Goal: Task Accomplishment & Management: Complete application form

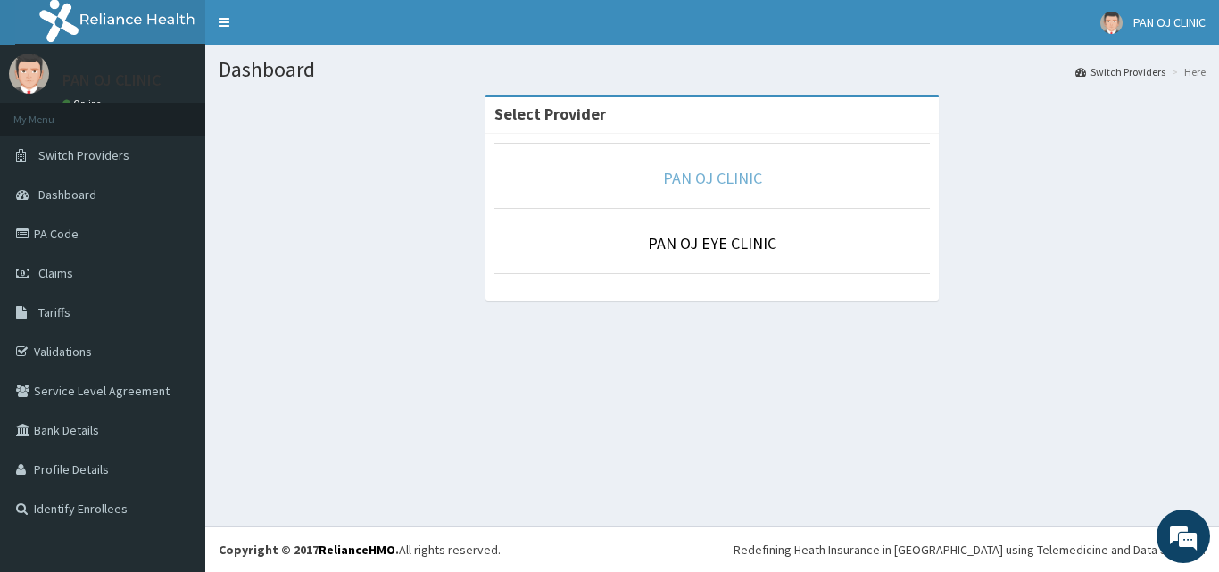
click at [722, 183] on link "PAN OJ CLINIC" at bounding box center [712, 178] width 99 height 21
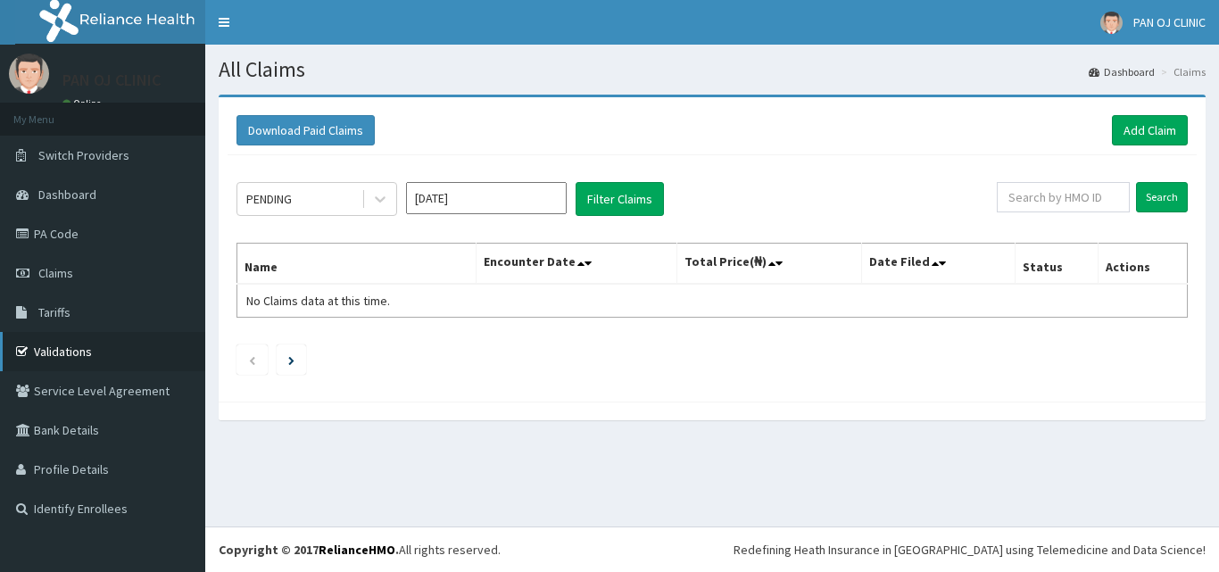
click at [70, 347] on link "Validations" at bounding box center [102, 351] width 205 height 39
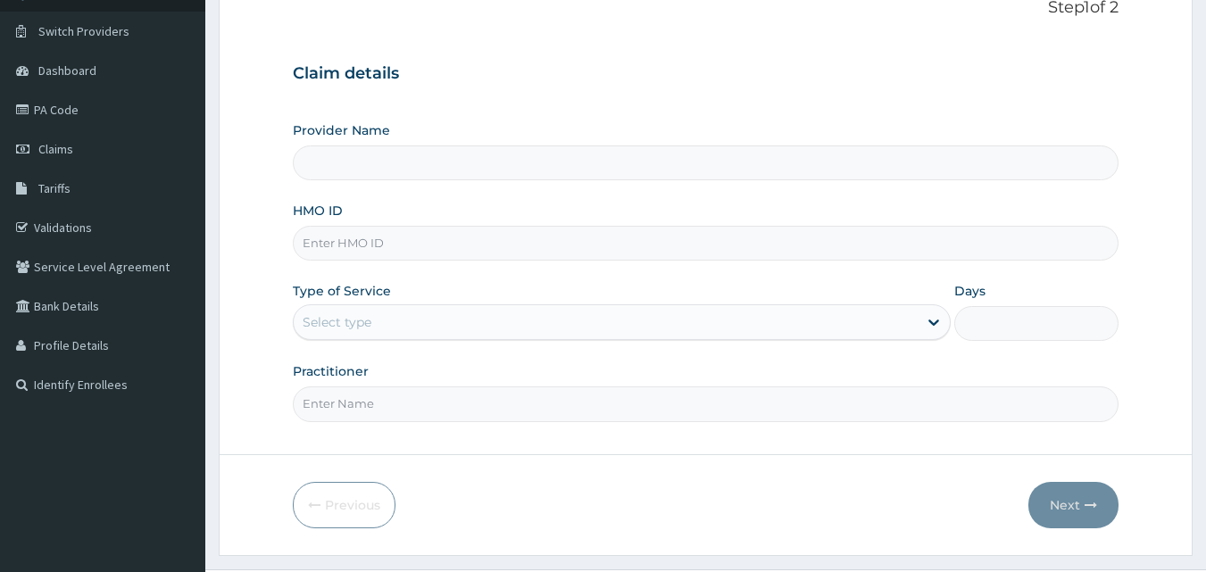
scroll to position [167, 0]
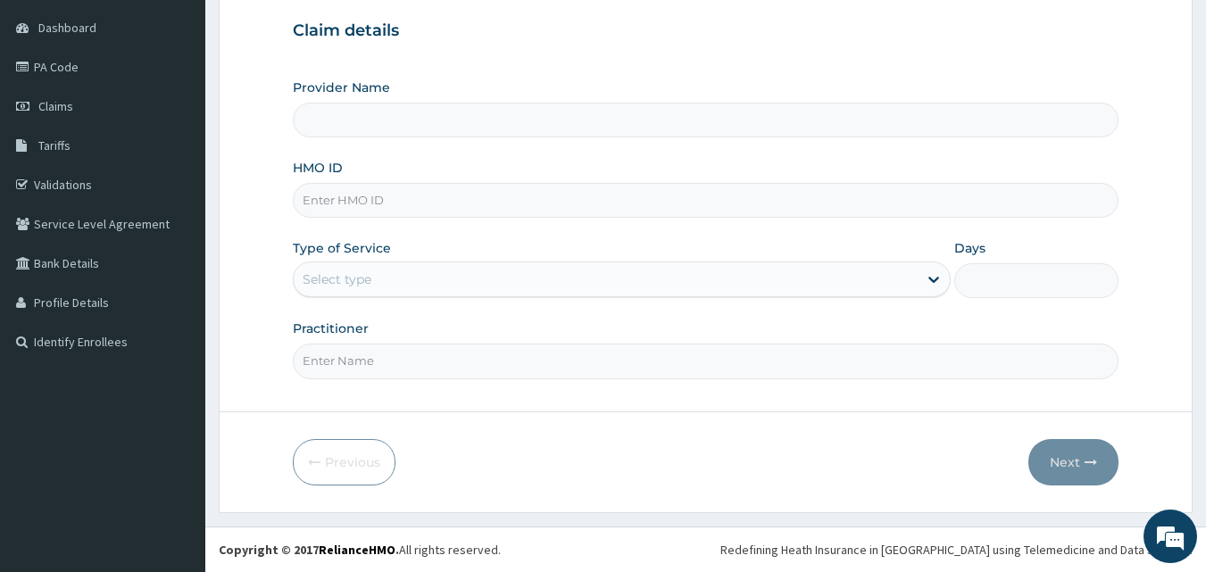
click at [354, 204] on input "HMO ID" at bounding box center [706, 200] width 827 height 35
type input "PRL/"
type input "PAN OJ CLINIC"
type input "PRL/10604/A"
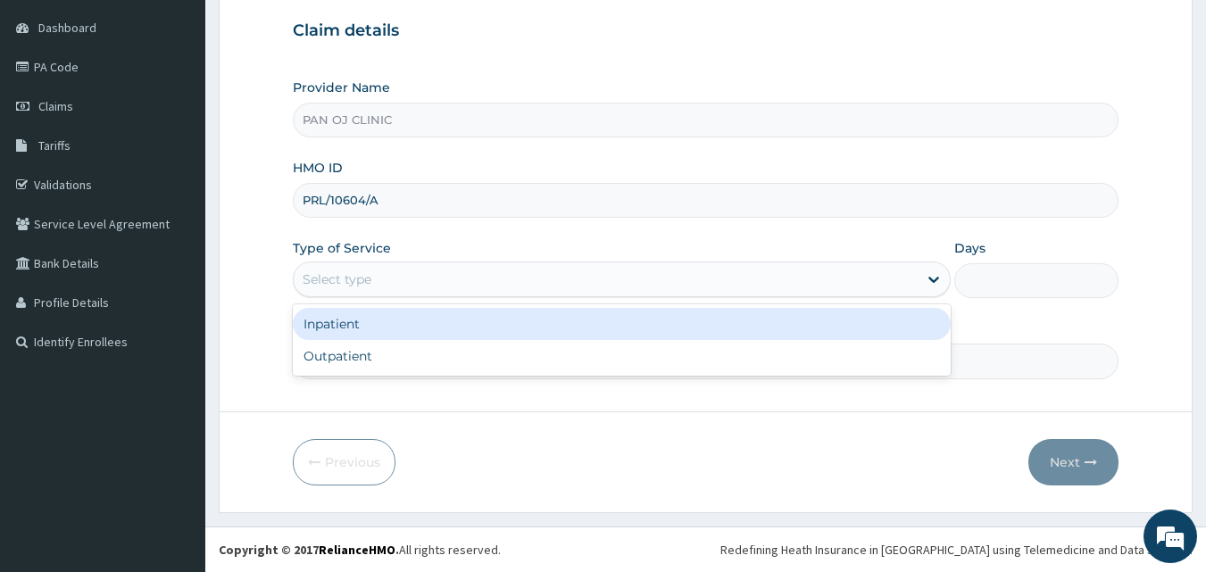
click at [380, 283] on div "Select type" at bounding box center [606, 279] width 624 height 29
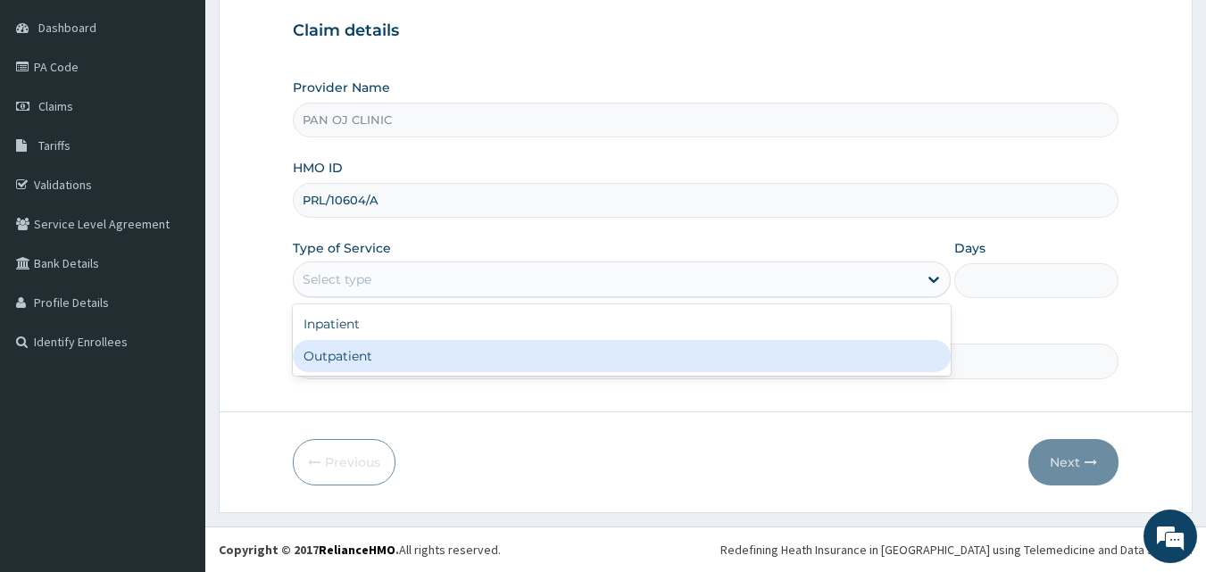
click at [343, 364] on div "Outpatient" at bounding box center [622, 356] width 658 height 32
type input "1"
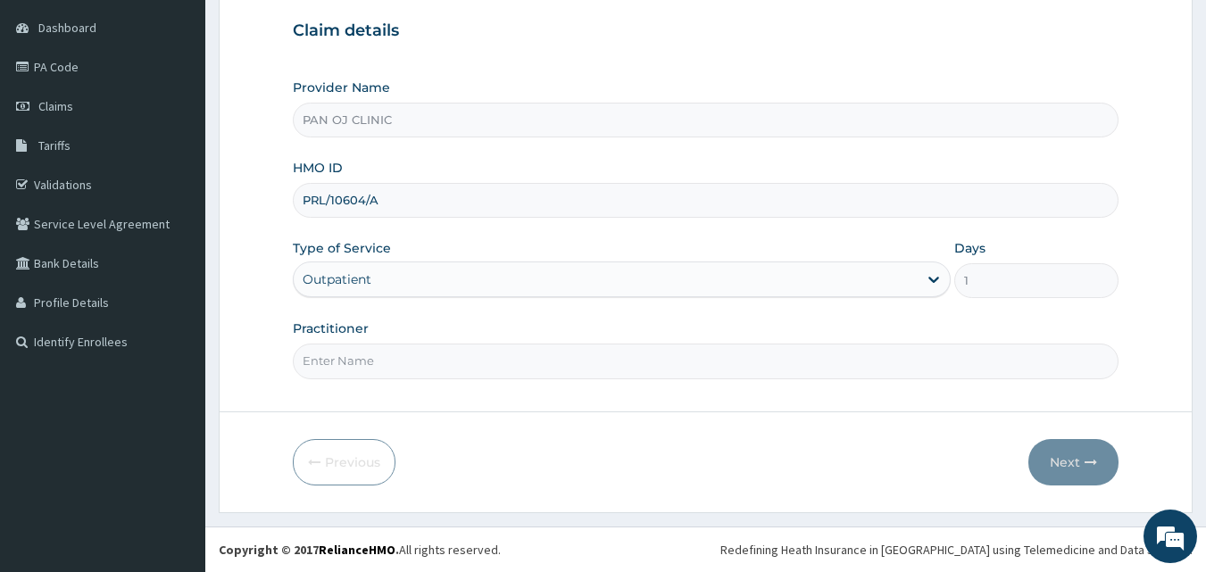
click at [375, 364] on input "Practitioner" at bounding box center [706, 361] width 827 height 35
type input "DR FRANK"
click at [1077, 468] on button "Next" at bounding box center [1073, 462] width 90 height 46
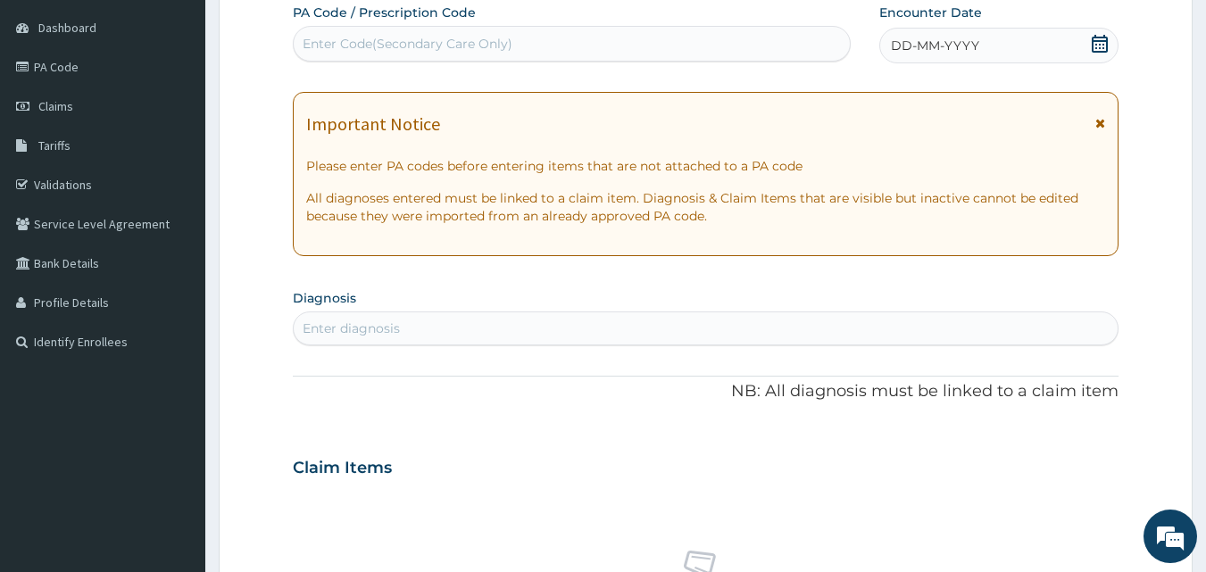
click at [1107, 47] on icon at bounding box center [1100, 44] width 16 height 18
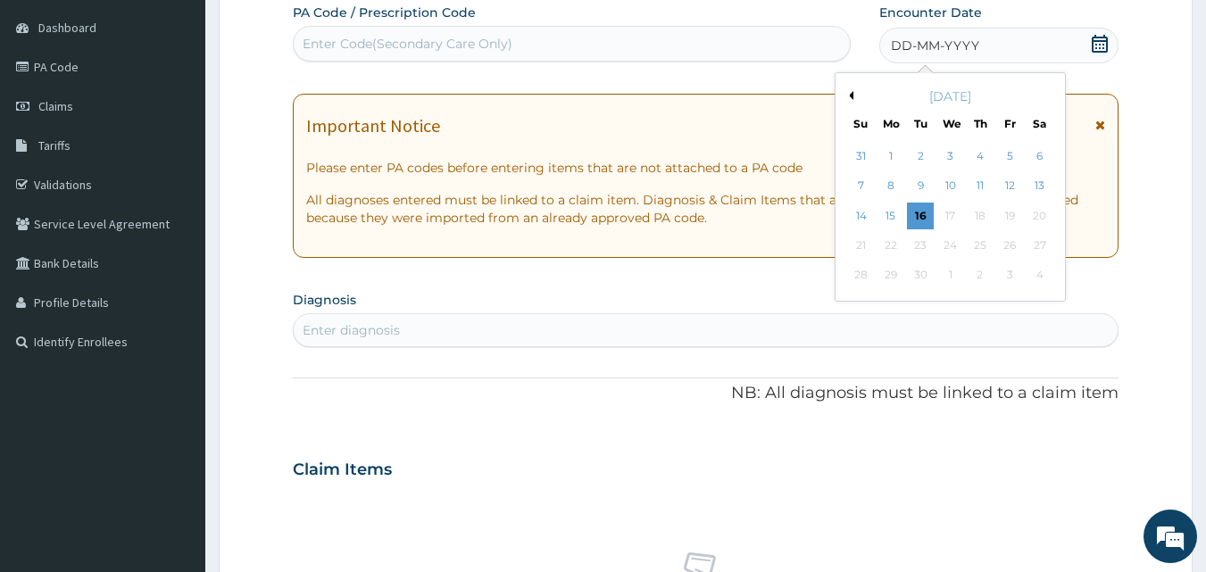
click at [851, 94] on button "Previous Month" at bounding box center [849, 95] width 9 height 9
click at [1008, 241] on div "22" at bounding box center [1009, 245] width 27 height 27
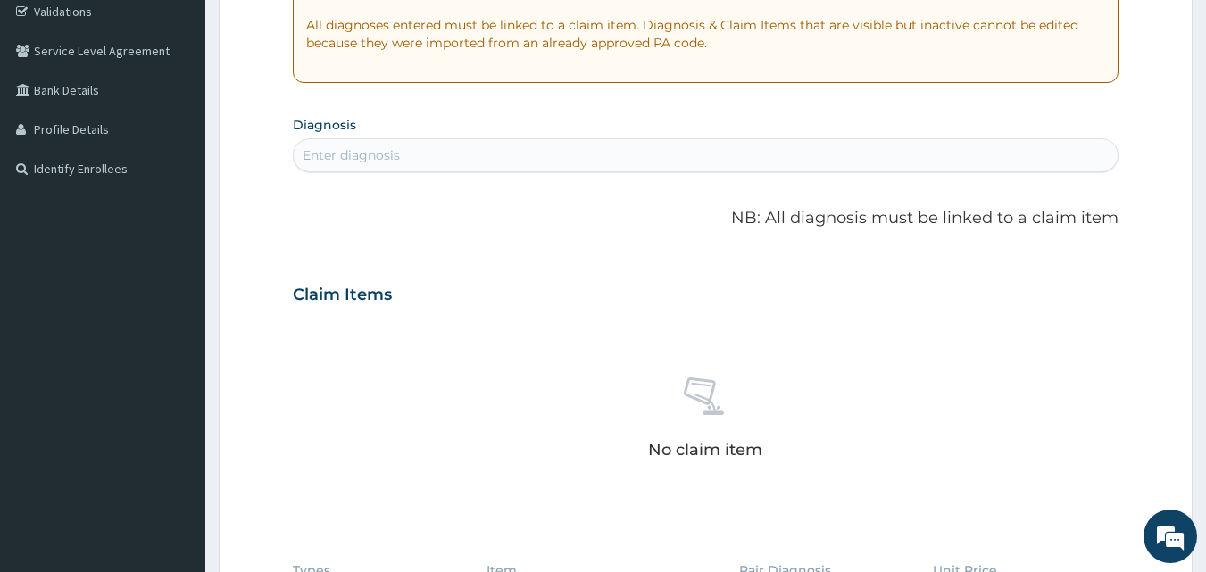
scroll to position [375, 0]
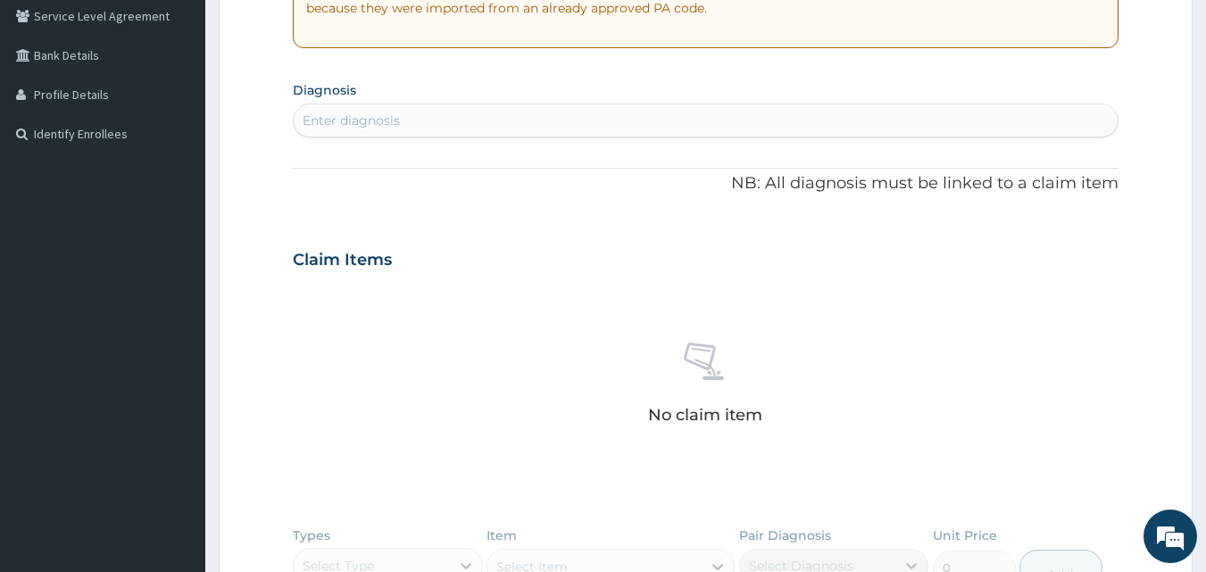
click at [457, 121] on div "Enter diagnosis" at bounding box center [706, 120] width 825 height 29
type input "RTI"
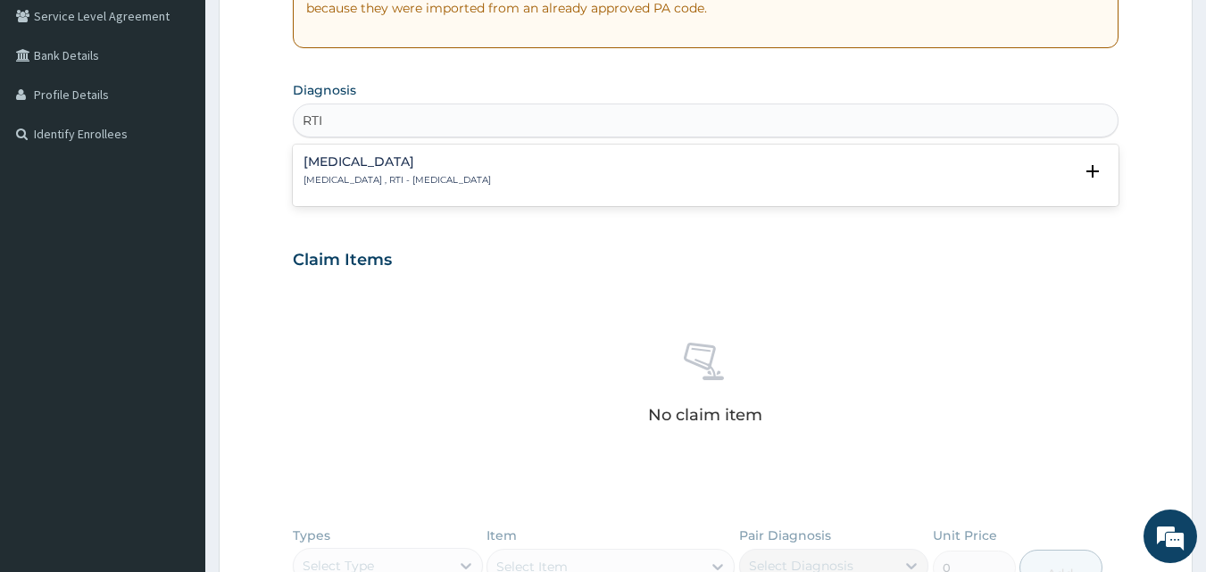
drag, startPoint x: 341, startPoint y: 170, endPoint x: 354, endPoint y: 181, distance: 17.1
click at [354, 181] on div "Respiratory tract infection Respiratory tract infection , RTI - Respiratory tra…" at bounding box center [397, 170] width 187 height 31
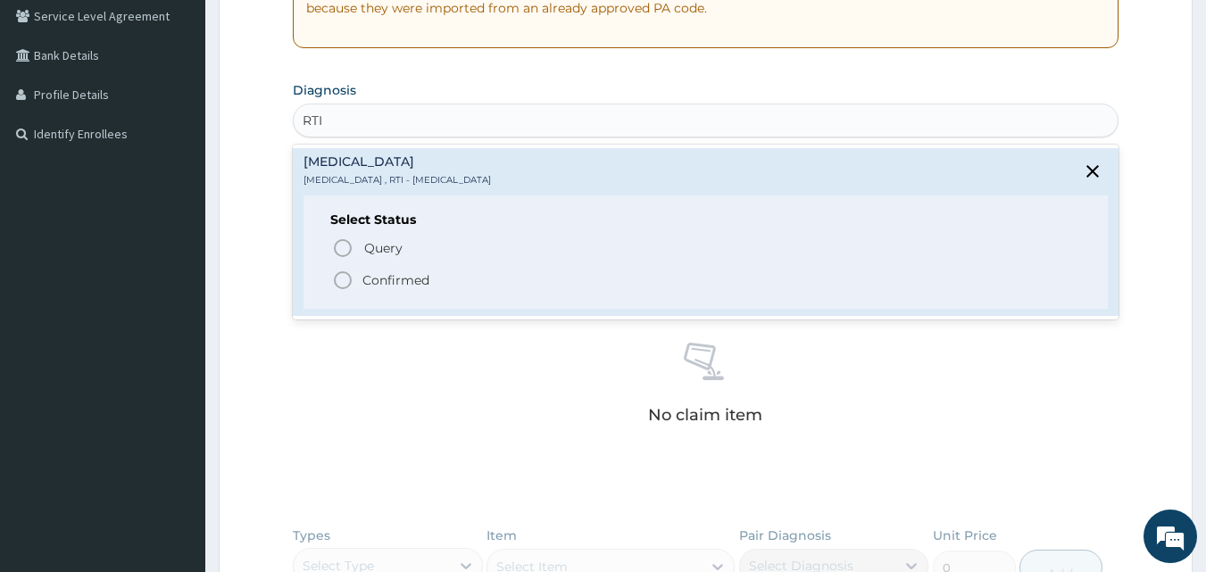
click at [342, 279] on icon "status option filled" at bounding box center [342, 280] width 21 height 21
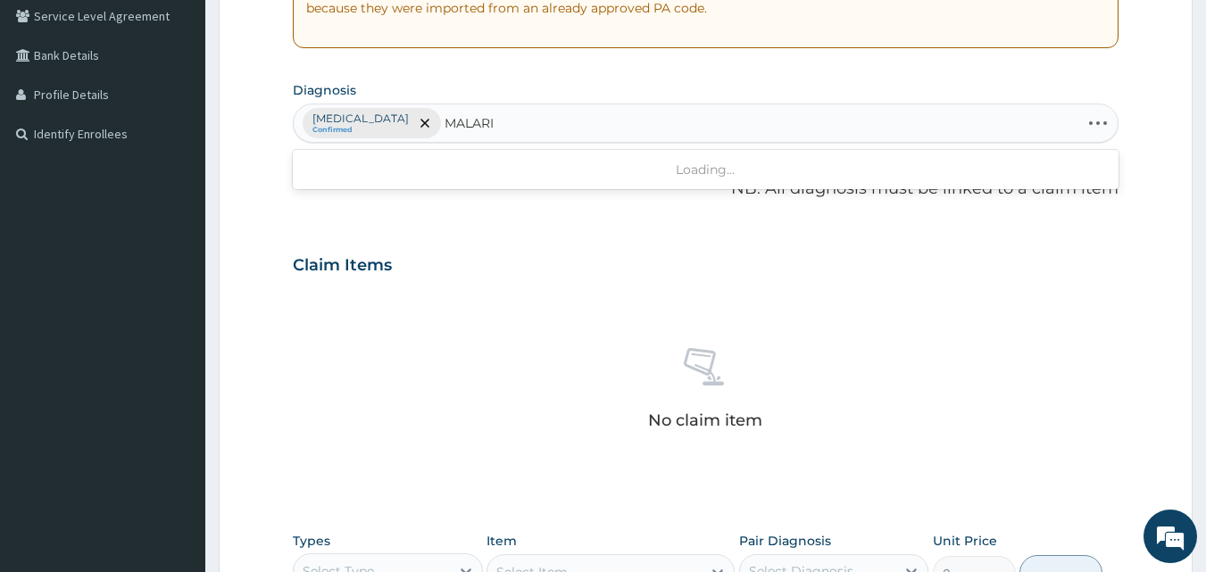
type input "MALARIA"
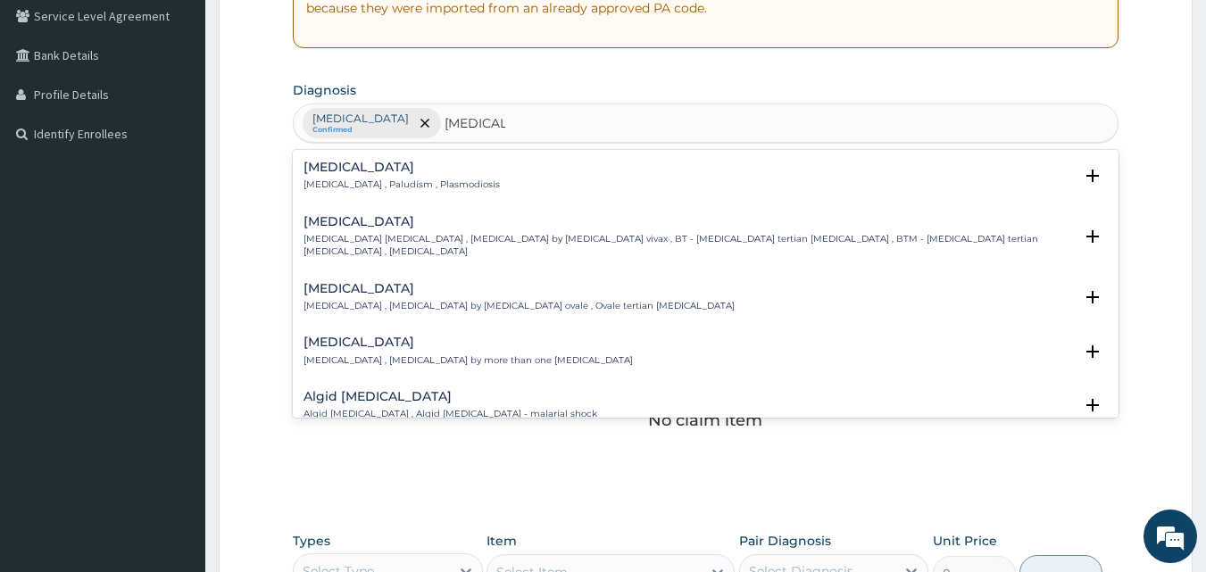
click at [320, 171] on h4 "Malaria" at bounding box center [402, 167] width 196 height 13
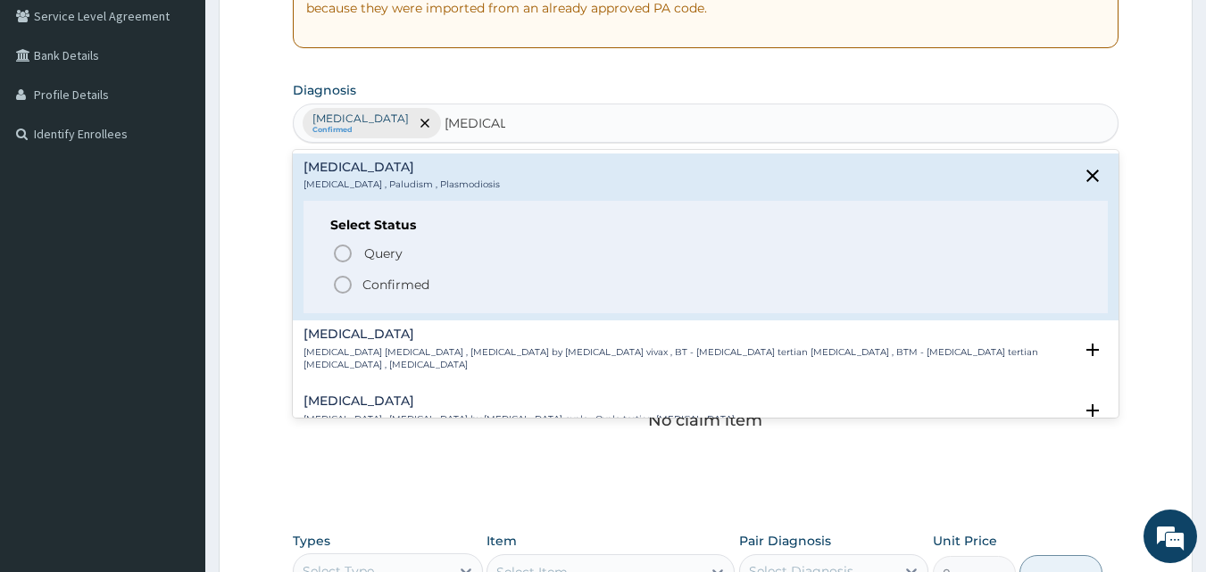
click at [348, 281] on icon "status option filled" at bounding box center [342, 284] width 21 height 21
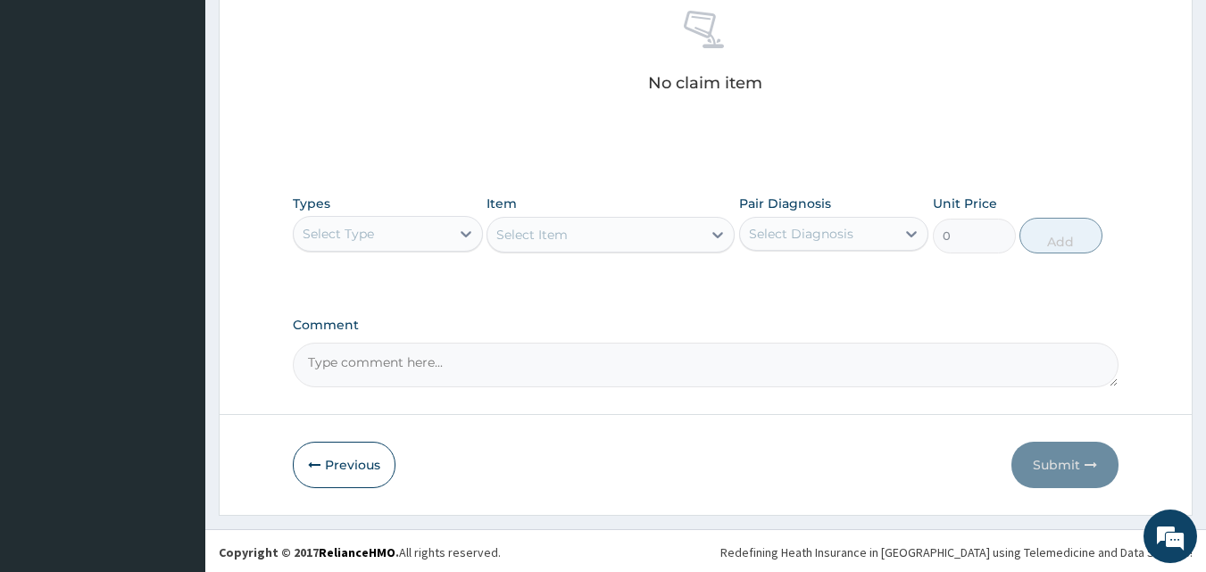
scroll to position [715, 0]
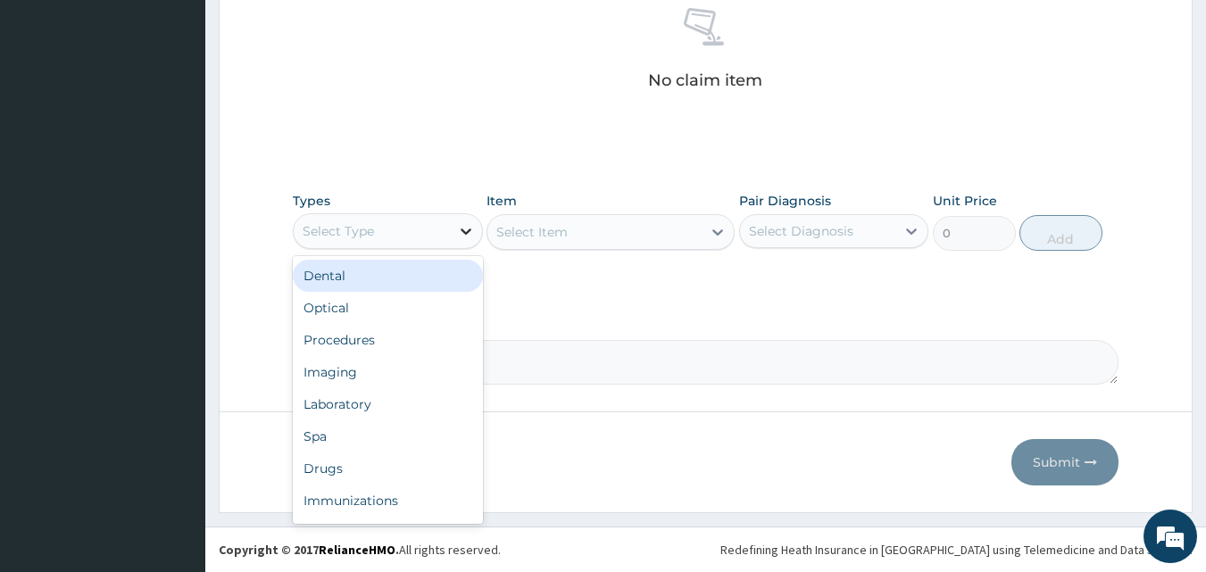
click at [470, 227] on icon at bounding box center [466, 231] width 18 height 18
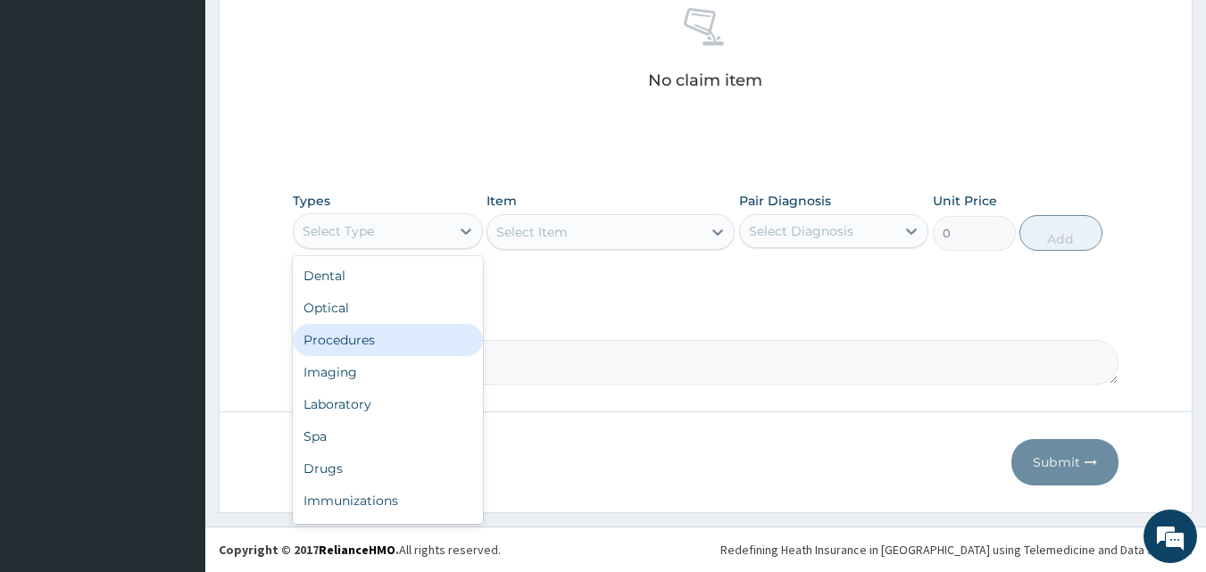
scroll to position [61, 0]
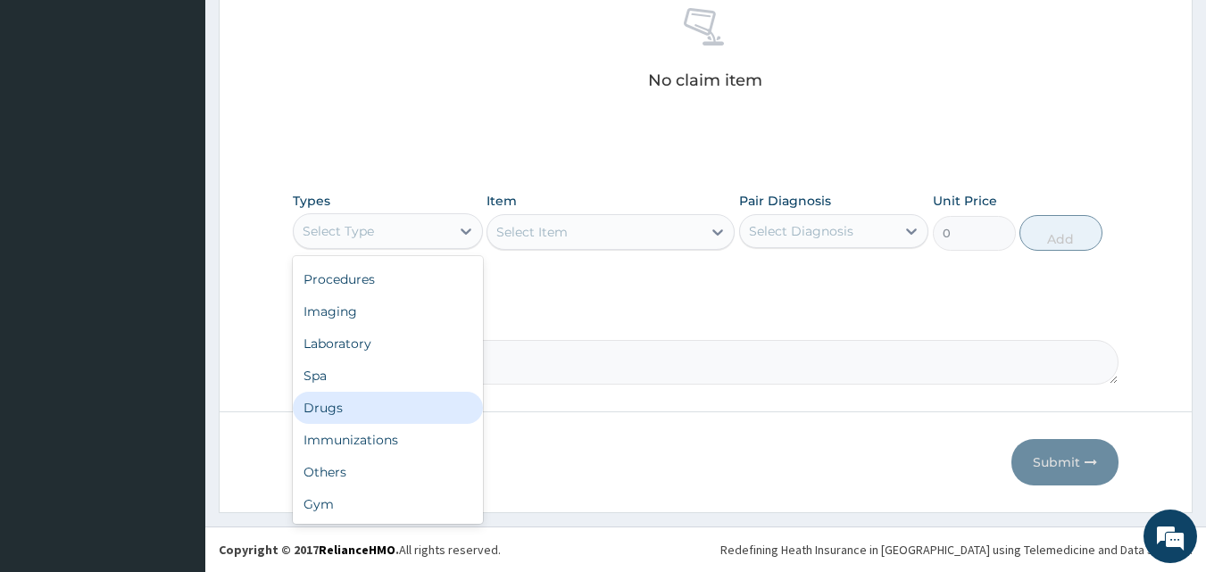
click at [334, 401] on div "Drugs" at bounding box center [388, 408] width 190 height 32
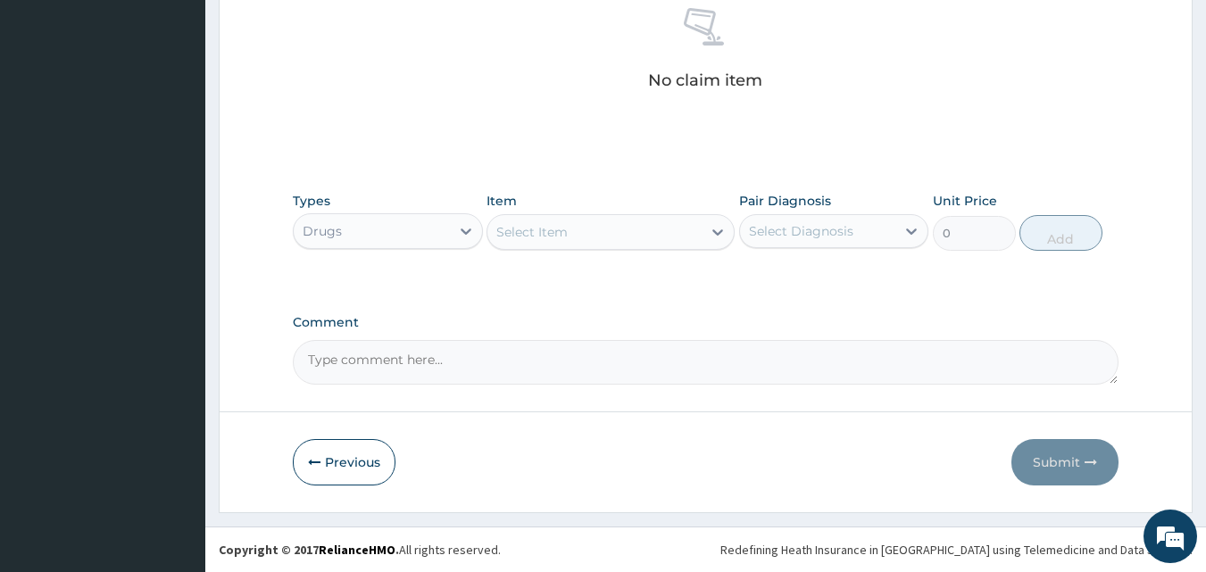
click at [682, 229] on div "Select Item" at bounding box center [594, 232] width 214 height 29
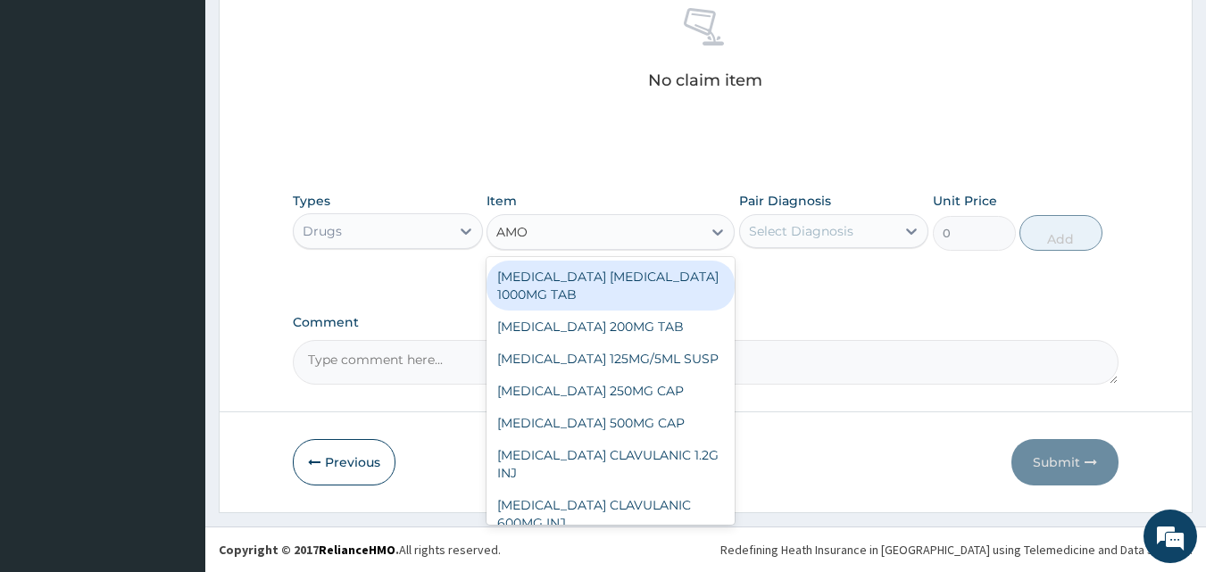
type input "AMOX"
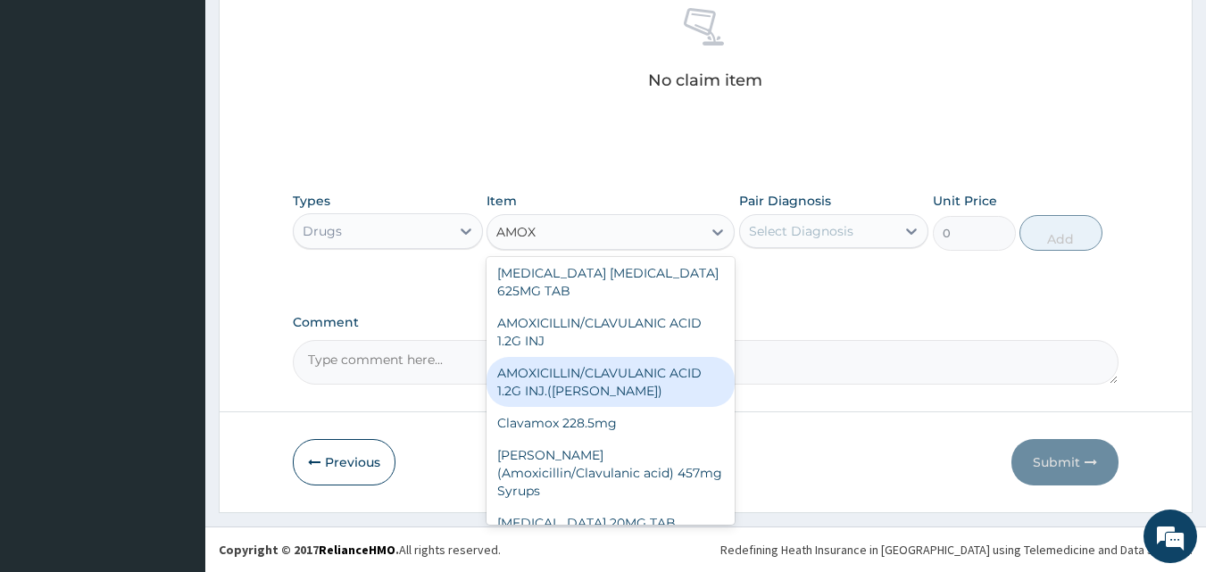
scroll to position [0, 0]
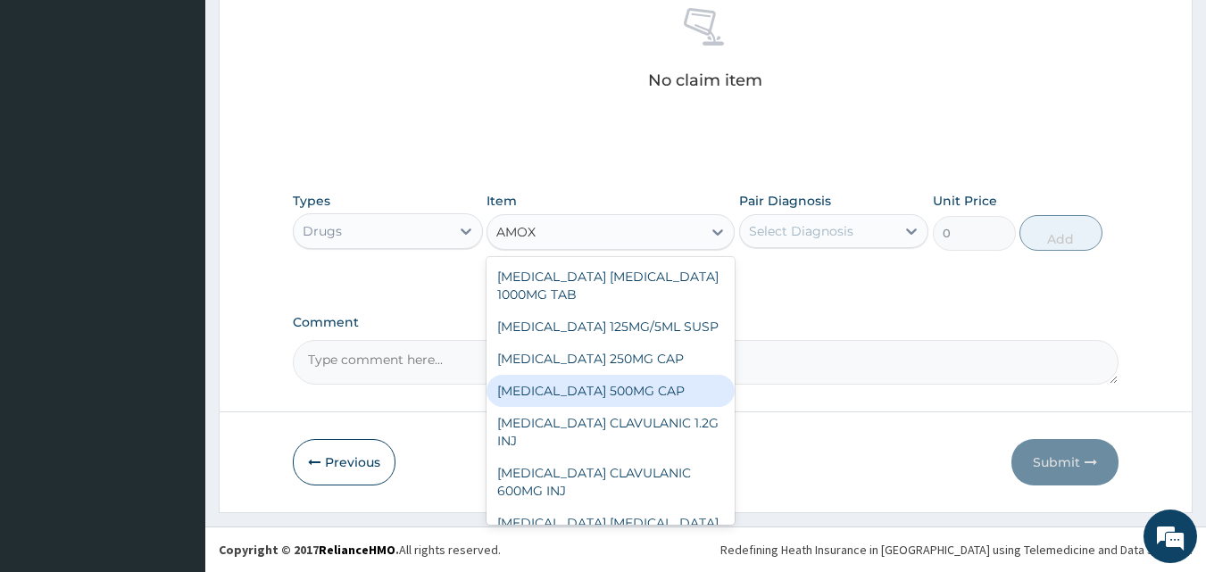
click at [603, 387] on div "AMOXICILLIN 500MG CAP" at bounding box center [611, 391] width 248 height 32
type input "35"
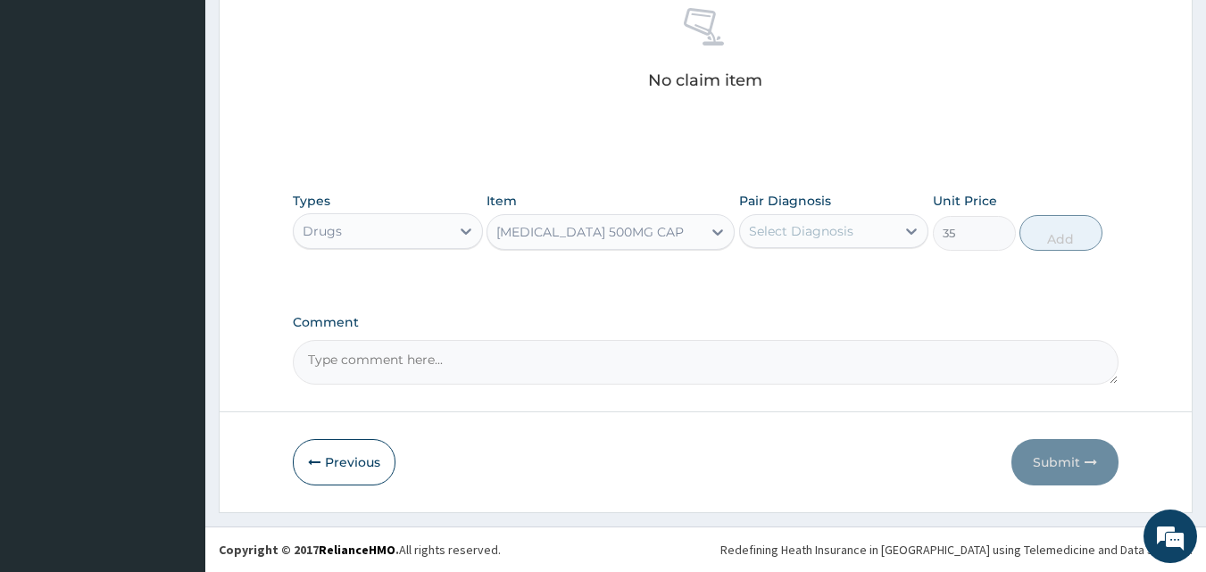
click at [877, 229] on div "Select Diagnosis" at bounding box center [818, 231] width 156 height 29
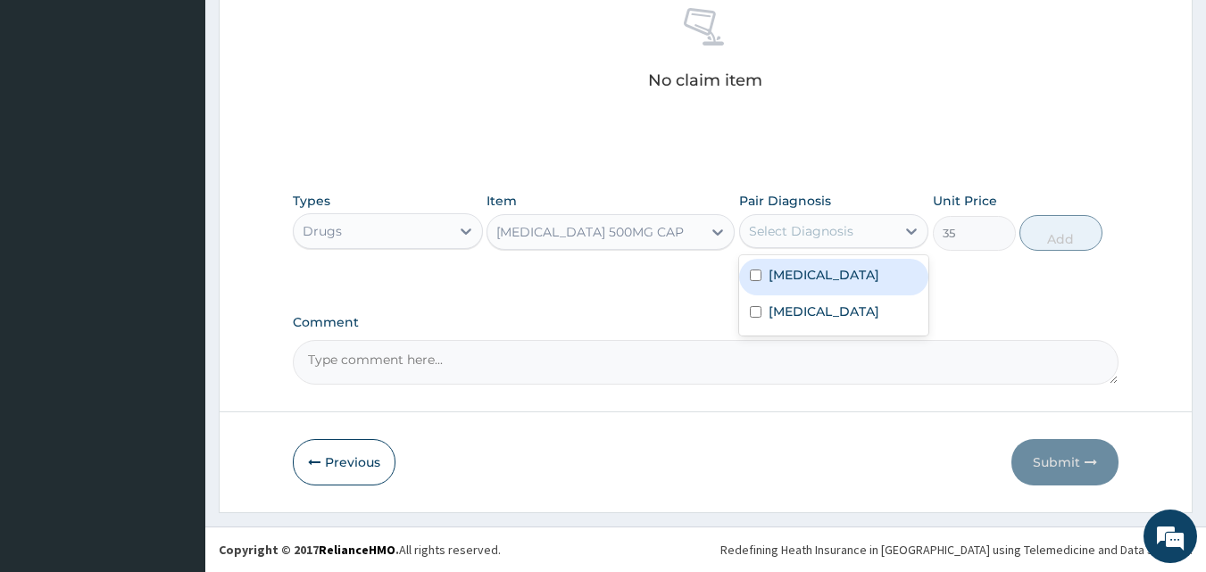
click at [825, 284] on label "Respiratory tract infection" at bounding box center [824, 275] width 111 height 18
checkbox input "true"
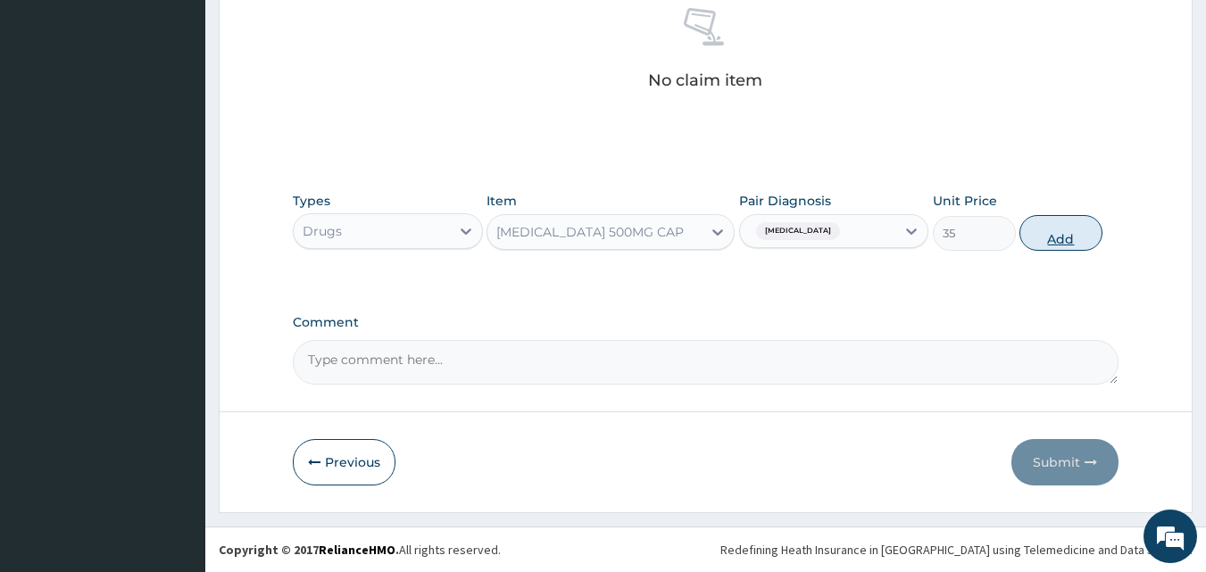
click at [1048, 227] on button "Add" at bounding box center [1060, 233] width 83 height 36
type input "0"
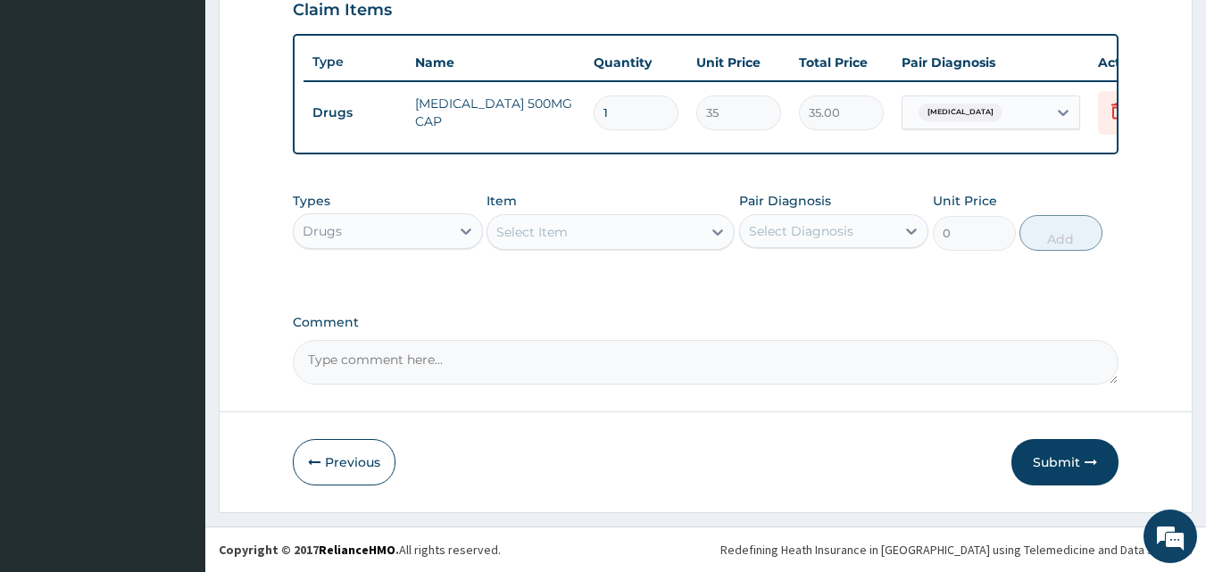
scroll to position [644, 0]
type input "15"
type input "525.00"
type input "15"
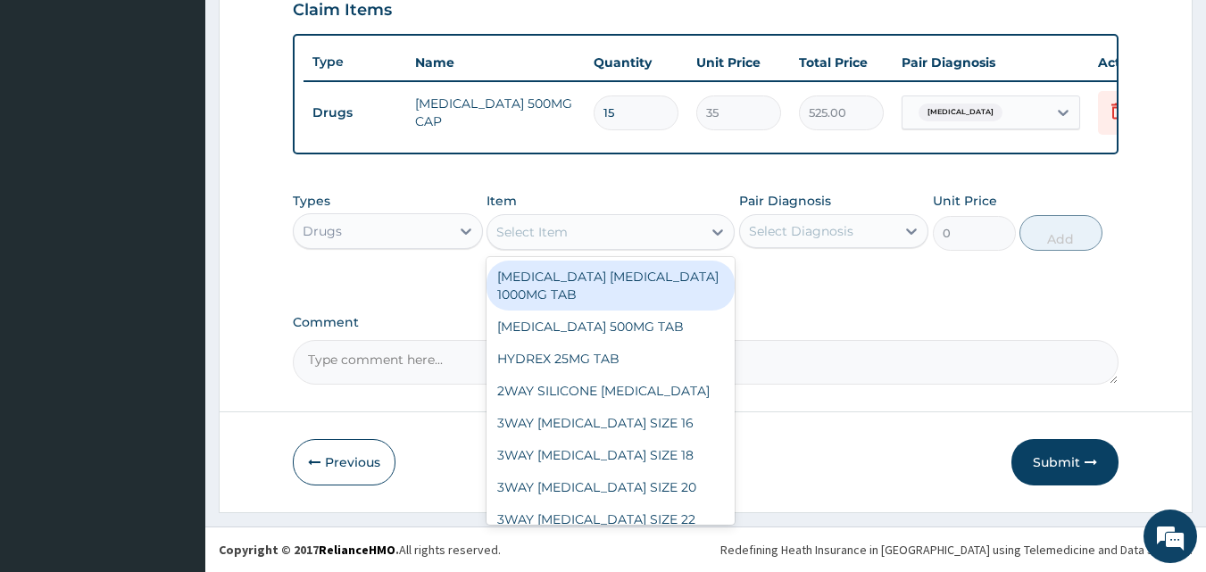
click at [695, 229] on div "Select Item" at bounding box center [594, 232] width 214 height 29
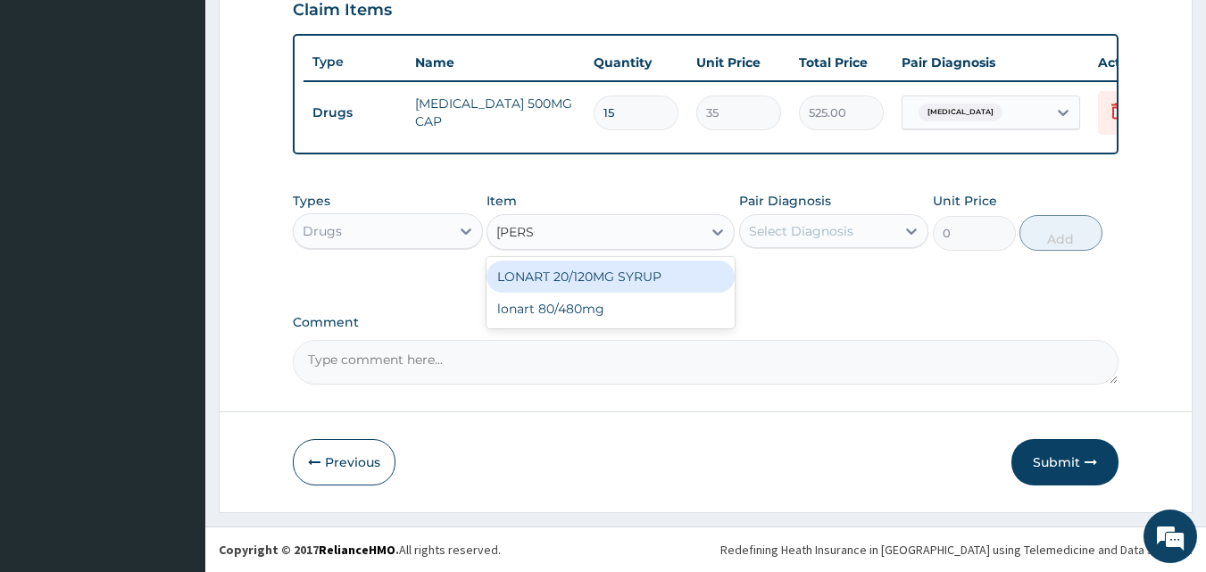
type input "LONAR"
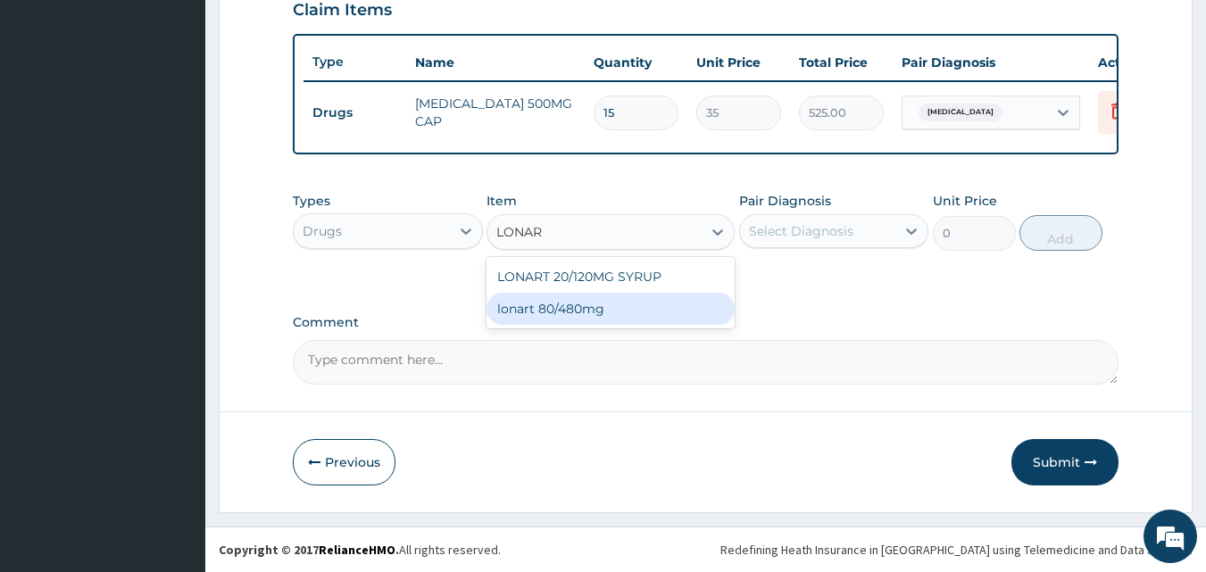
click at [566, 304] on div "lonart 80/480mg" at bounding box center [611, 309] width 248 height 32
type input "340.91748"
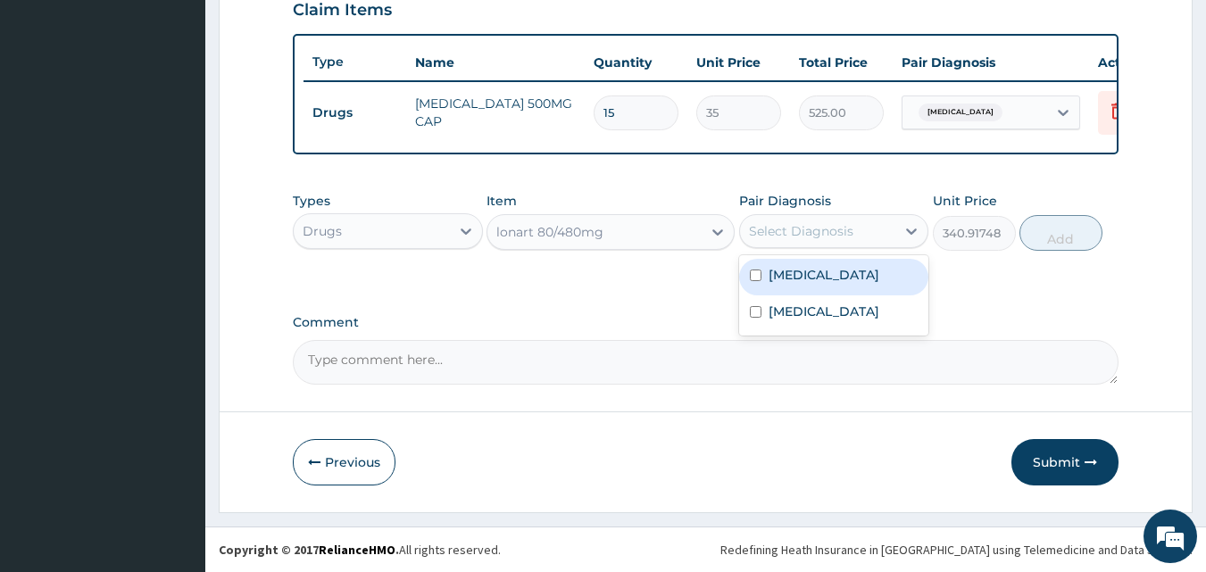
click at [841, 237] on div "Select Diagnosis" at bounding box center [801, 231] width 104 height 18
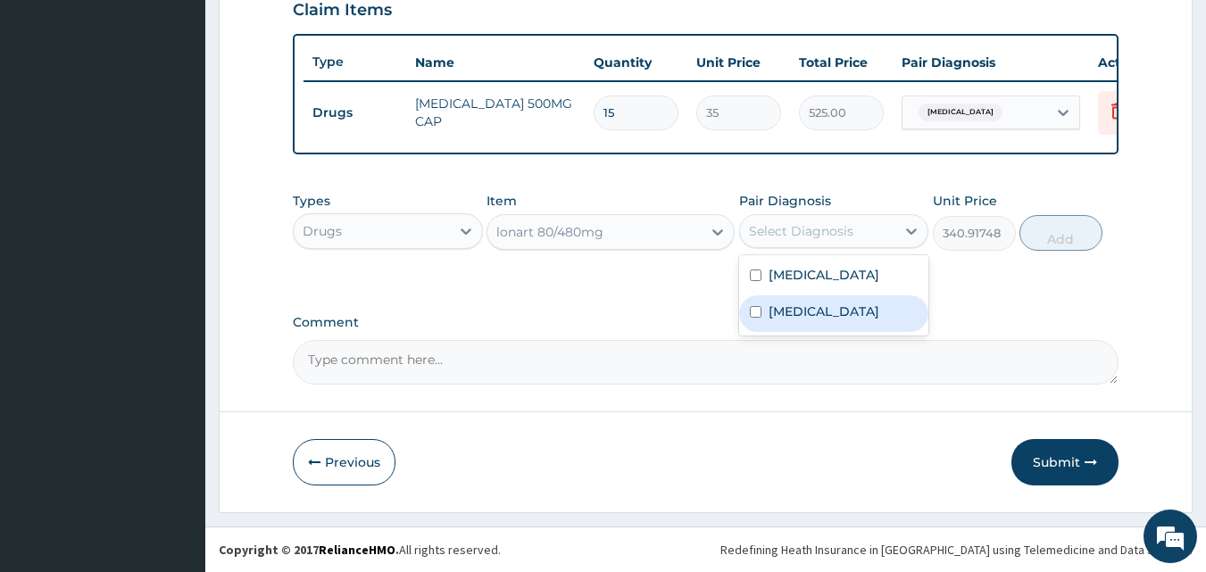
click at [795, 320] on label "Malaria" at bounding box center [824, 312] width 111 height 18
checkbox input "true"
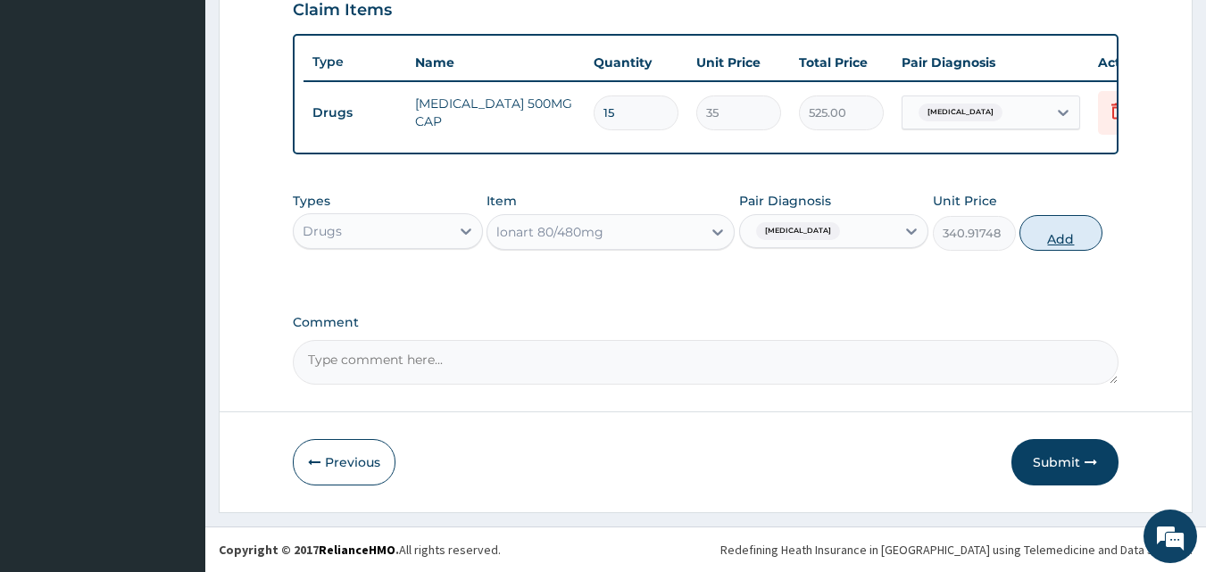
click at [1034, 237] on button "Add" at bounding box center [1060, 233] width 83 height 36
type input "0"
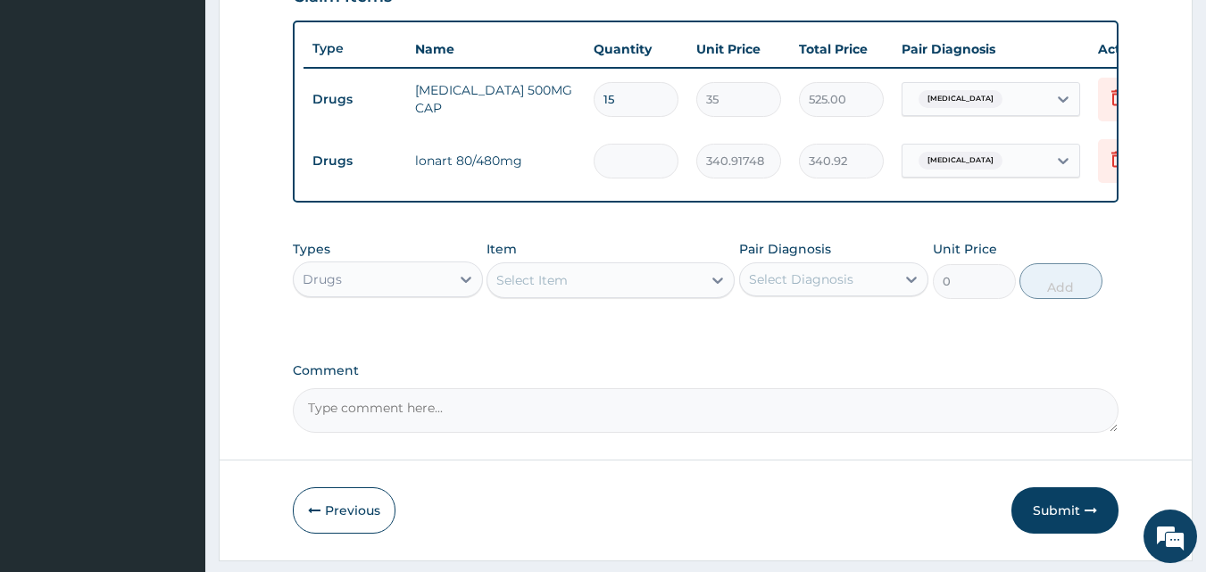
type input "0.00"
type input "6"
type input "2045.50"
type input "6"
click at [718, 289] on icon at bounding box center [718, 280] width 18 height 18
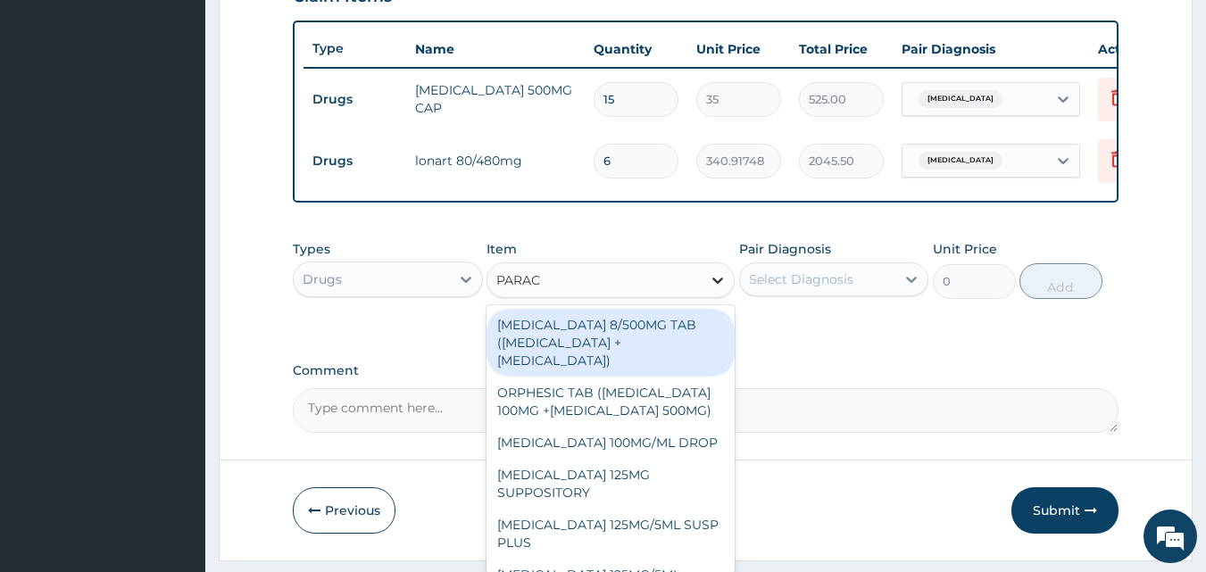
type input "PARACE"
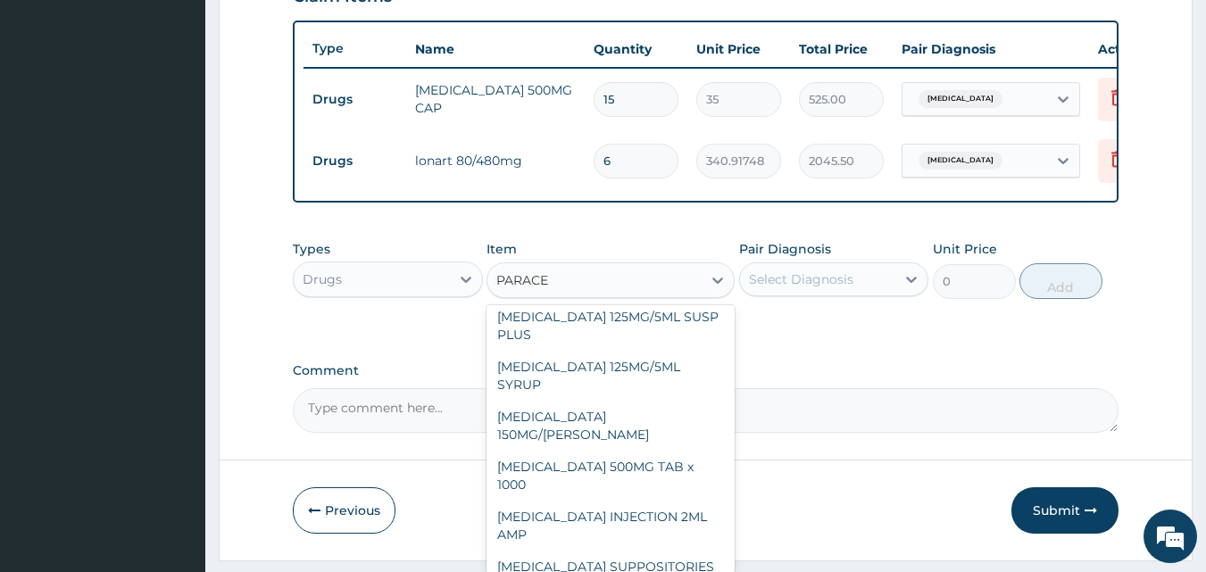
scroll to position [221, 0]
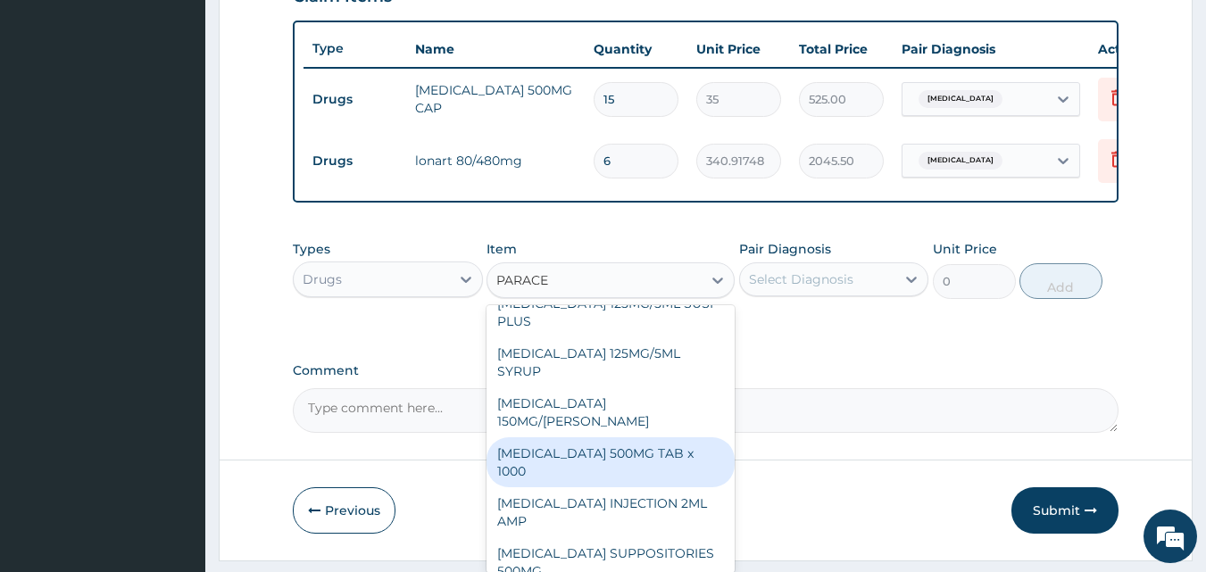
click at [638, 449] on div "PARACETAMOL 500MG TAB x 1000" at bounding box center [611, 462] width 248 height 50
type input "11.025"
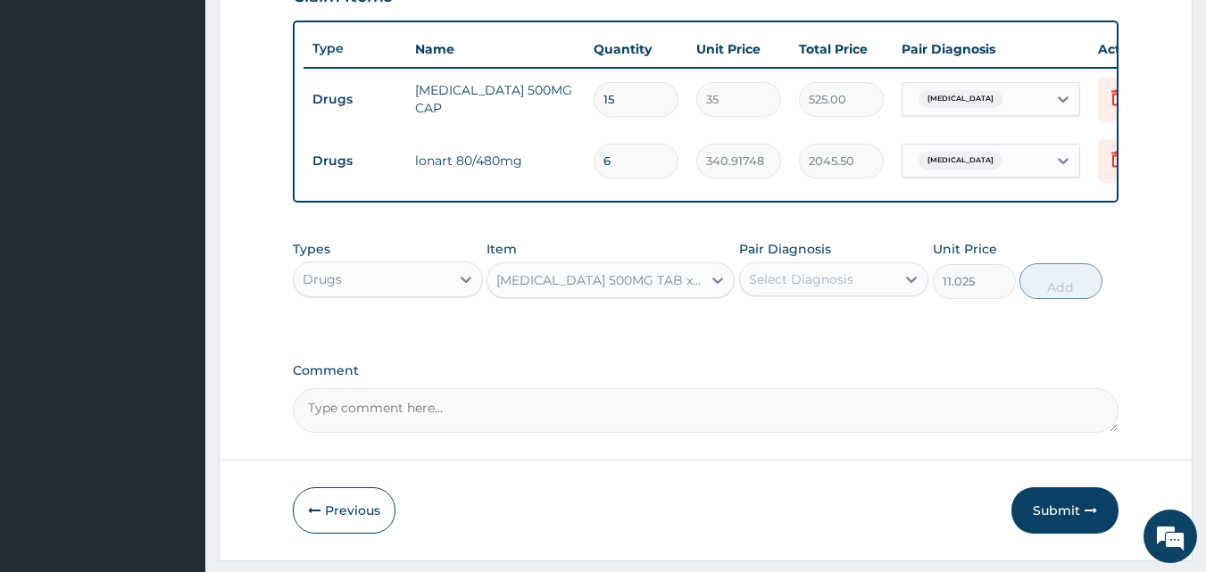
click at [853, 294] on div "Select Diagnosis" at bounding box center [818, 279] width 156 height 29
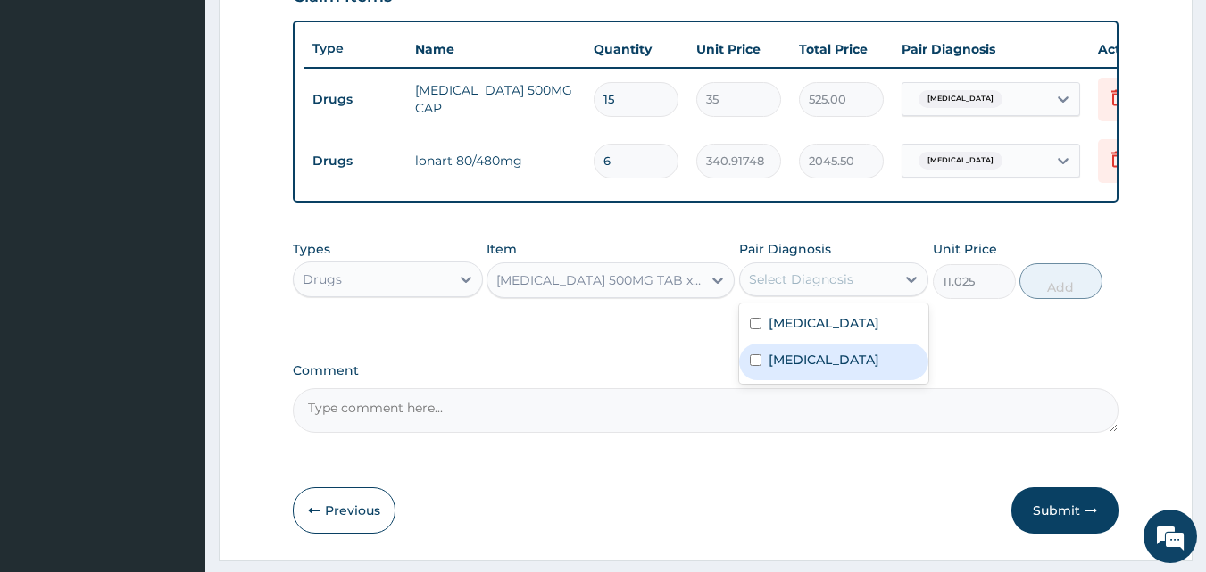
drag, startPoint x: 806, startPoint y: 394, endPoint x: 877, endPoint y: 357, distance: 79.5
click at [807, 369] on label "Malaria" at bounding box center [824, 360] width 111 height 18
checkbox input "true"
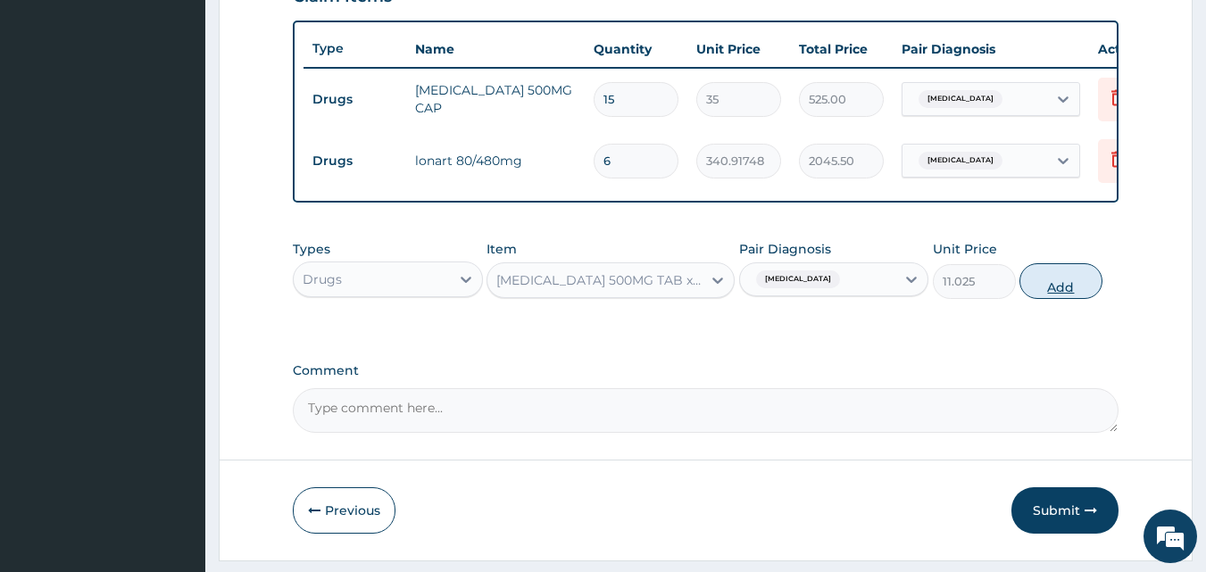
click at [1089, 279] on button "Add" at bounding box center [1060, 281] width 83 height 36
type input "0"
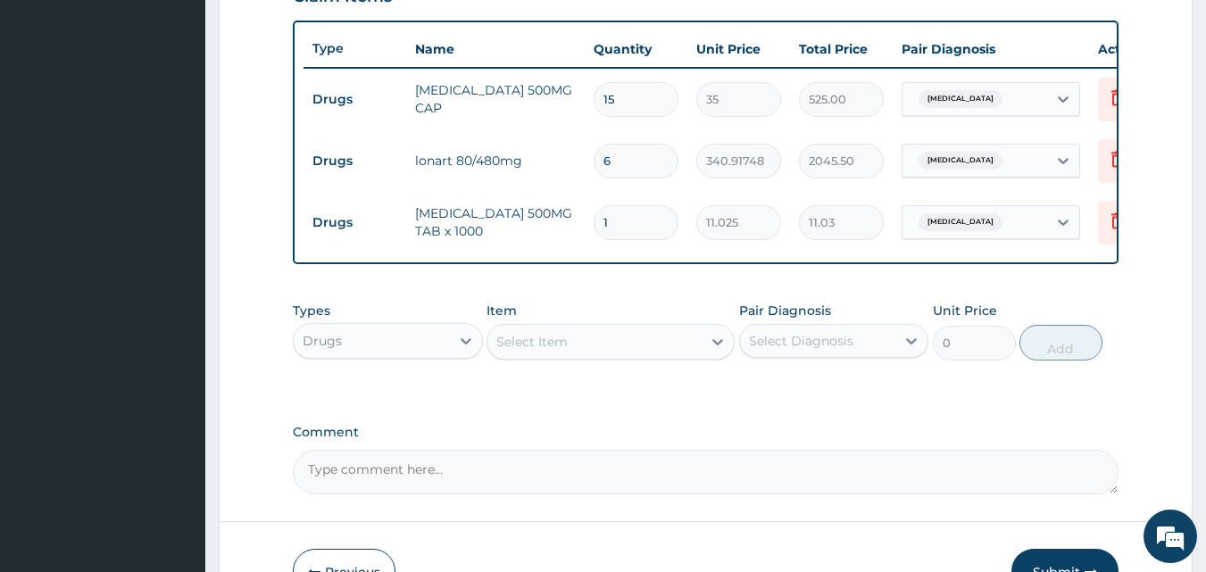
type input "18"
type input "198.45"
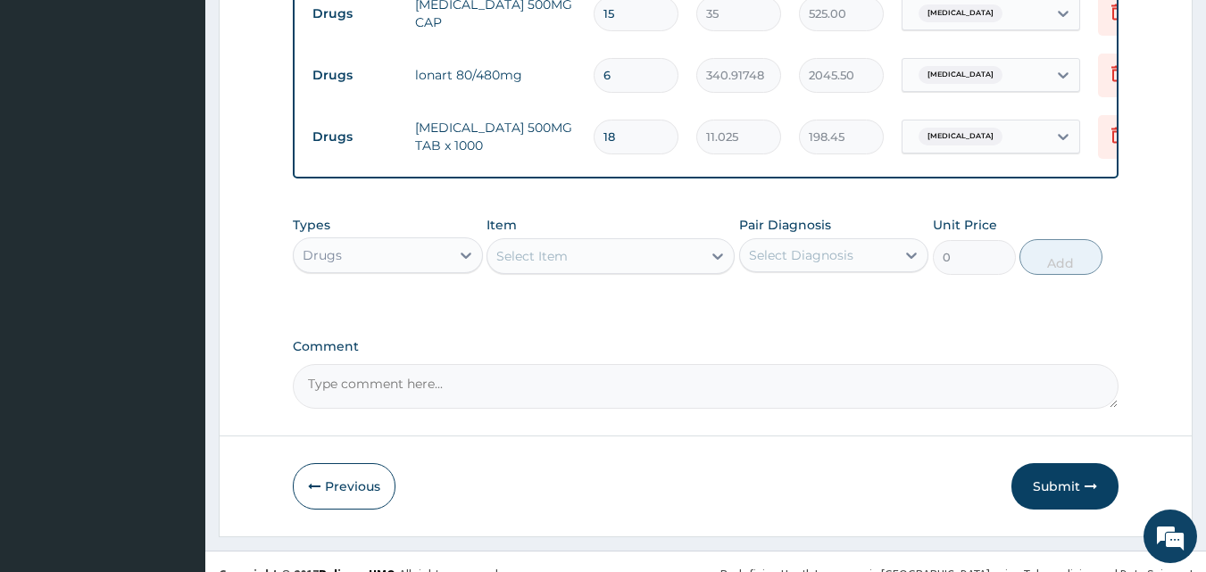
scroll to position [767, 0]
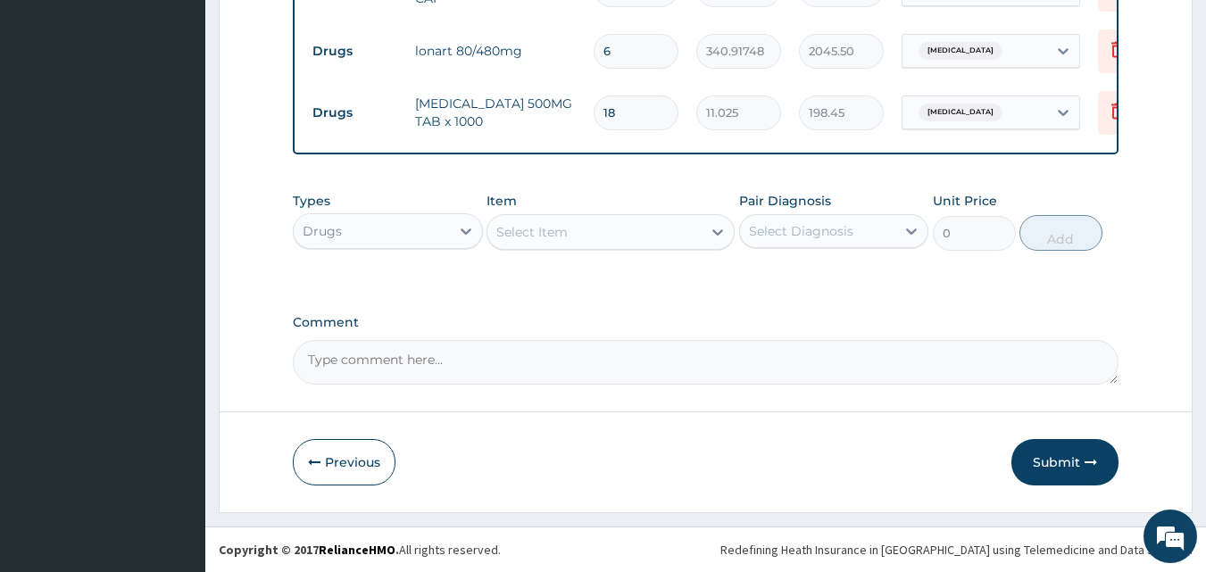
type input "18"
click at [701, 236] on div "Select Item" at bounding box center [594, 232] width 214 height 29
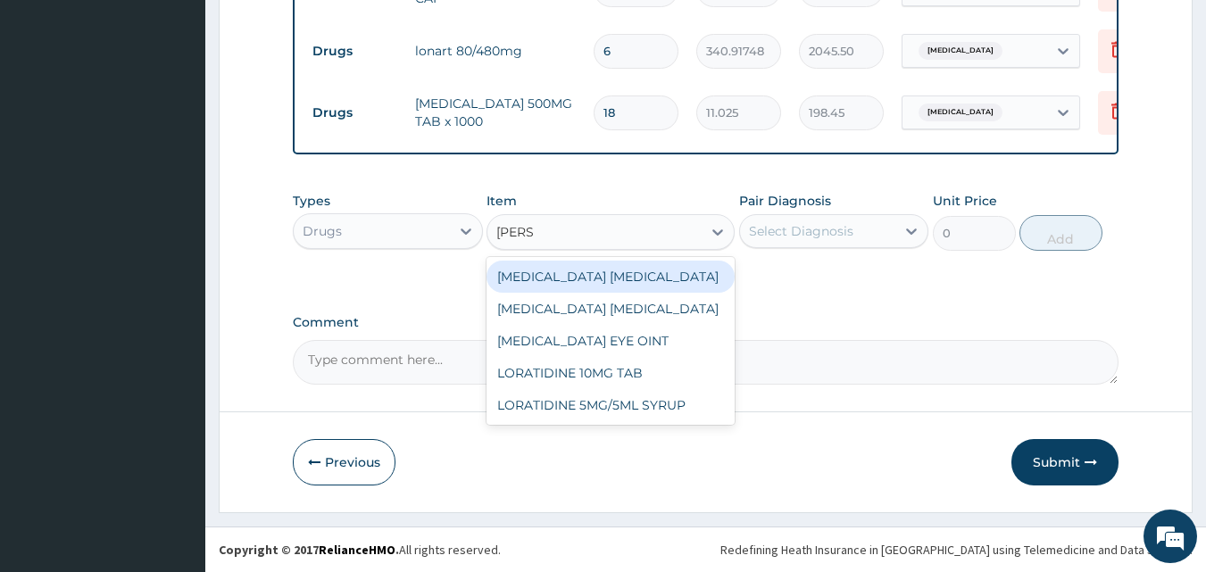
type input "LORAT"
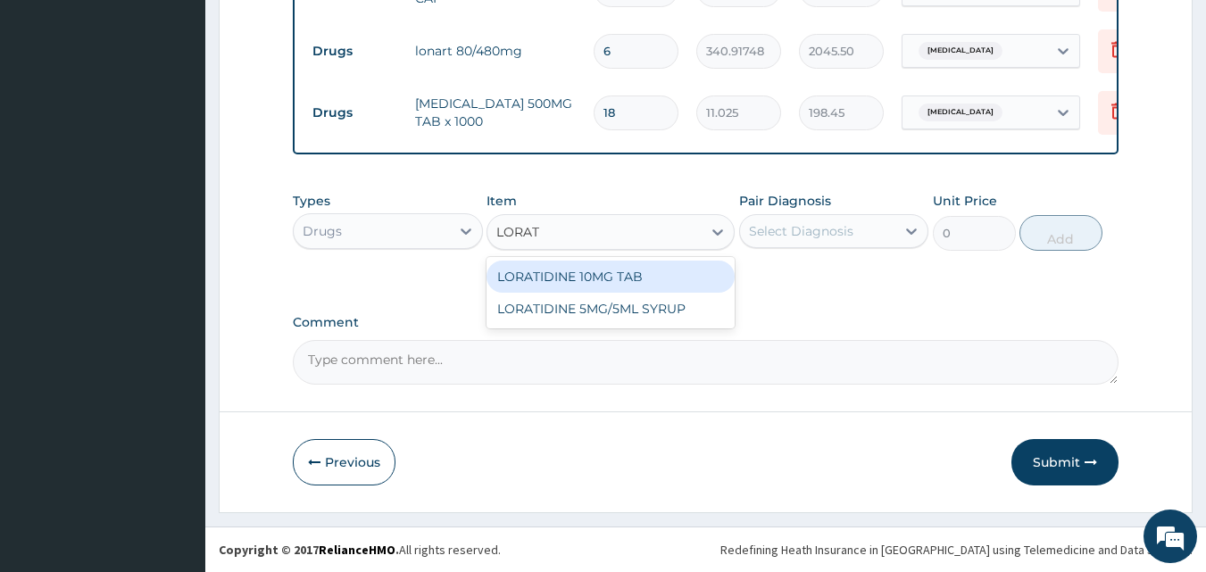
click at [602, 282] on div "LORATIDINE 10MG TAB" at bounding box center [611, 277] width 248 height 32
type input "52.5"
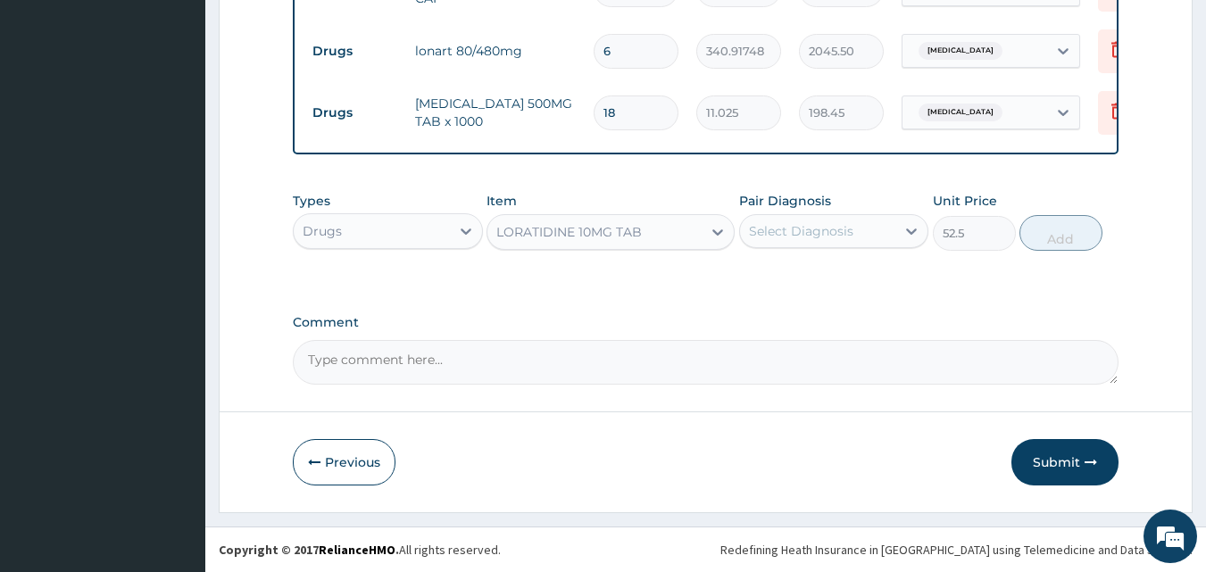
click at [797, 230] on div "Select Diagnosis" at bounding box center [801, 231] width 104 height 18
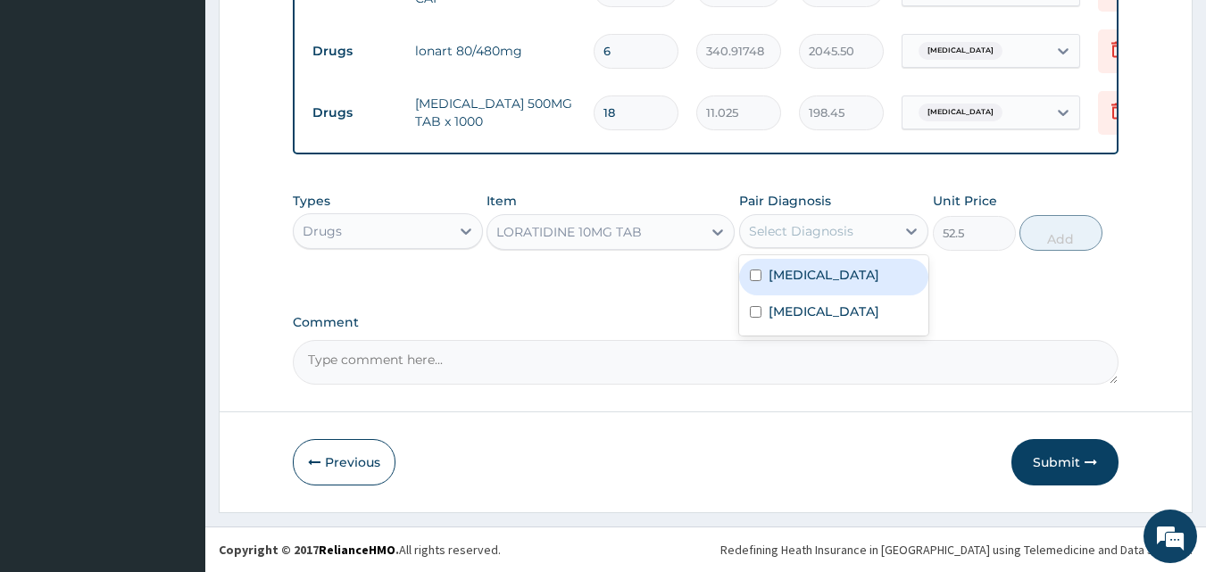
drag, startPoint x: 801, startPoint y: 287, endPoint x: 879, endPoint y: 265, distance: 81.4
click at [802, 284] on label "Respiratory tract infection" at bounding box center [824, 275] width 111 height 18
checkbox input "true"
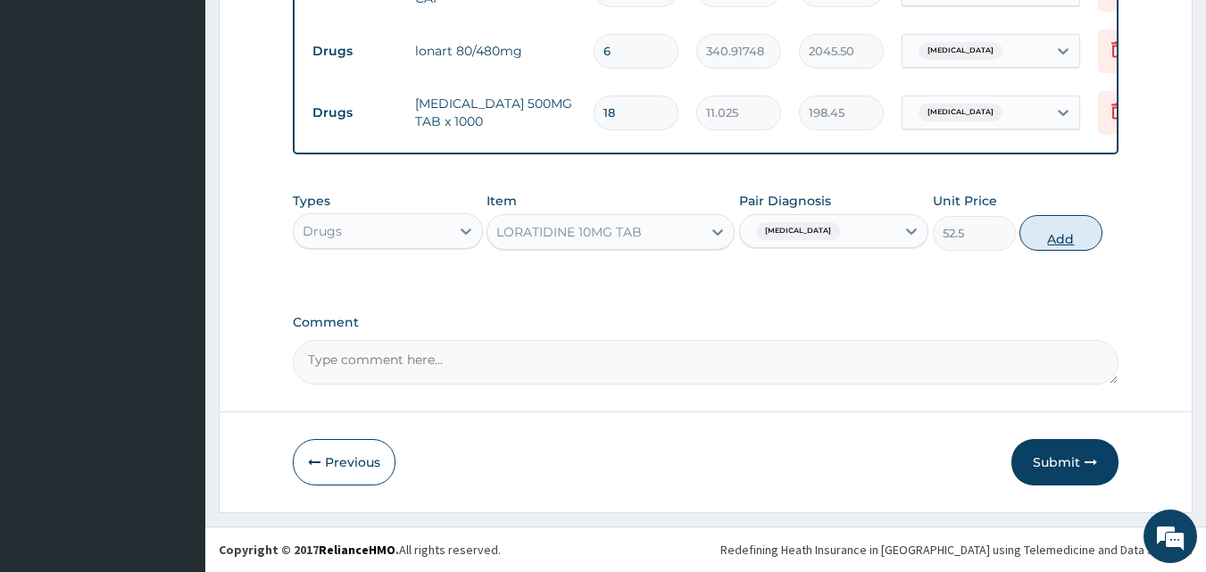
click at [1070, 245] on button "Add" at bounding box center [1060, 233] width 83 height 36
type input "0"
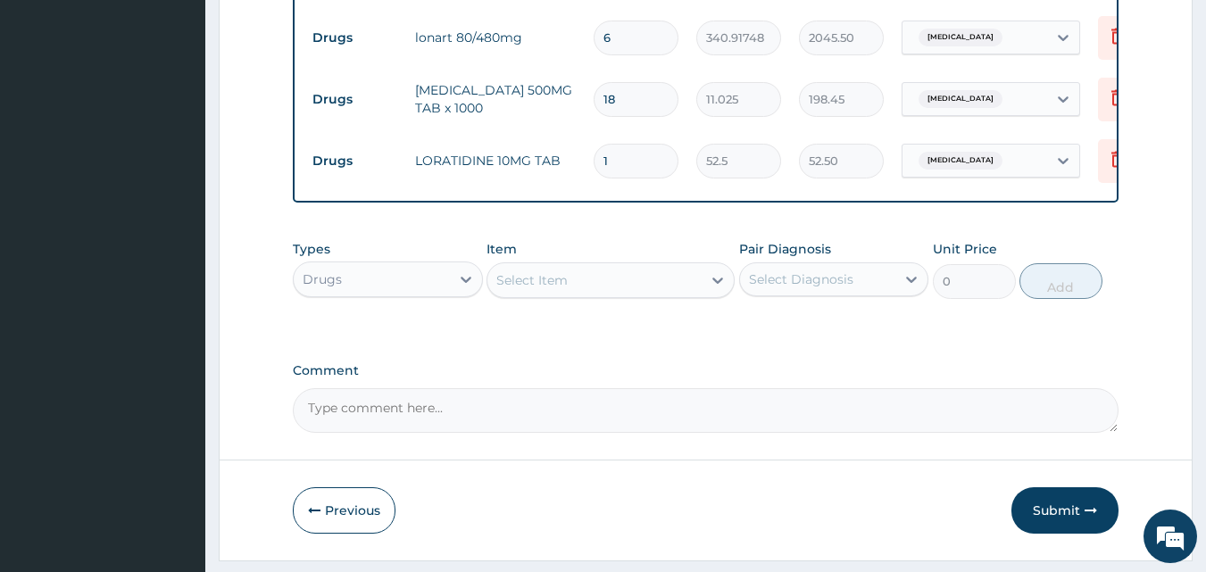
type input "10"
type input "525.00"
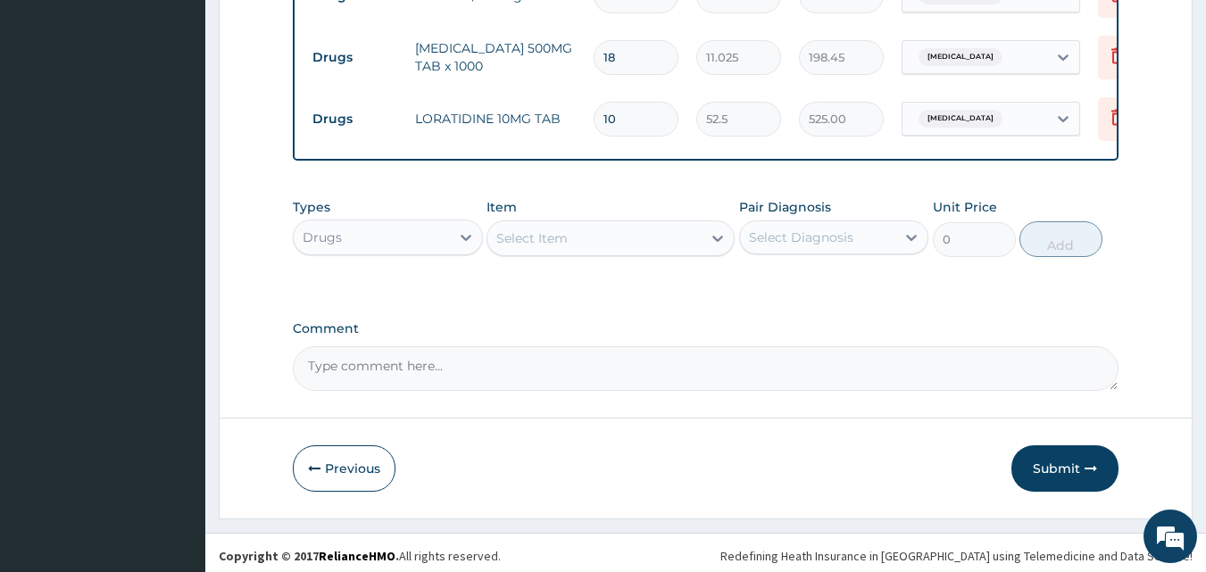
scroll to position [828, 0]
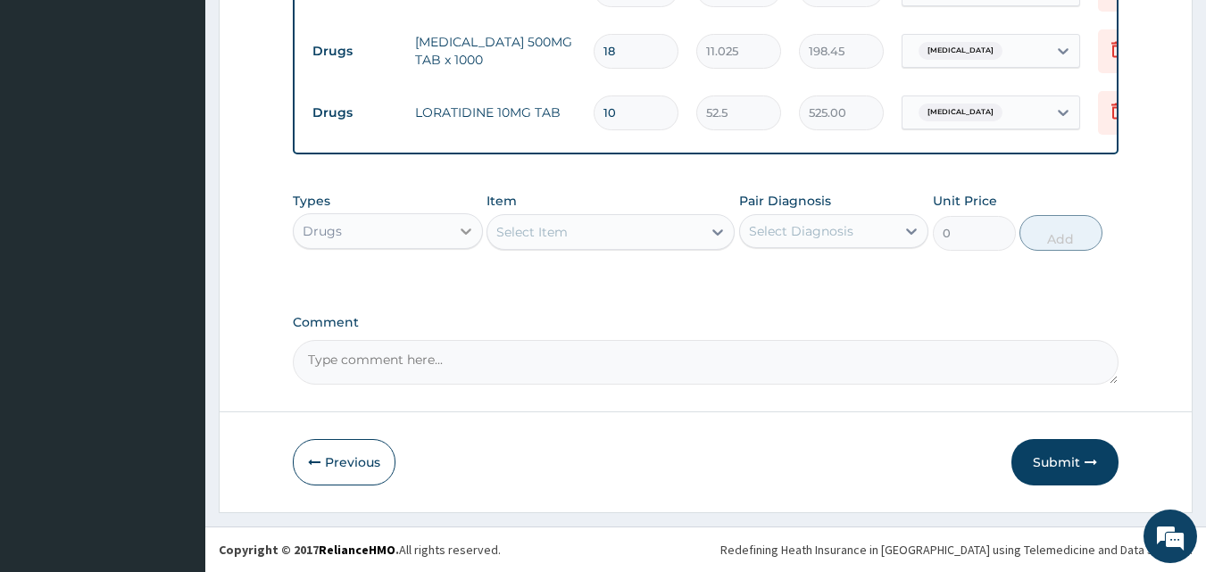
type input "10"
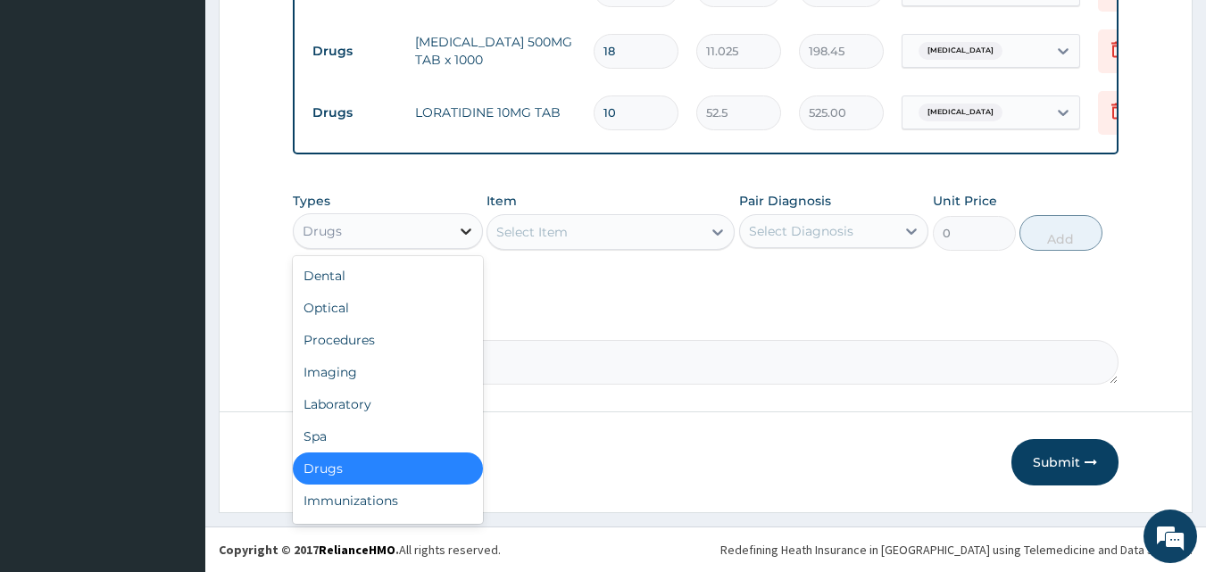
click at [470, 235] on icon at bounding box center [466, 231] width 18 height 18
click at [406, 333] on div "Procedures" at bounding box center [388, 340] width 190 height 32
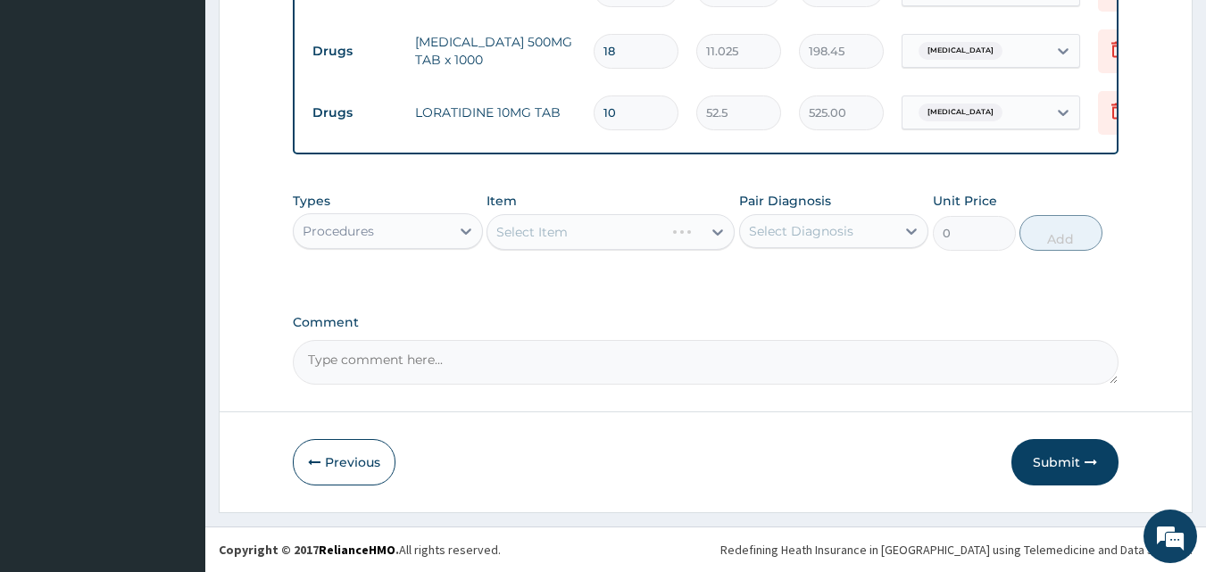
click at [711, 231] on div "Select Item" at bounding box center [611, 232] width 248 height 36
click at [711, 234] on div "Select Item" at bounding box center [611, 232] width 248 height 36
click at [701, 235] on div "Select Item" at bounding box center [611, 232] width 248 height 36
click at [709, 229] on div "Select Item" at bounding box center [611, 232] width 248 height 36
click at [707, 229] on div "Select Item" at bounding box center [611, 232] width 248 height 36
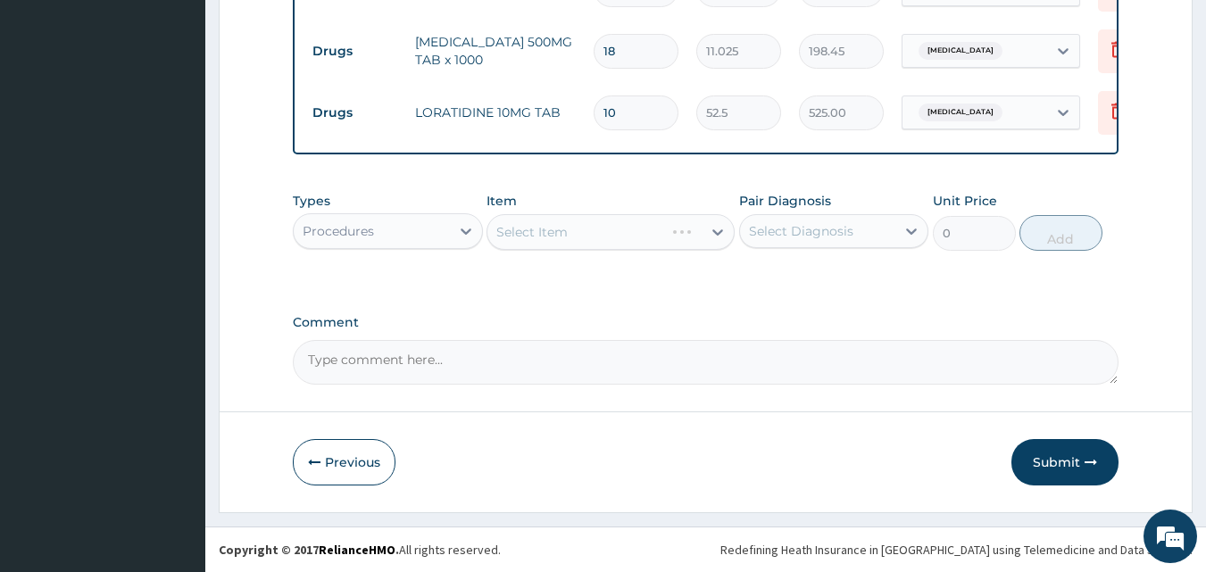
click at [708, 230] on div "Select Item" at bounding box center [611, 232] width 248 height 36
click at [695, 282] on div "Types Procedures Item Select Item Pair Diagnosis Select Diagnosis Unit Price 0 …" at bounding box center [706, 235] width 827 height 104
click at [714, 229] on div "Select Item" at bounding box center [611, 232] width 248 height 36
click at [709, 270] on div "Types Procedures Item Select Item Pair Diagnosis Select Diagnosis Unit Price 0 …" at bounding box center [706, 235] width 827 height 104
click at [695, 226] on div "Select Item" at bounding box center [594, 232] width 214 height 29
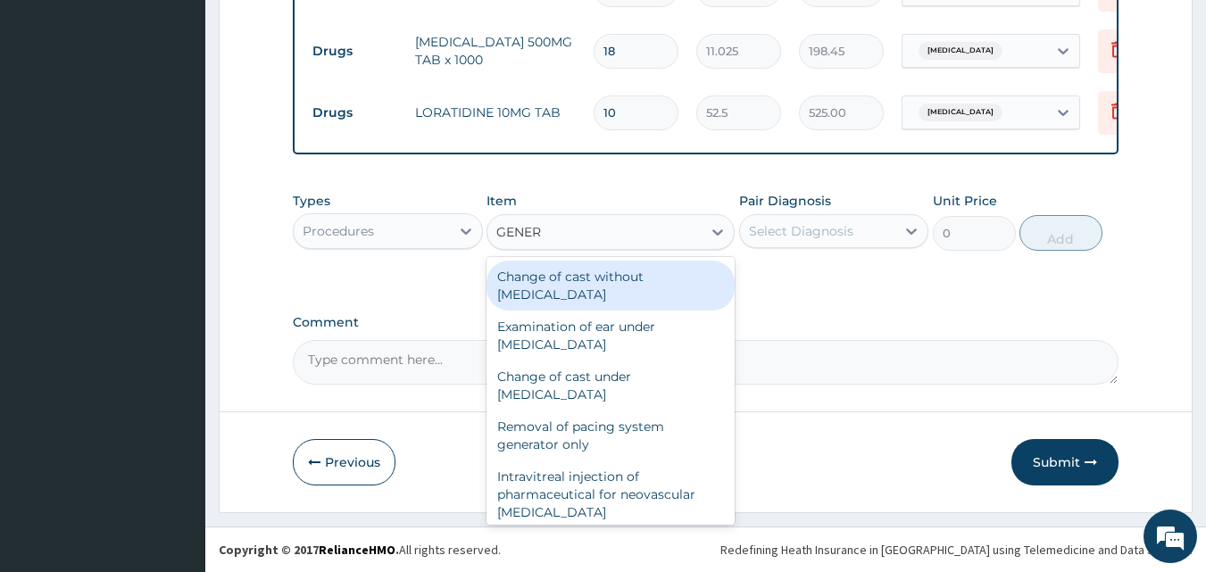
type input "GENERA"
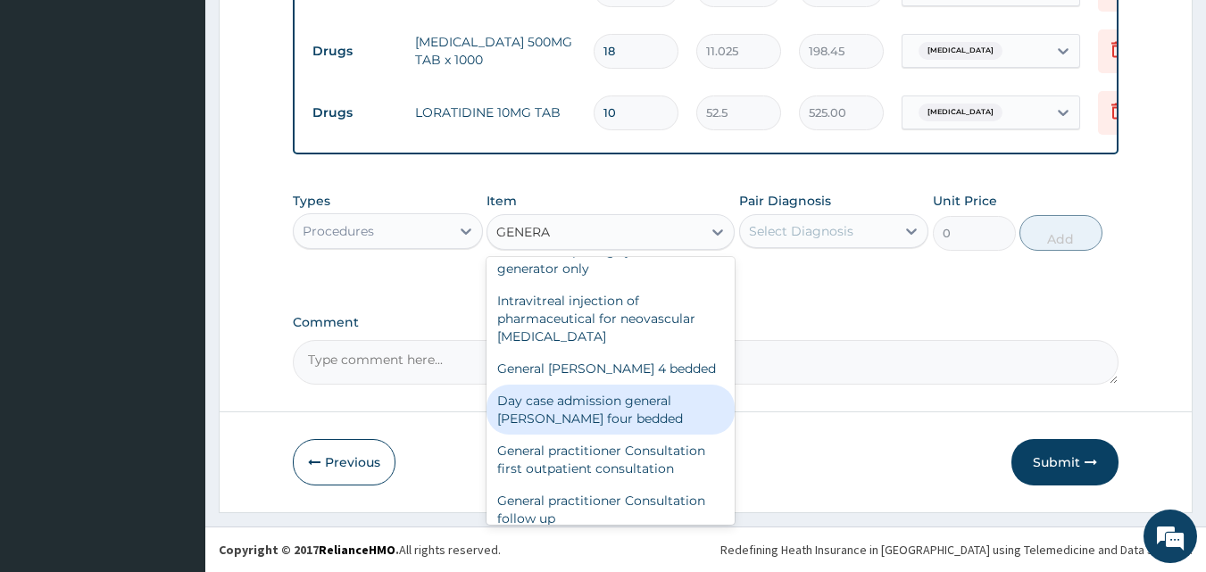
scroll to position [208, 0]
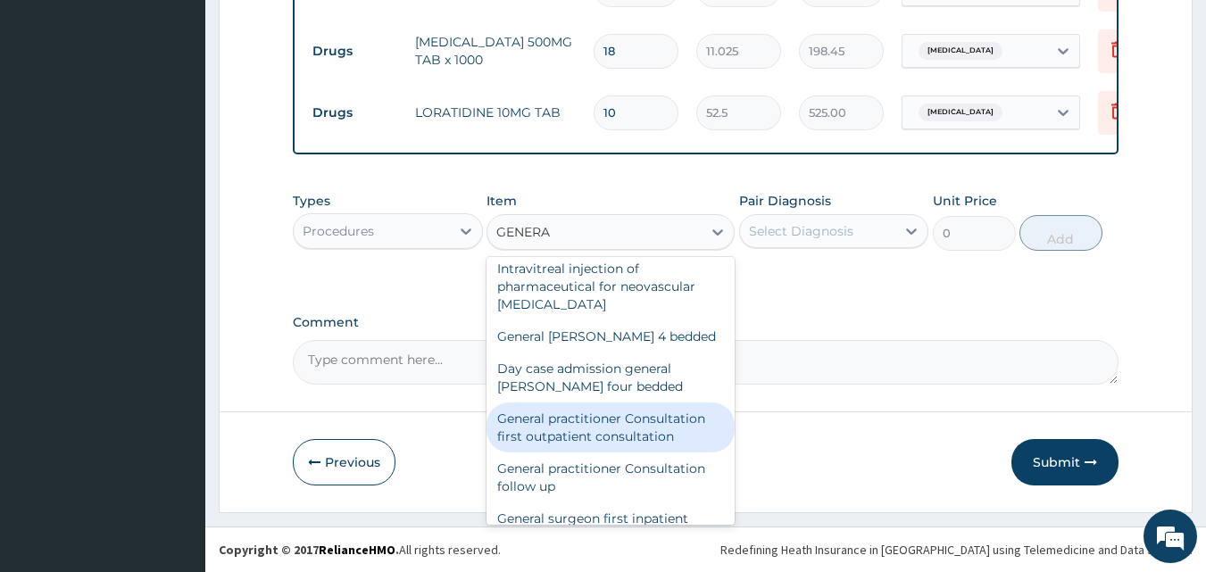
drag, startPoint x: 624, startPoint y: 440, endPoint x: 681, endPoint y: 398, distance: 70.9
click at [624, 441] on div "General practitioner Consultation first outpatient consultation" at bounding box center [611, 428] width 248 height 50
type input "3000"
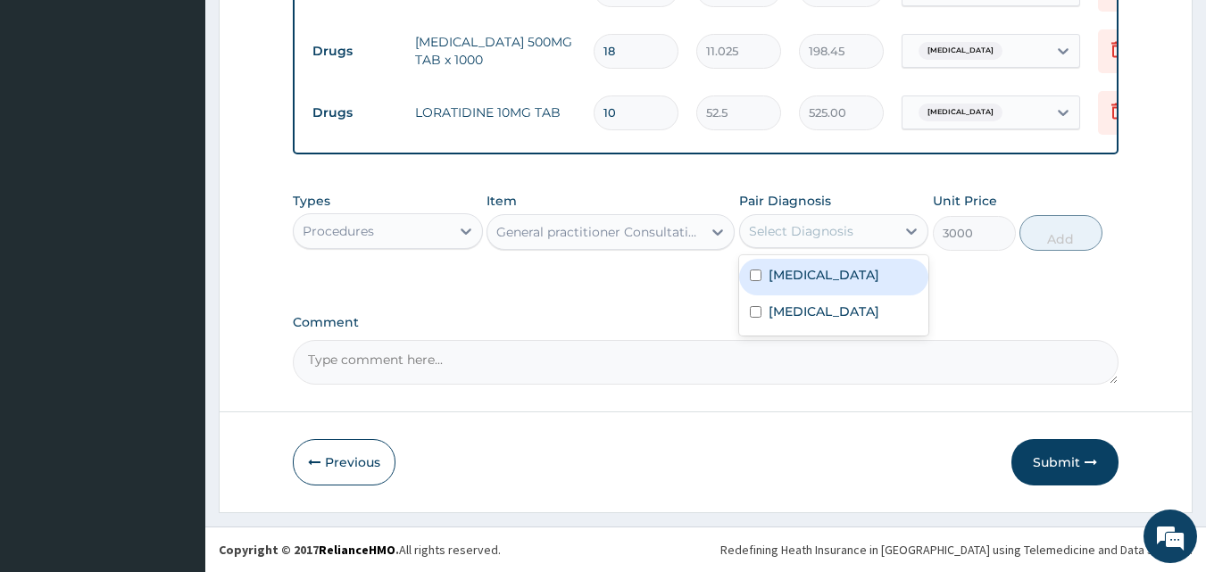
click at [821, 237] on div "Select Diagnosis" at bounding box center [801, 231] width 104 height 18
click at [797, 268] on label "Respiratory tract infection" at bounding box center [824, 275] width 111 height 18
checkbox input "true"
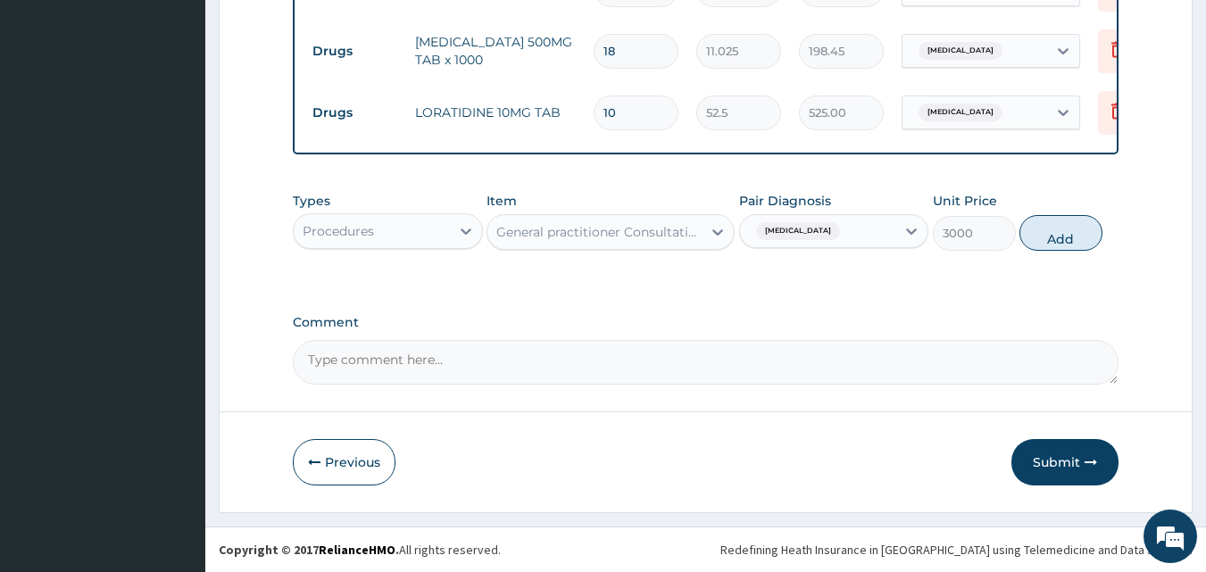
click at [1096, 231] on button "Add" at bounding box center [1060, 233] width 83 height 36
type input "0"
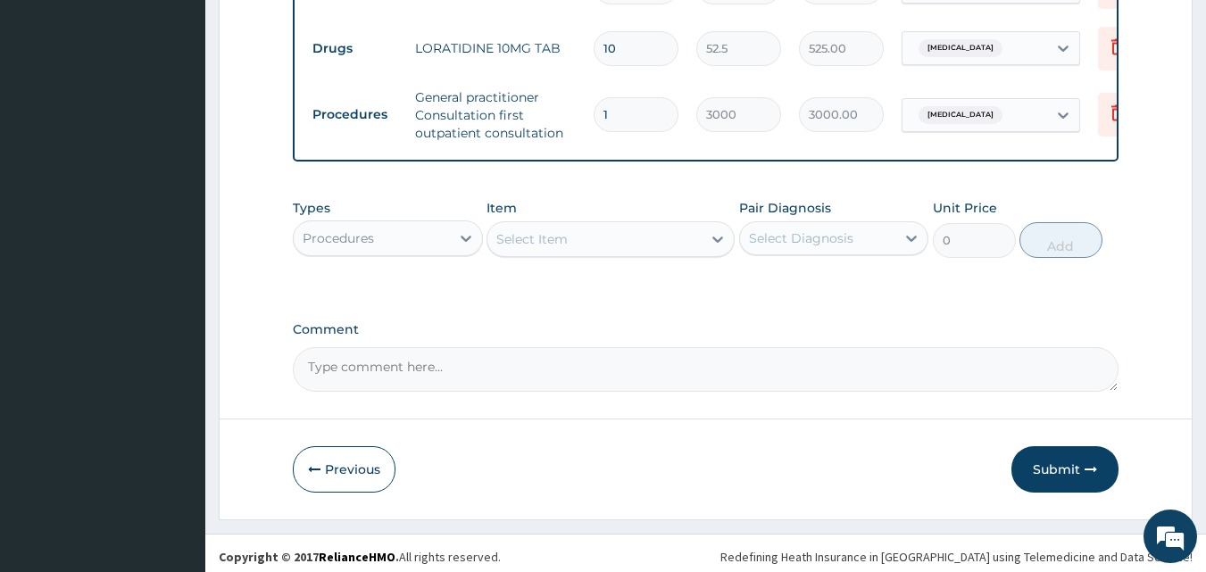
scroll to position [900, 0]
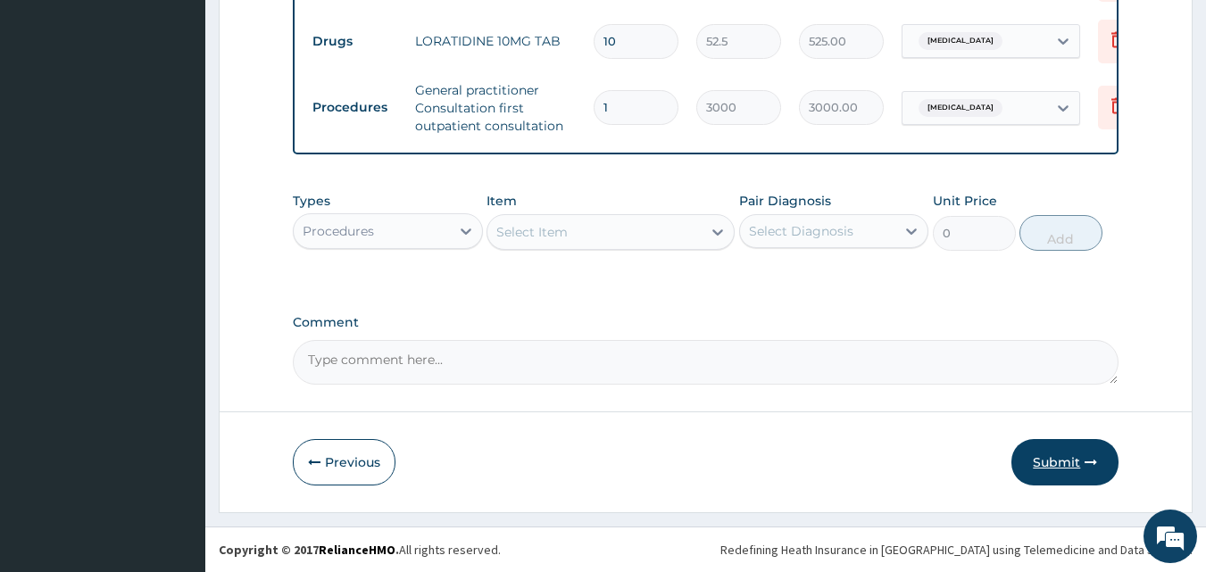
click at [1084, 456] on button "Submit" at bounding box center [1064, 462] width 107 height 46
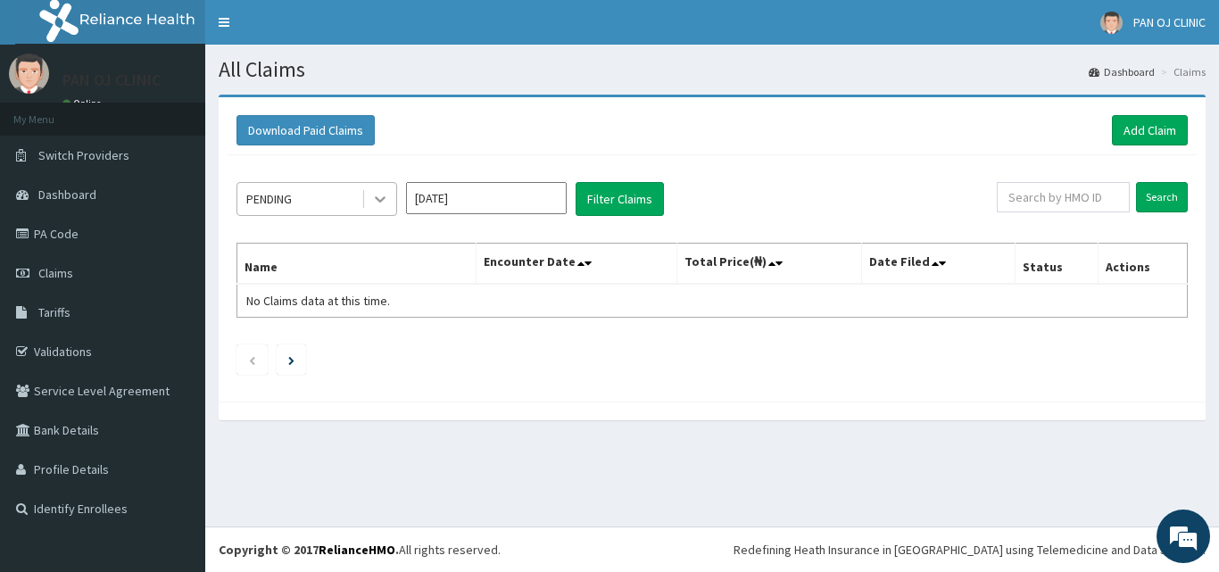
click at [380, 196] on icon at bounding box center [380, 199] width 18 height 18
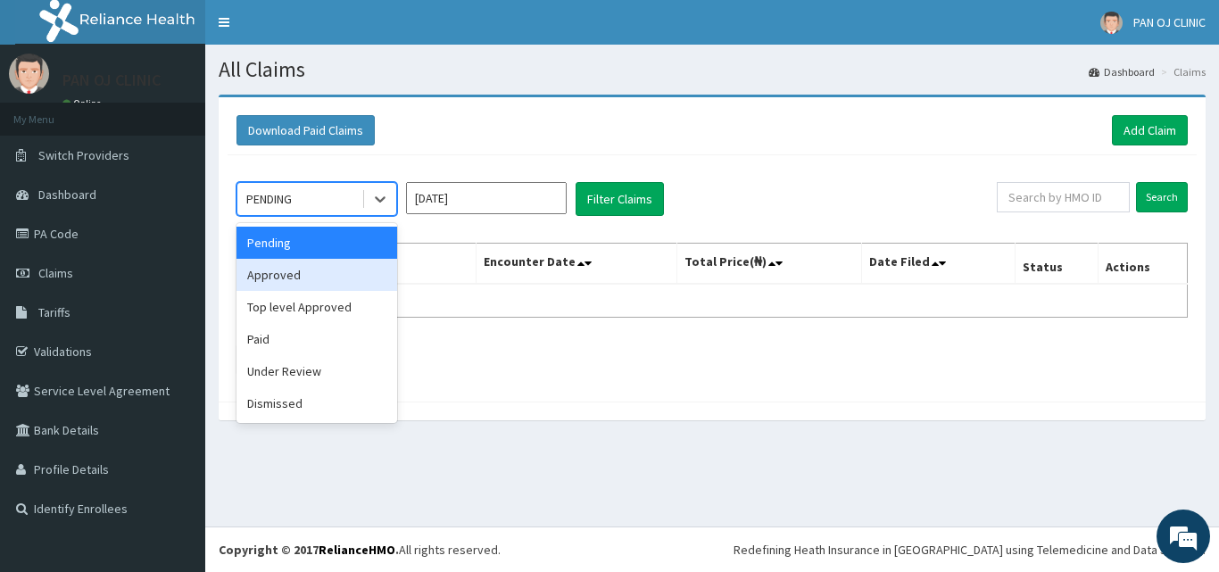
click at [337, 282] on div "Approved" at bounding box center [317, 275] width 161 height 32
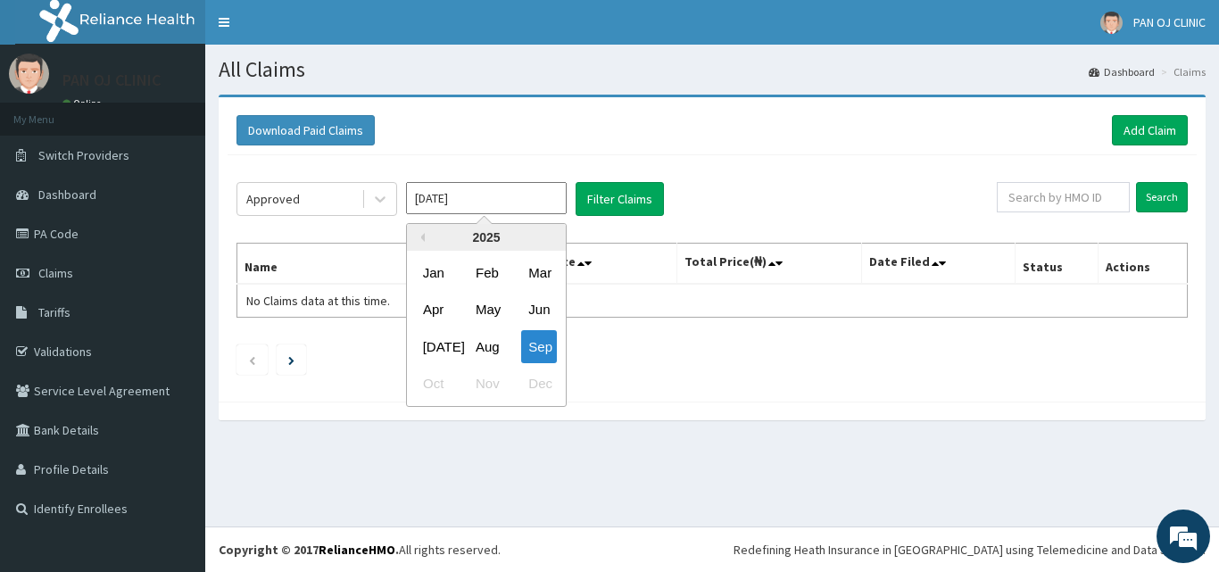
click at [460, 196] on input "[DATE]" at bounding box center [486, 198] width 161 height 32
drag, startPoint x: 493, startPoint y: 348, endPoint x: 492, endPoint y: 335, distance: 13.4
click at [492, 347] on div "Aug" at bounding box center [487, 346] width 36 height 33
type input "[DATE]"
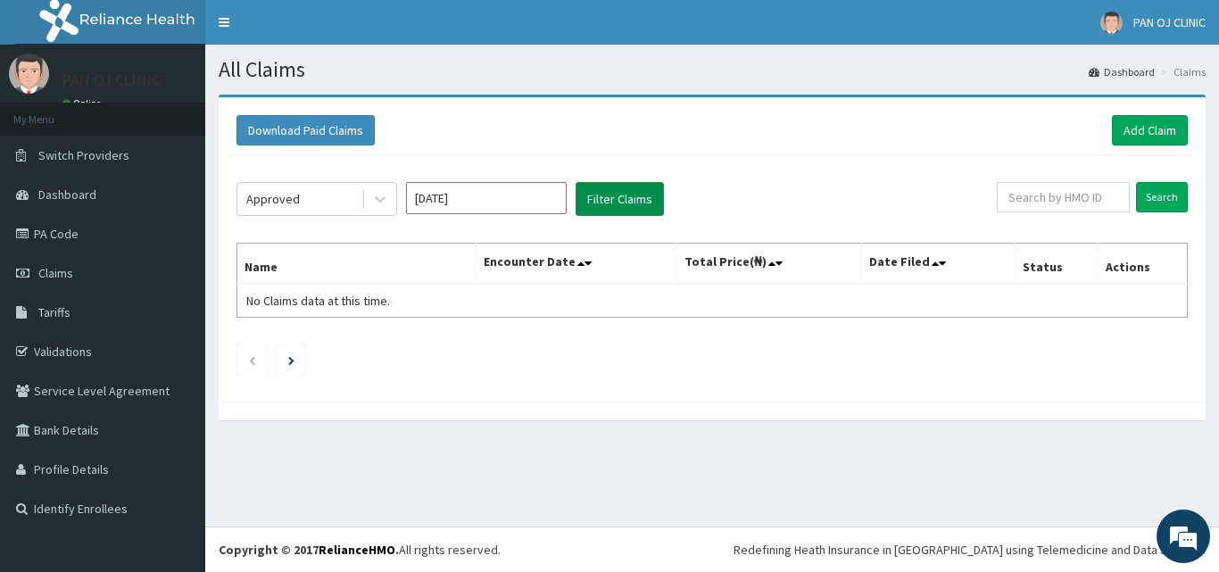
click at [611, 193] on button "Filter Claims" at bounding box center [620, 199] width 88 height 34
click at [626, 192] on button "Filter Claims" at bounding box center [620, 199] width 88 height 34
click at [615, 196] on button "Filter Claims" at bounding box center [620, 199] width 88 height 34
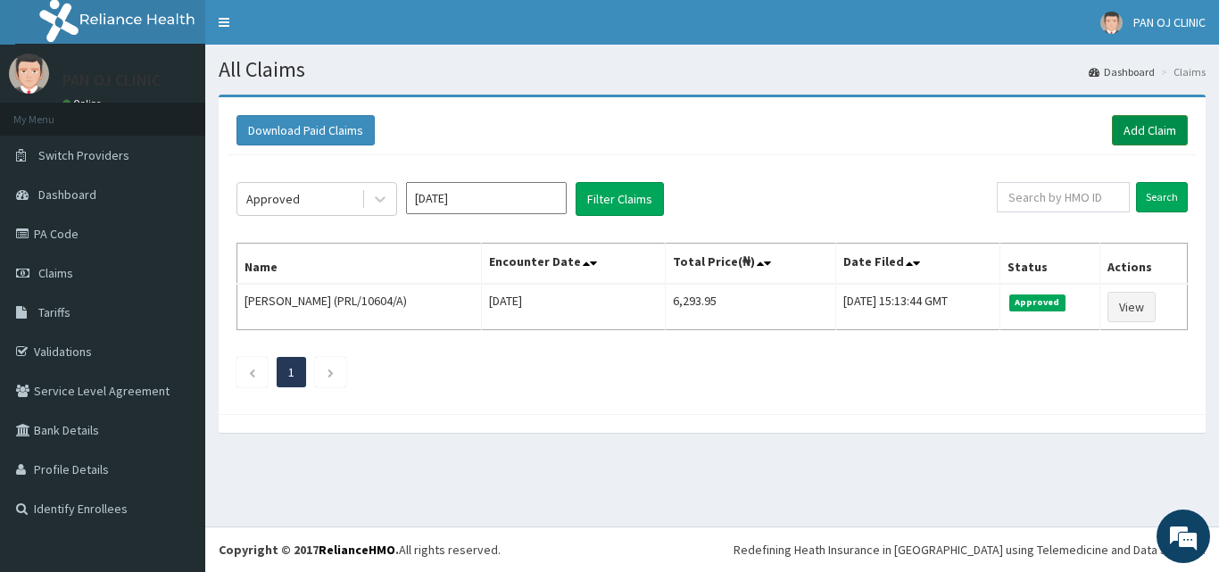
click at [1154, 132] on link "Add Claim" at bounding box center [1150, 130] width 76 height 30
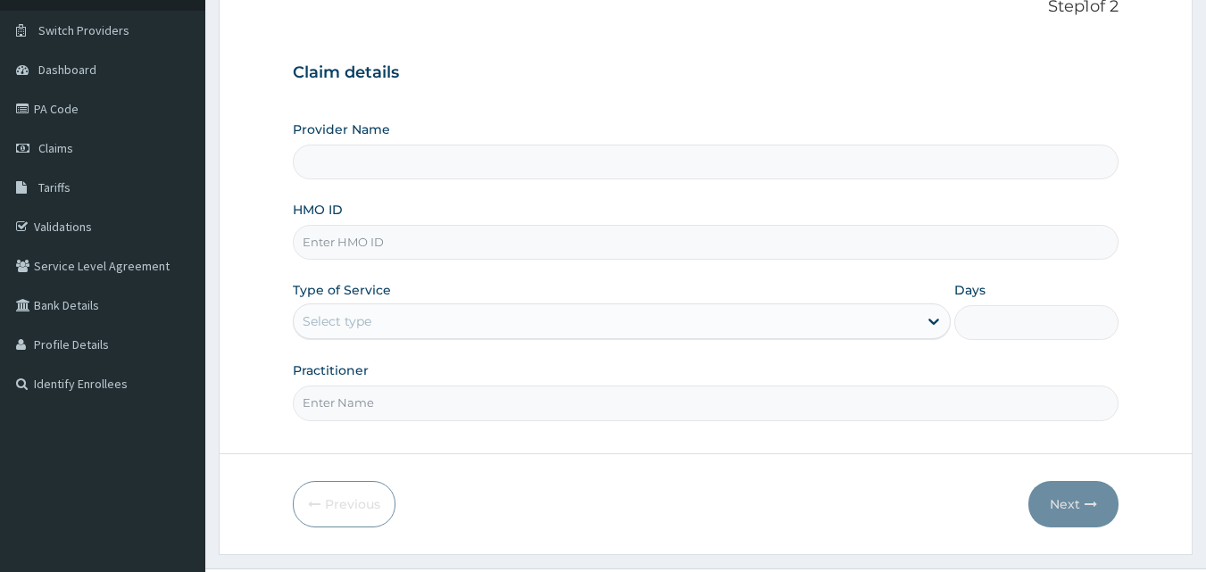
scroll to position [167, 0]
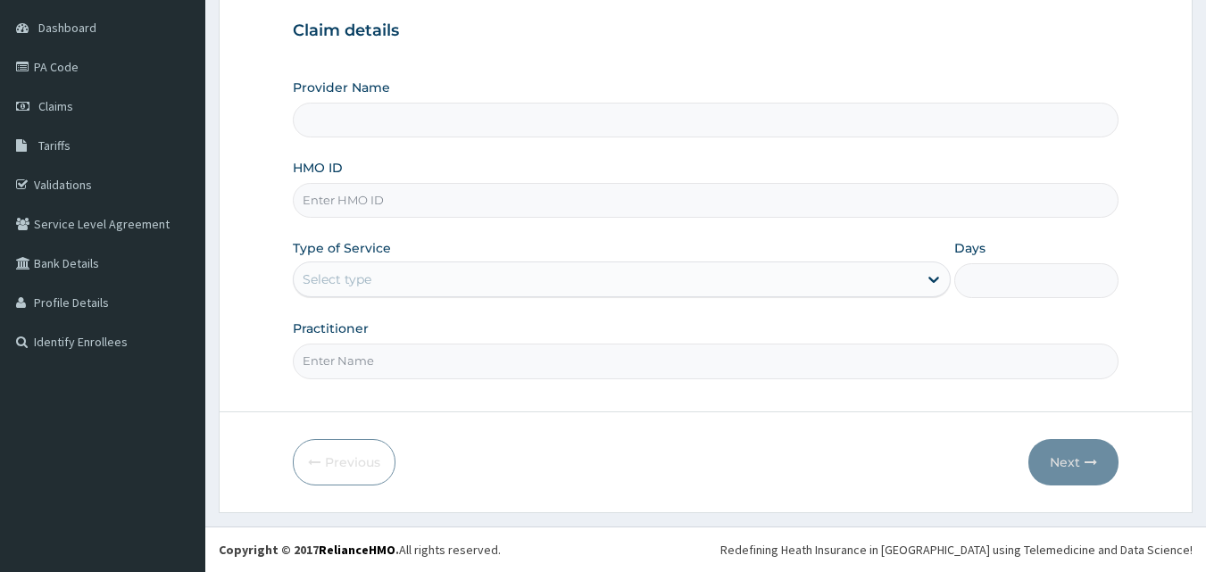
click at [350, 196] on input "HMO ID" at bounding box center [706, 200] width 827 height 35
type input "PAN OJ CLINIC"
type input "ACB/10214/B"
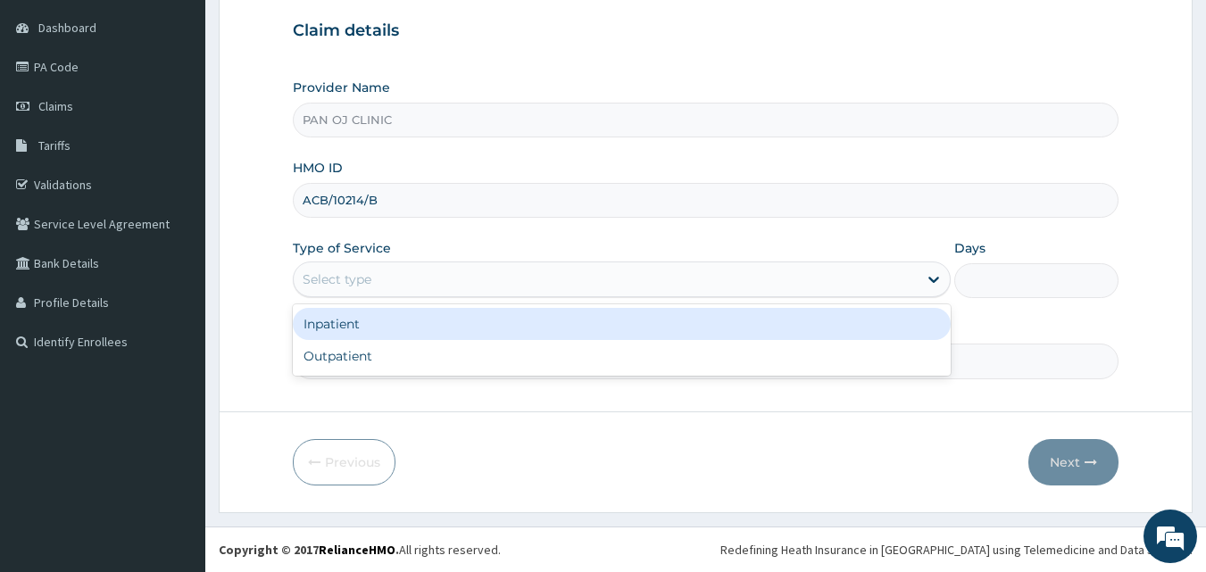
click at [376, 280] on div "Select type" at bounding box center [606, 279] width 624 height 29
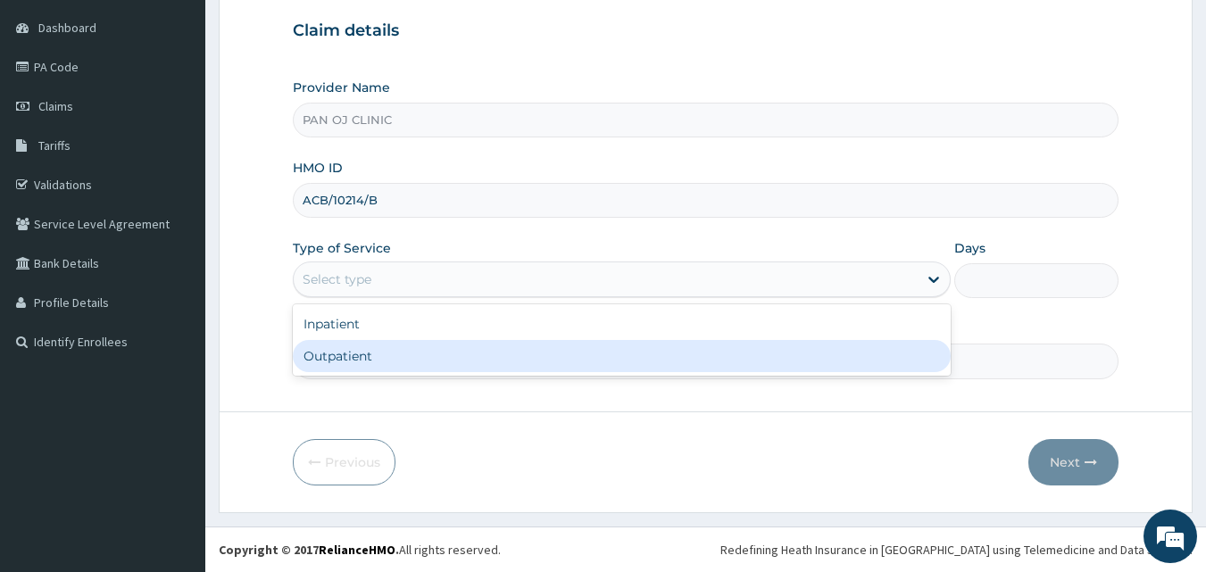
click at [359, 343] on div "Outpatient" at bounding box center [622, 356] width 658 height 32
type input "1"
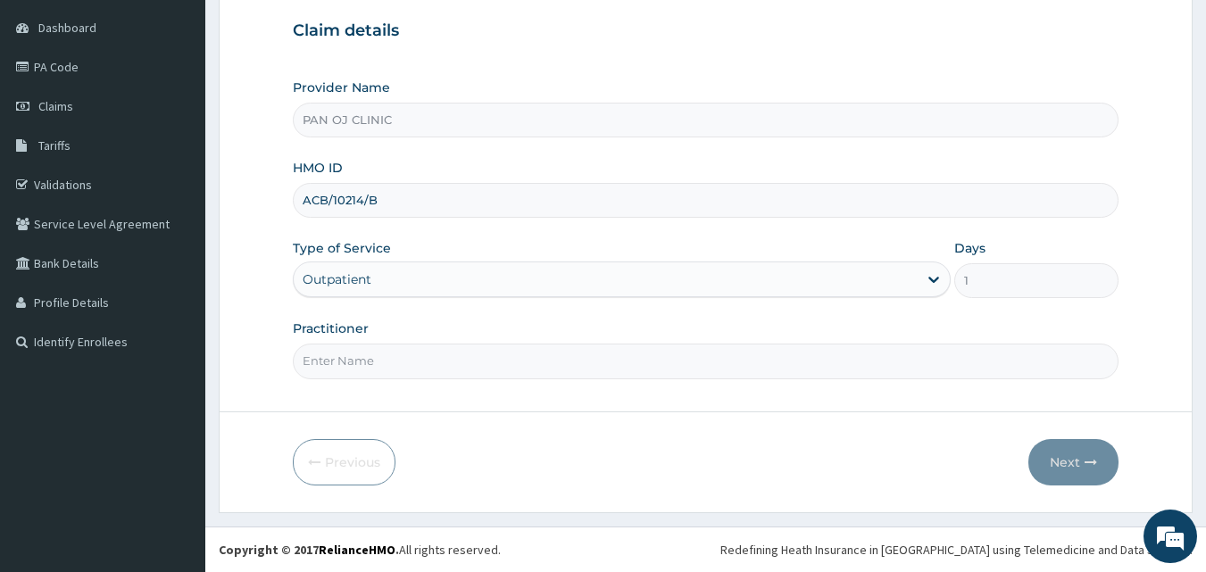
click at [348, 365] on input "Practitioner" at bounding box center [706, 361] width 827 height 35
type input "DR FRANK"
click at [1078, 455] on button "Next" at bounding box center [1073, 462] width 90 height 46
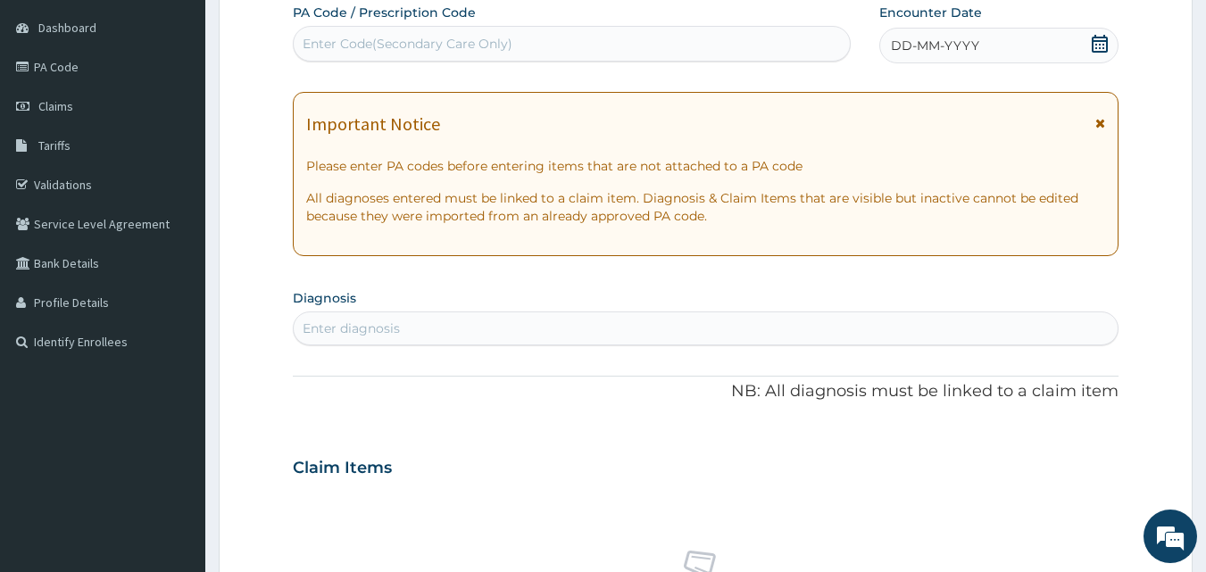
click at [1102, 35] on icon at bounding box center [1100, 44] width 18 height 18
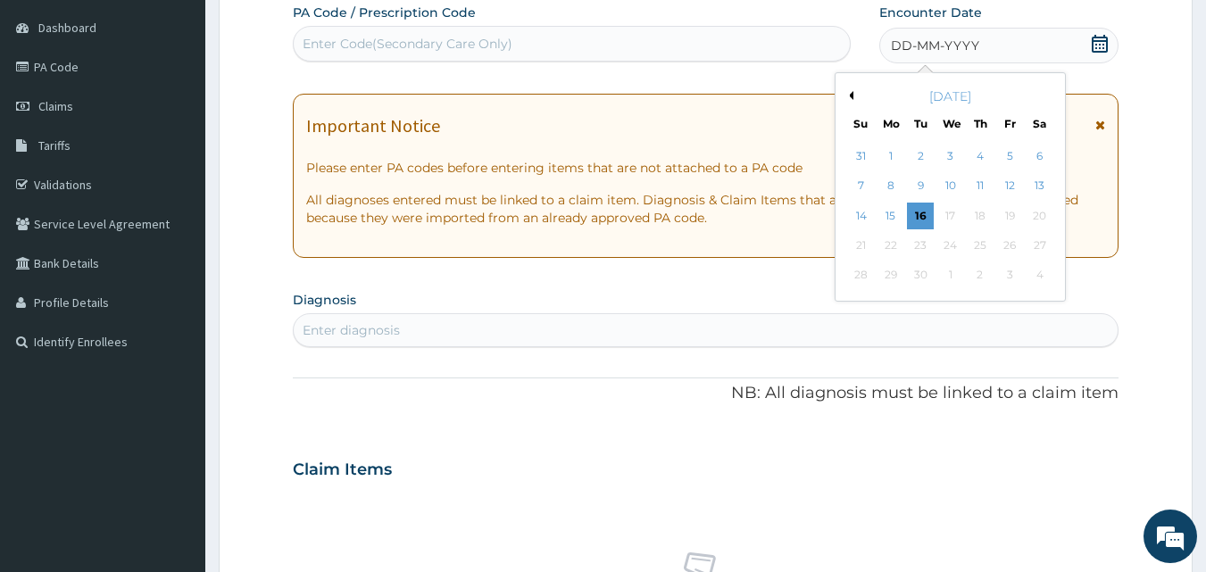
click at [849, 96] on button "Previous Month" at bounding box center [849, 95] width 9 height 9
click at [951, 274] on div "27" at bounding box center [950, 275] width 27 height 27
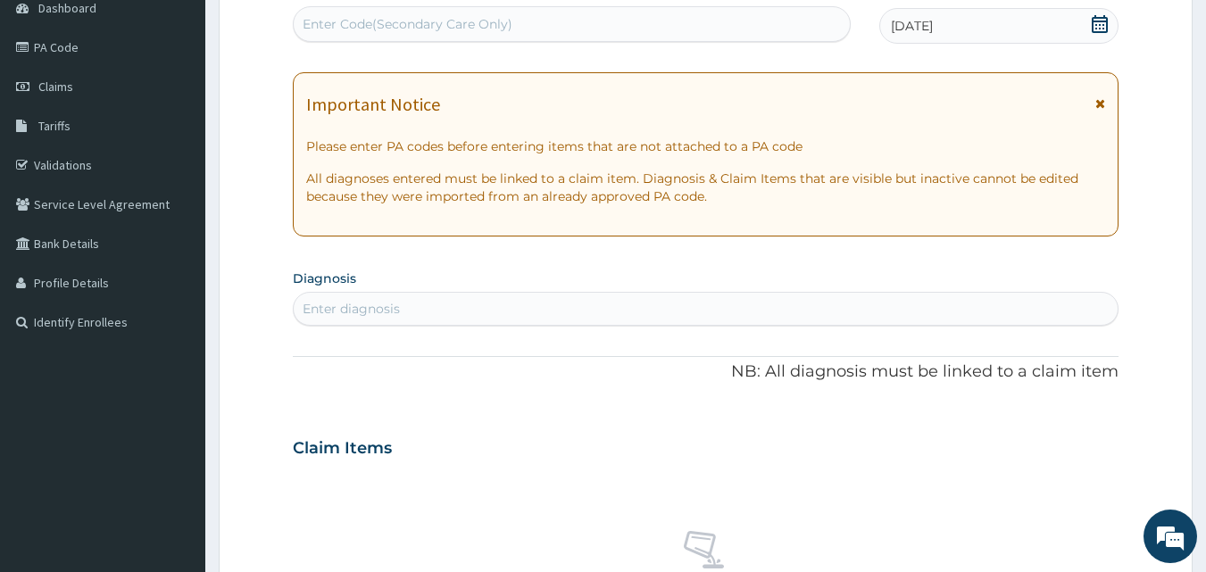
scroll to position [375, 0]
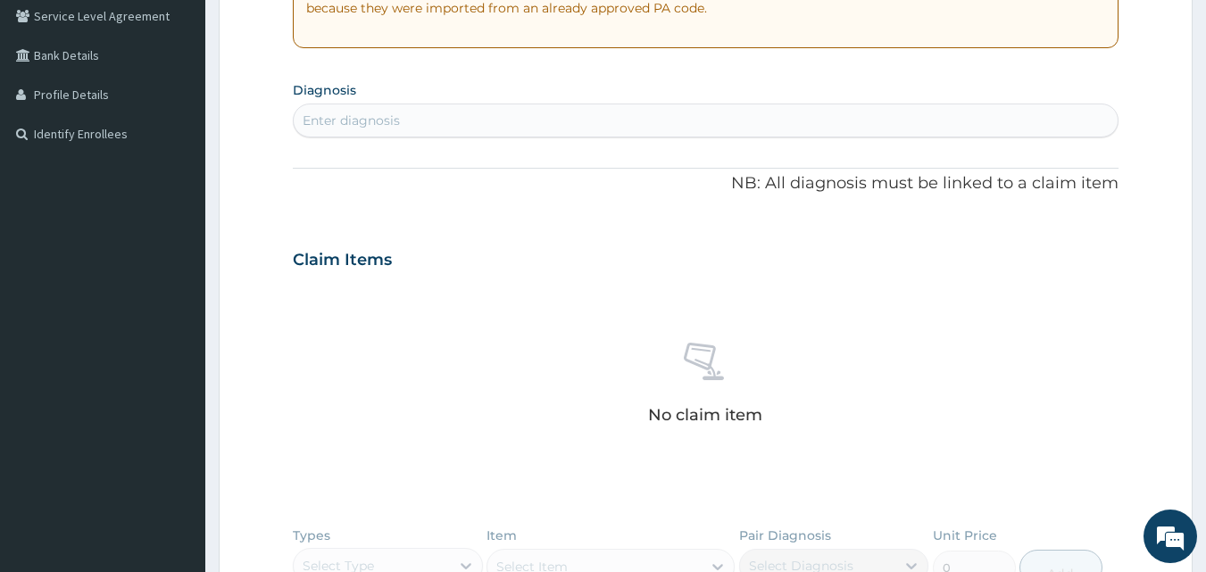
click at [355, 124] on div "Enter diagnosis" at bounding box center [351, 121] width 97 height 18
type input "RTI"
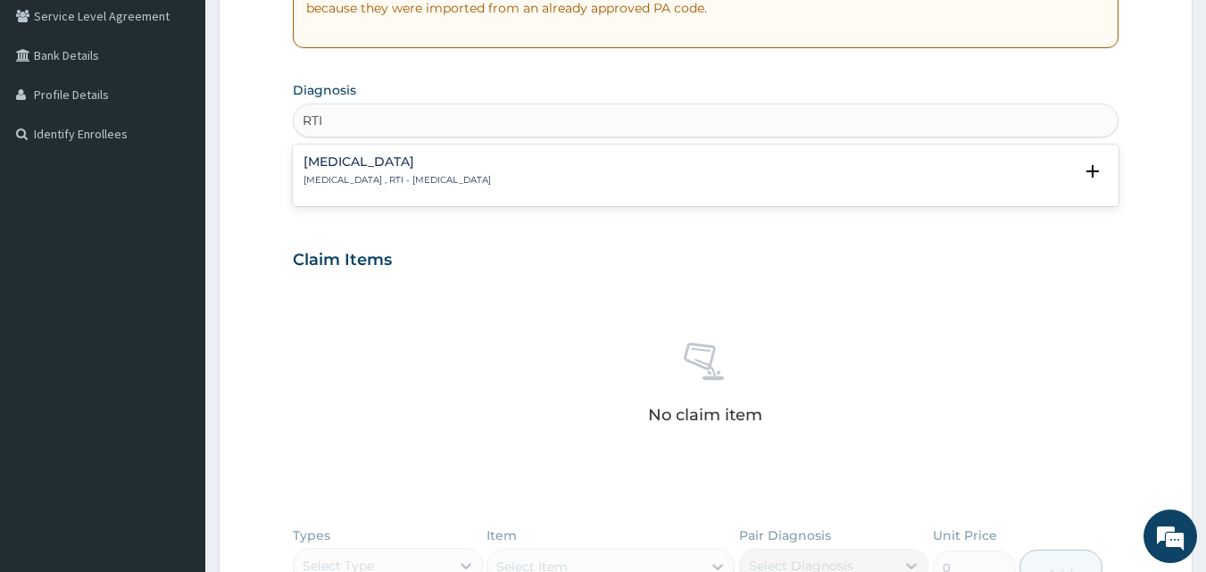
click at [348, 167] on h4 "[MEDICAL_DATA]" at bounding box center [397, 161] width 187 height 13
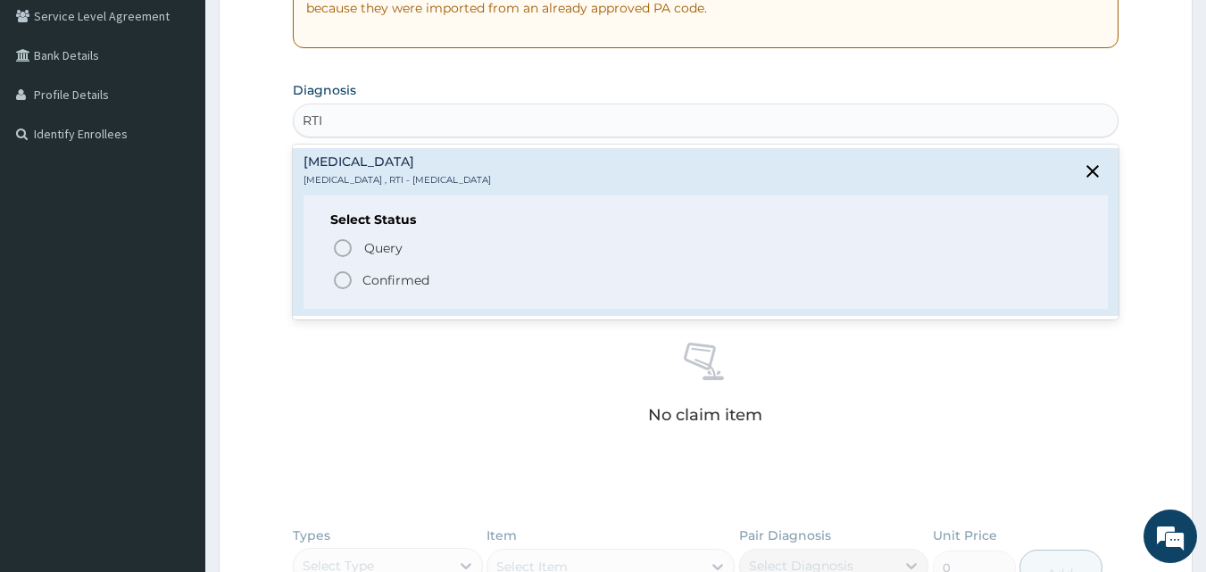
drag, startPoint x: 342, startPoint y: 279, endPoint x: 345, endPoint y: 268, distance: 11.9
click at [342, 278] on icon "status option filled" at bounding box center [342, 280] width 21 height 21
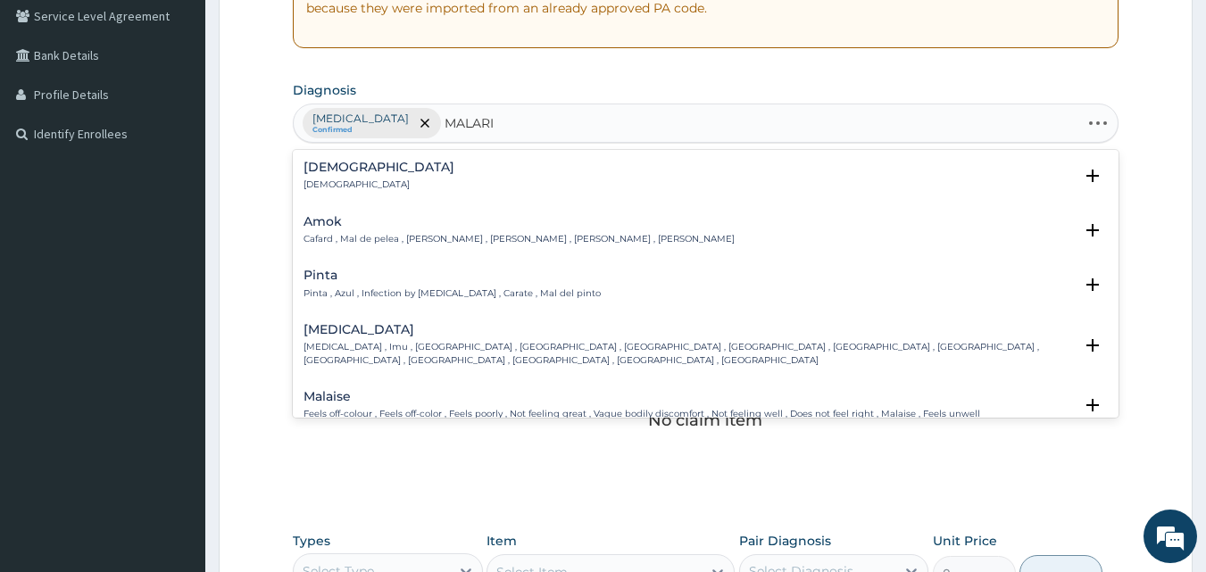
type input "[MEDICAL_DATA]"
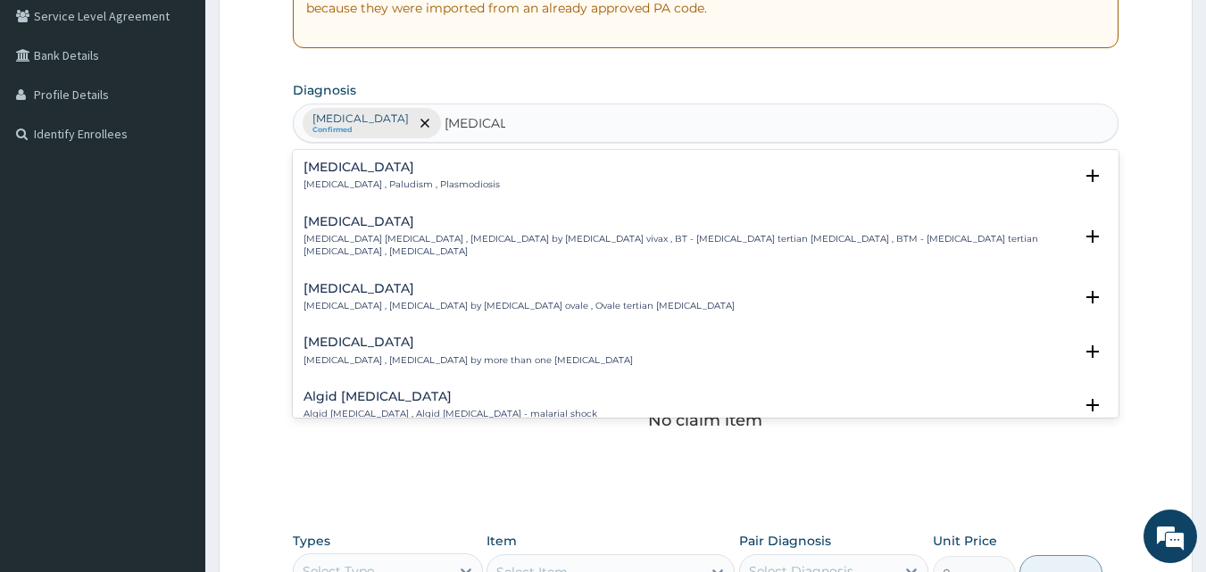
click at [329, 170] on h4 "[MEDICAL_DATA]" at bounding box center [402, 167] width 196 height 13
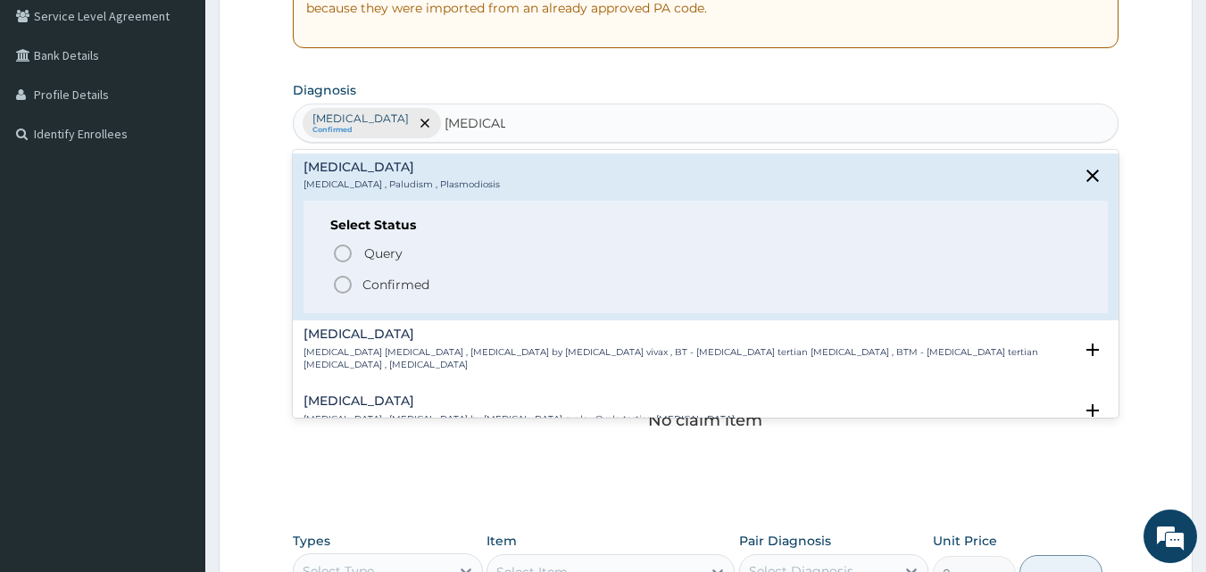
drag, startPoint x: 339, startPoint y: 279, endPoint x: 353, endPoint y: 275, distance: 14.1
click at [338, 279] on icon "status option filled" at bounding box center [342, 284] width 21 height 21
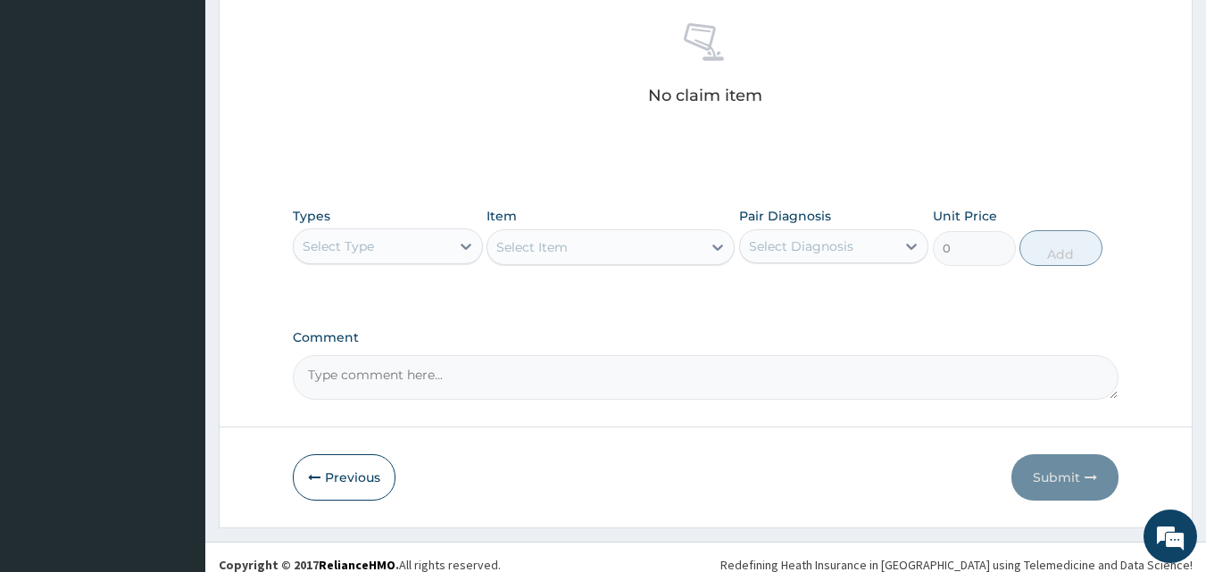
scroll to position [715, 0]
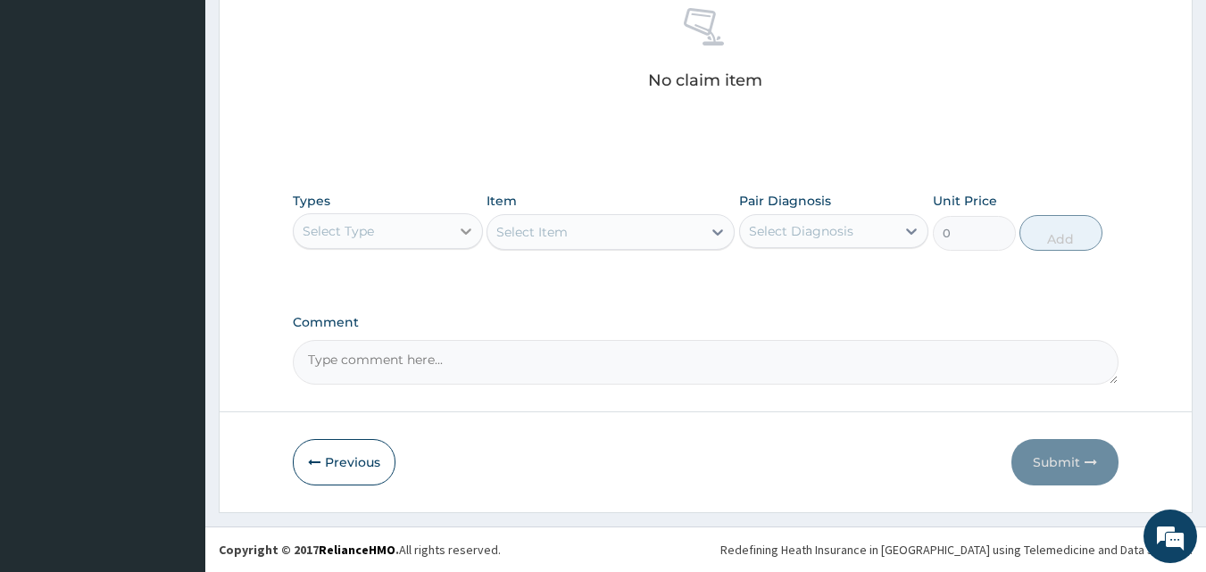
click at [463, 238] on icon at bounding box center [466, 231] width 18 height 18
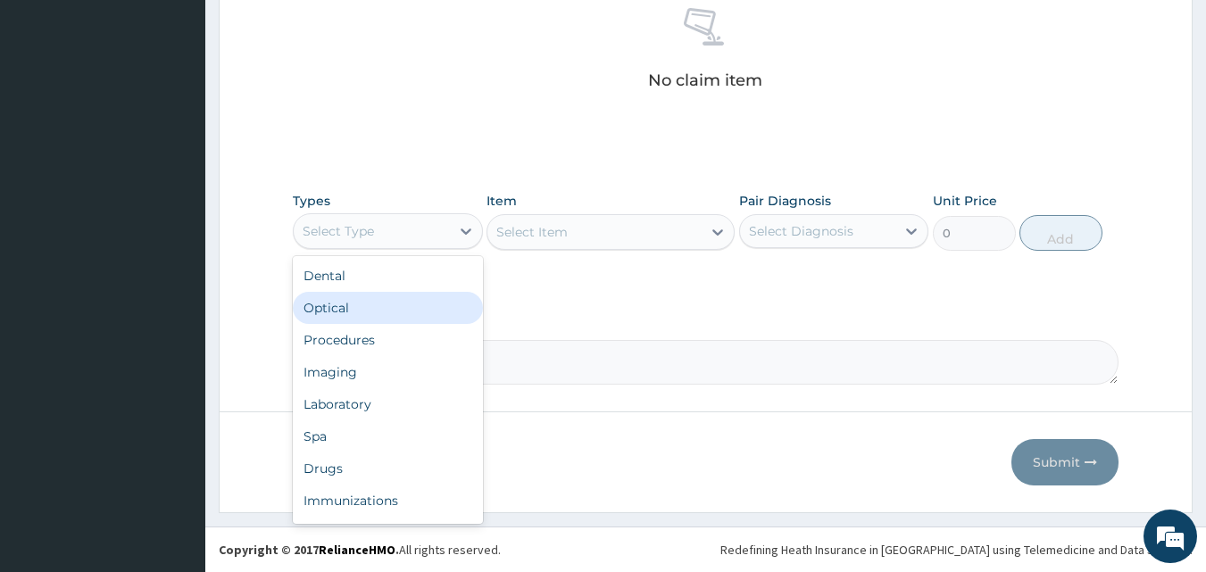
scroll to position [61, 0]
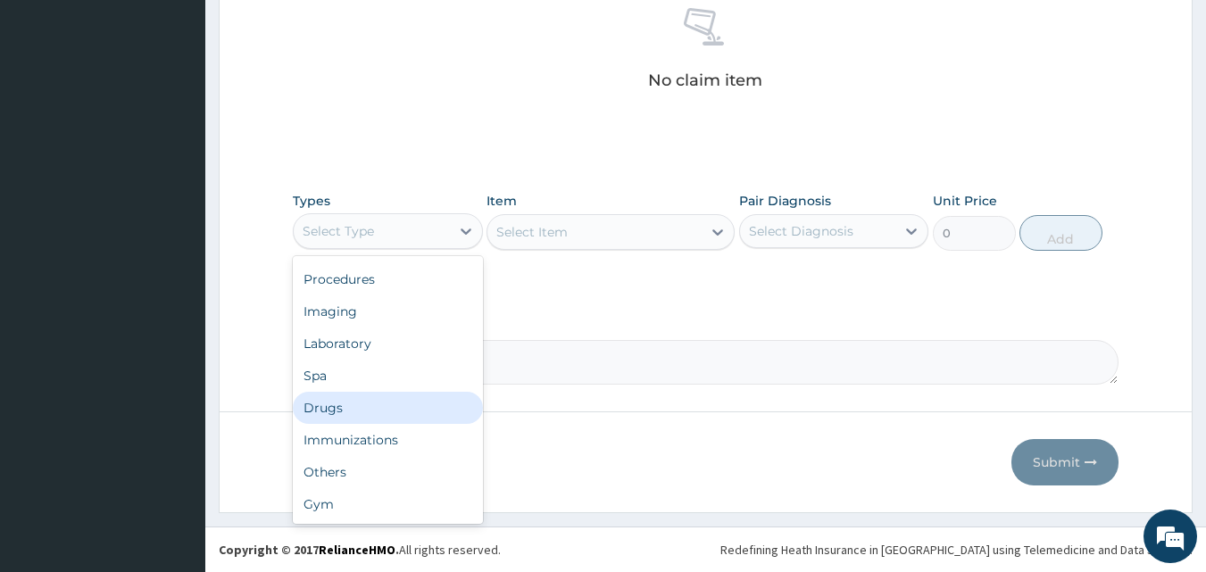
click at [363, 418] on div "Drugs" at bounding box center [388, 408] width 190 height 32
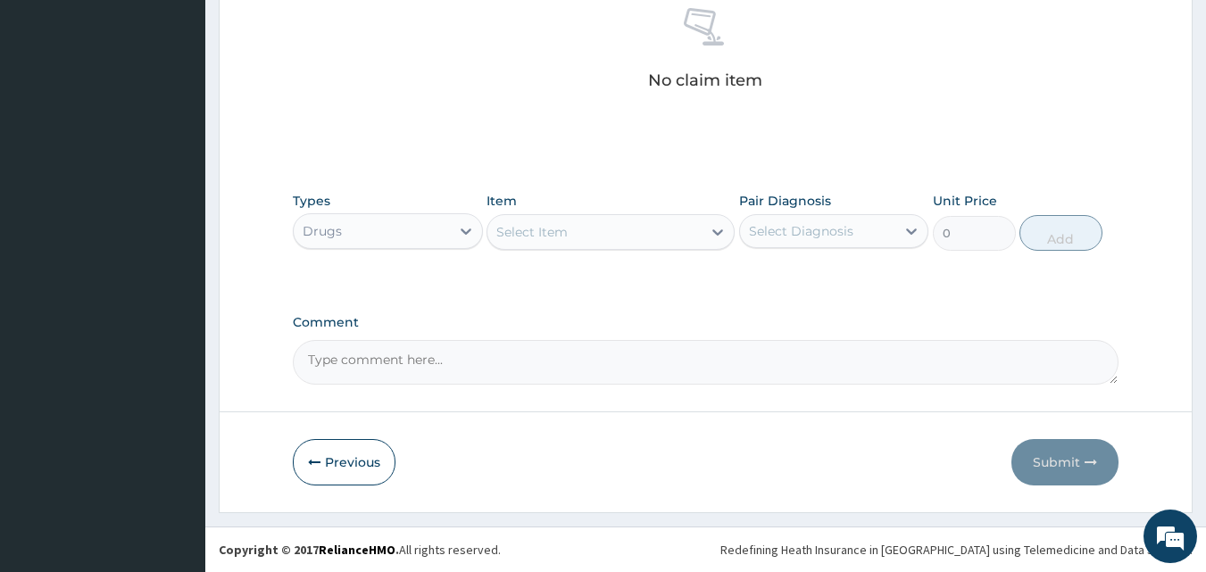
click at [696, 238] on div "Select Item" at bounding box center [594, 232] width 214 height 29
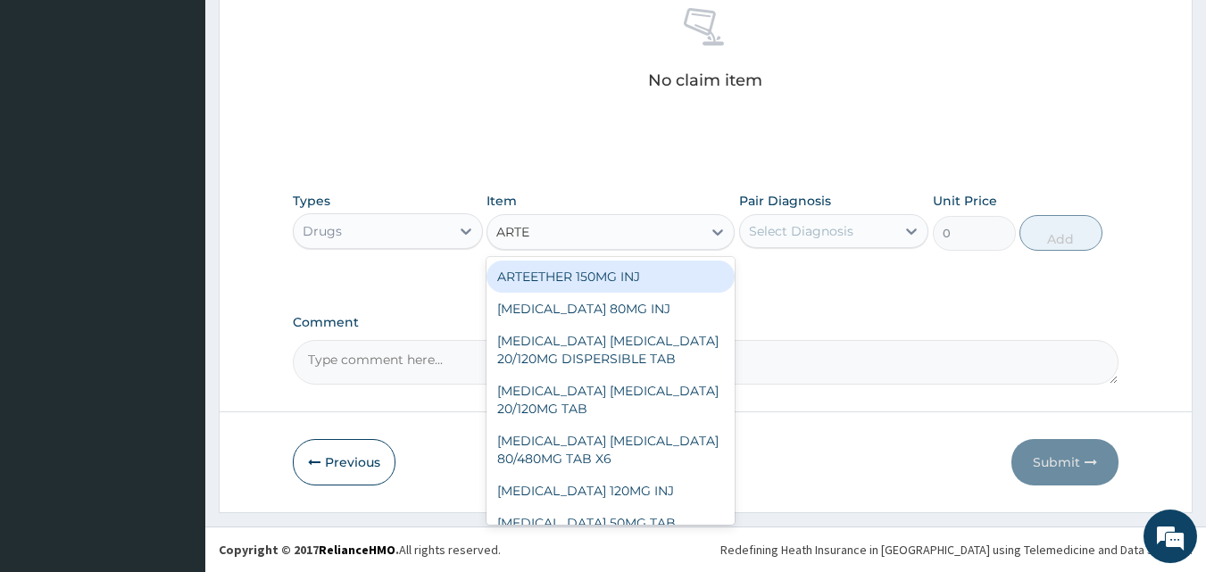
type input "ARTEM"
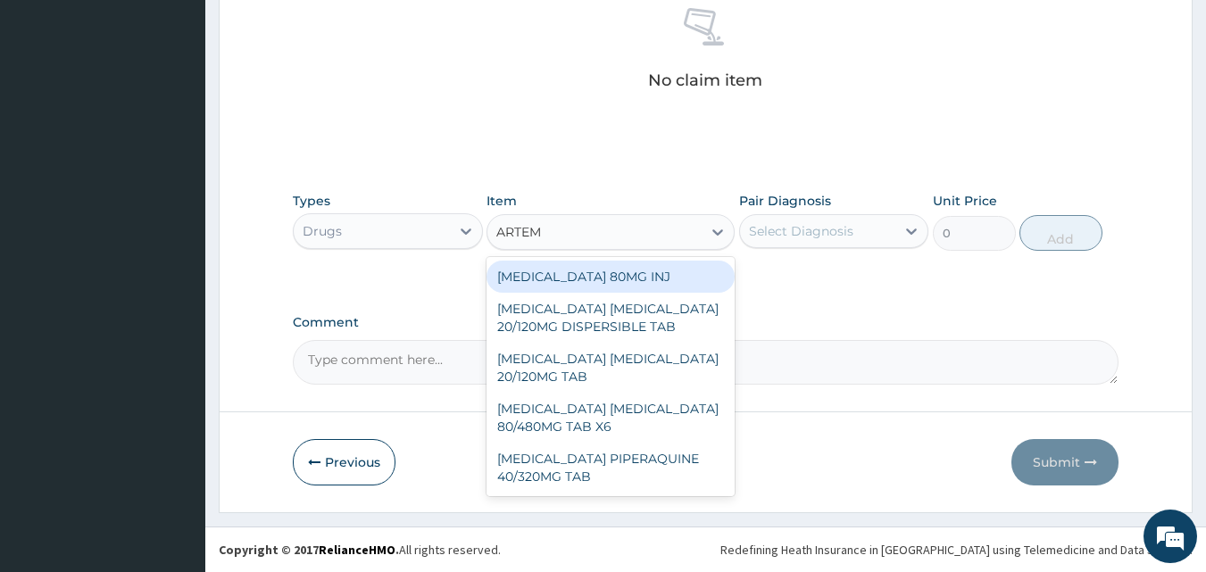
click at [620, 275] on div "[MEDICAL_DATA] 80MG INJ" at bounding box center [611, 277] width 248 height 32
type input "1400"
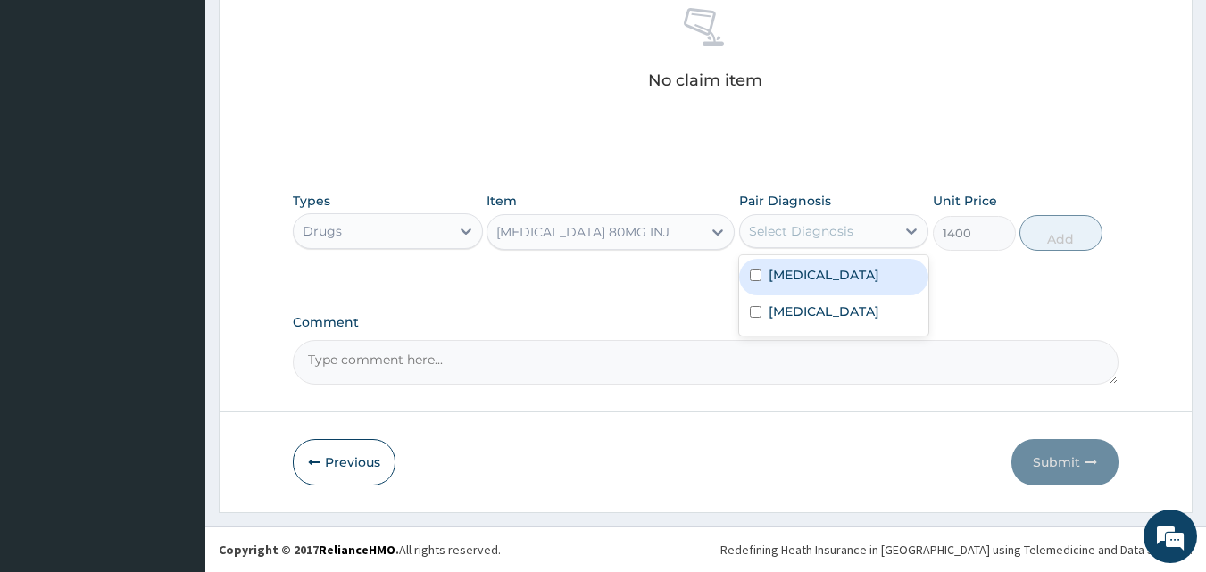
click at [834, 217] on div "Select Diagnosis" at bounding box center [818, 231] width 156 height 29
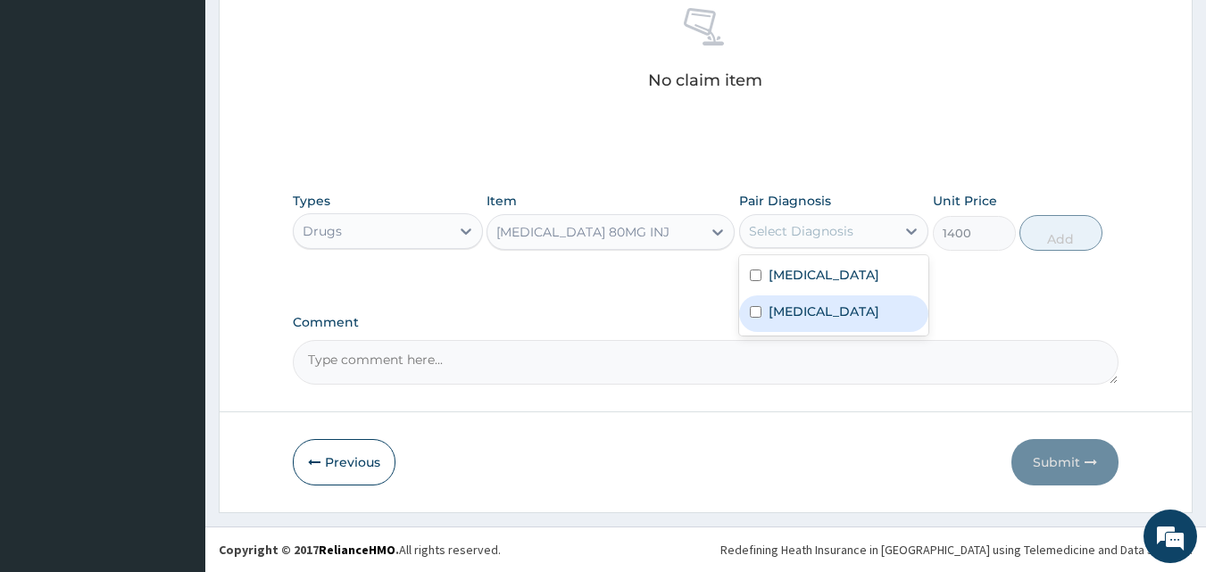
click at [803, 320] on label "[MEDICAL_DATA]" at bounding box center [824, 312] width 111 height 18
checkbox input "true"
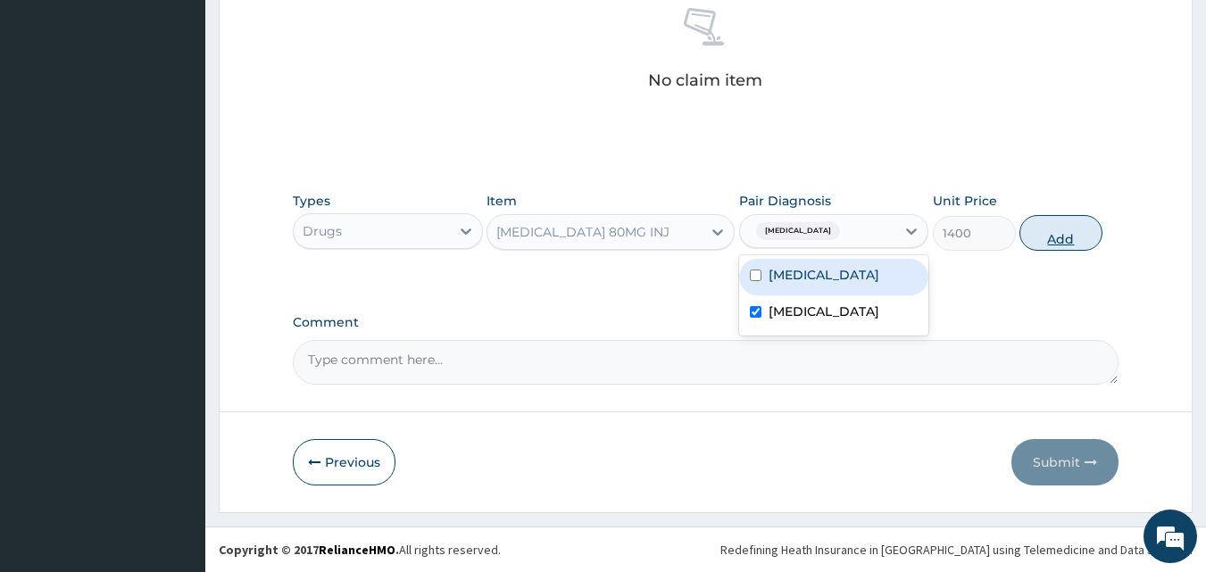
click at [1065, 235] on button "Add" at bounding box center [1060, 233] width 83 height 36
type input "0"
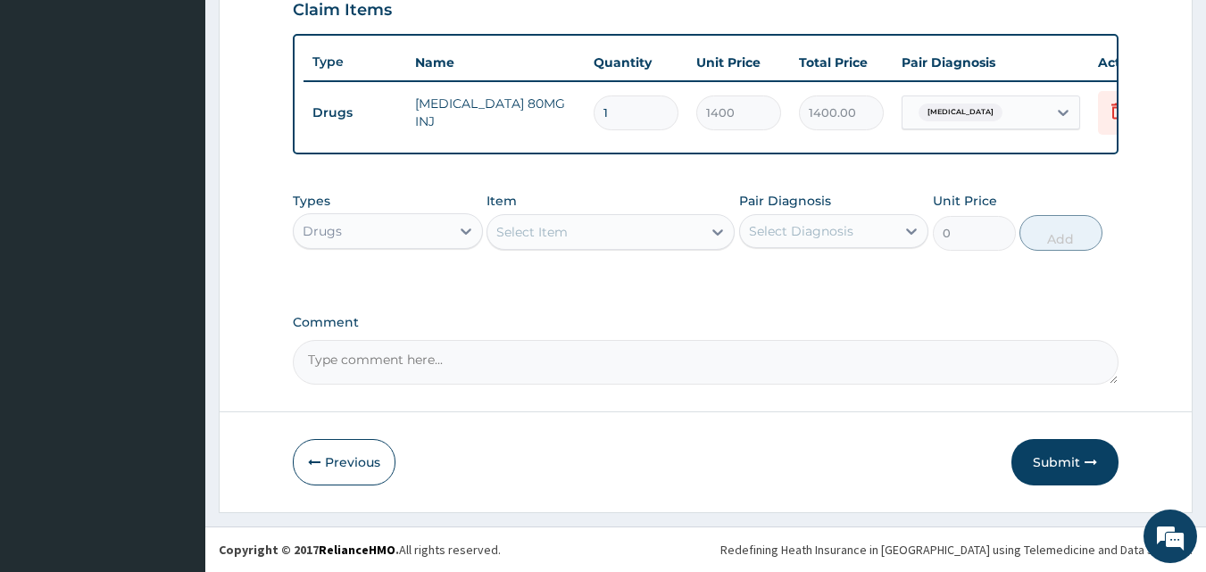
scroll to position [644, 0]
type input "0.00"
type input "6"
type input "8400.00"
type input "6"
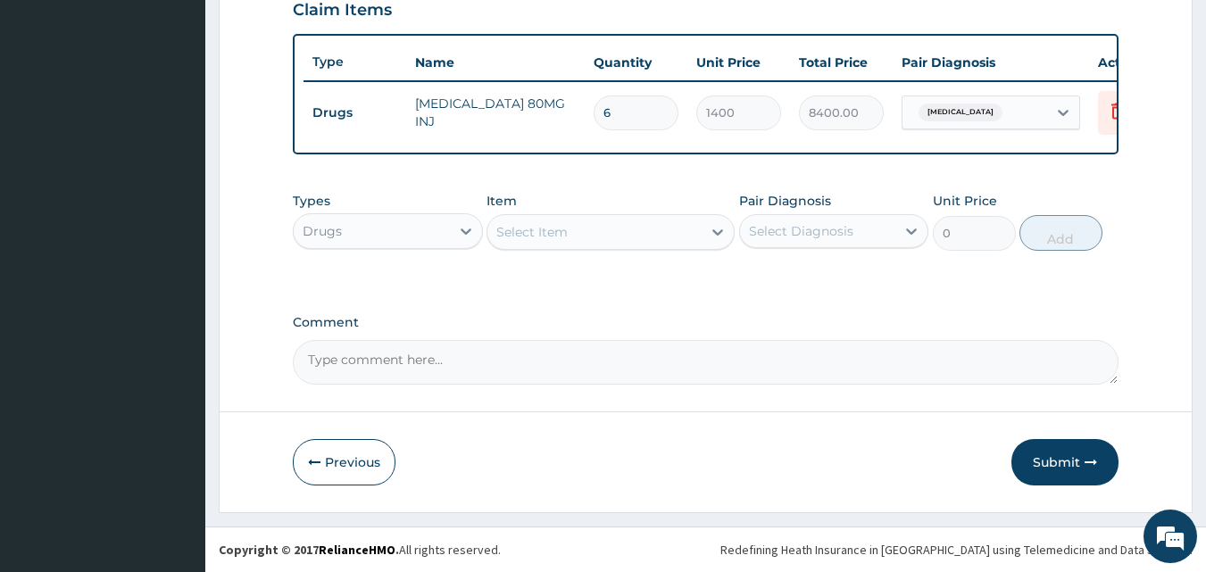
drag, startPoint x: 696, startPoint y: 230, endPoint x: 687, endPoint y: 227, distance: 9.6
click at [695, 231] on div "Select Item" at bounding box center [594, 232] width 214 height 29
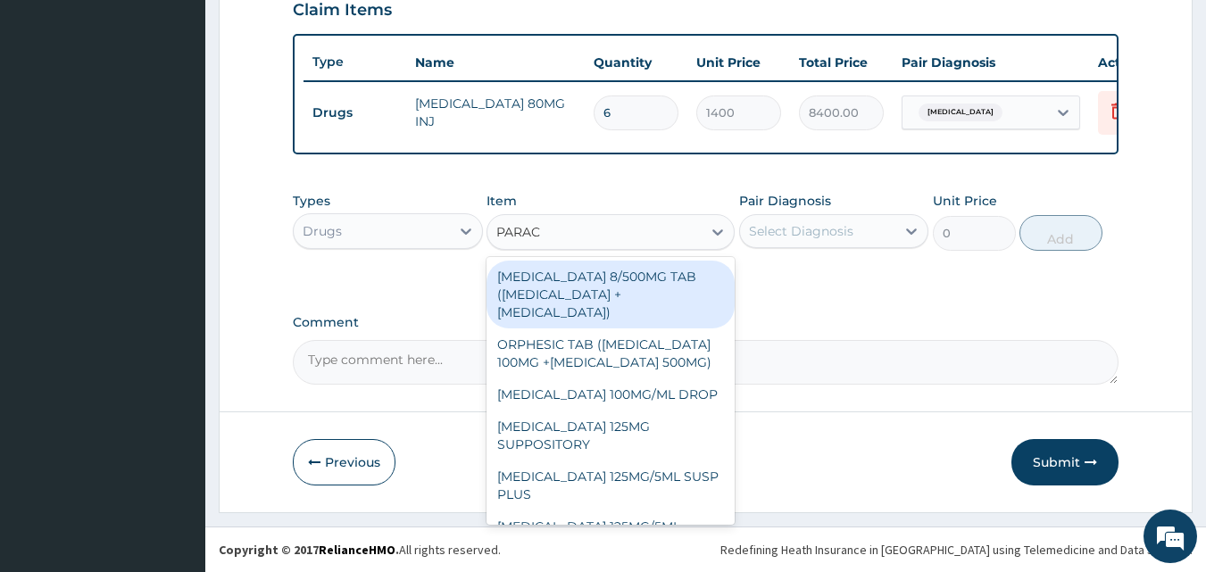
type input "PARACE"
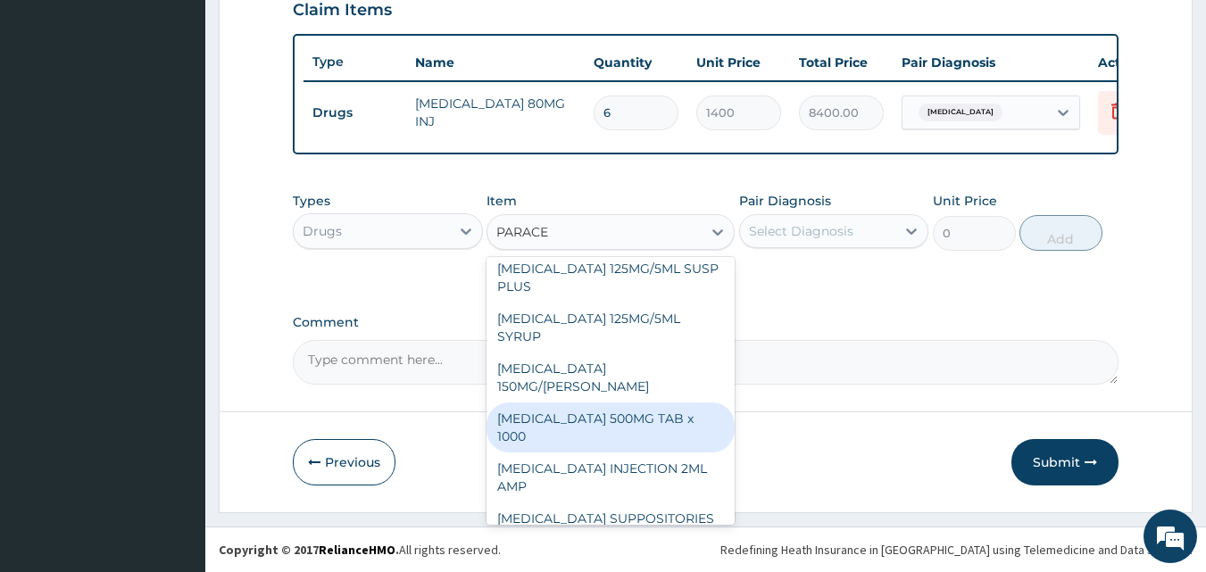
scroll to position [221, 0]
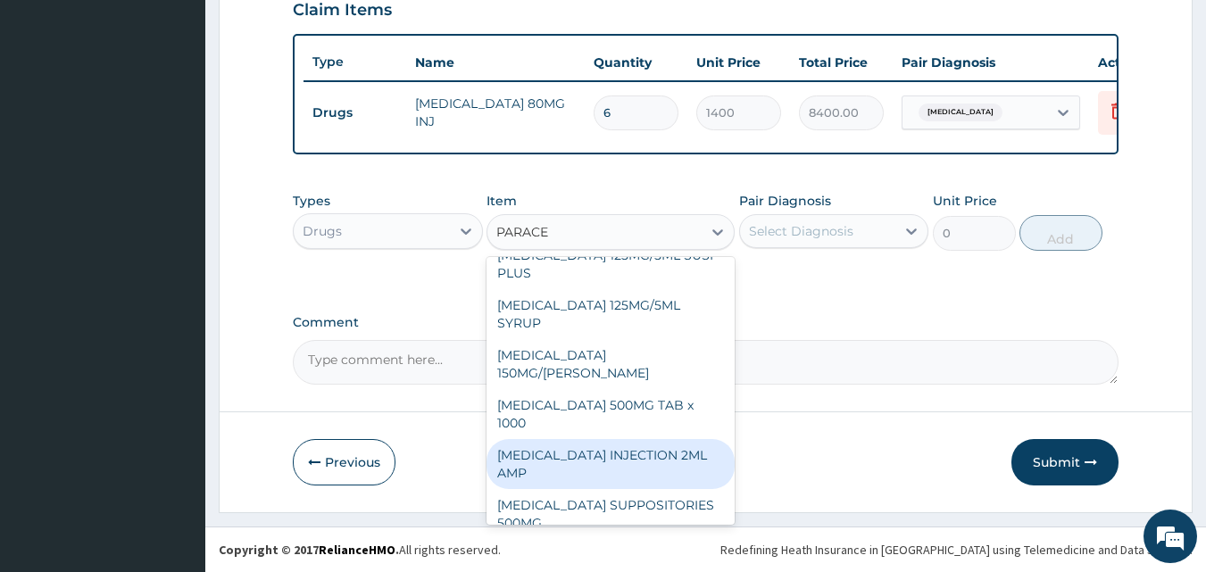
click at [657, 445] on div "[MEDICAL_DATA] INJECTION 2ML AMP" at bounding box center [611, 464] width 248 height 50
type input "700"
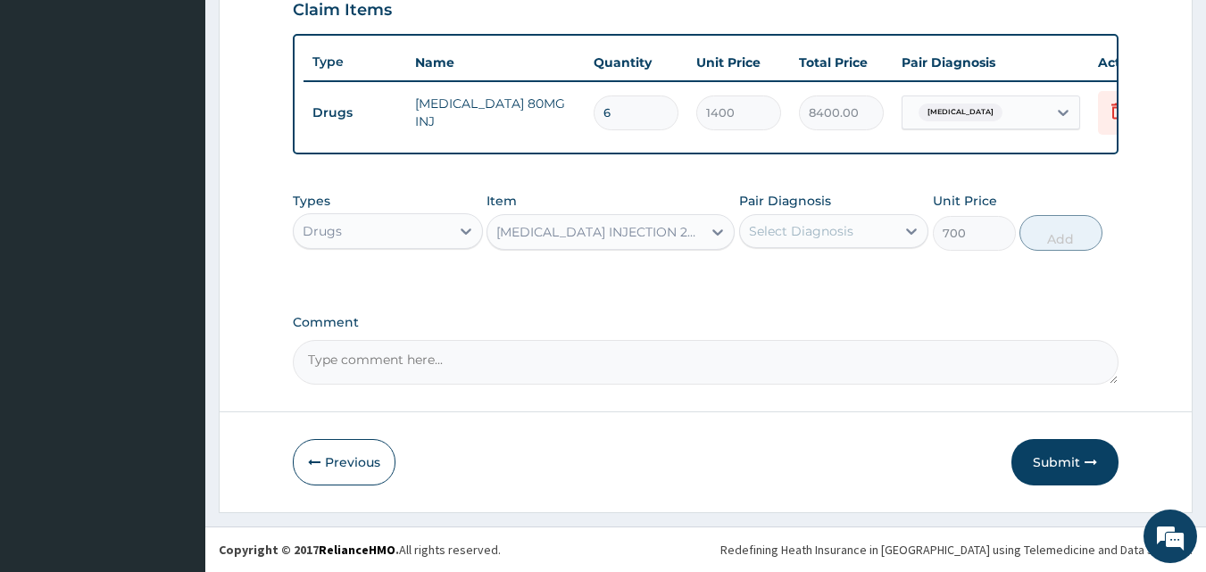
drag, startPoint x: 891, startPoint y: 238, endPoint x: 872, endPoint y: 251, distance: 22.5
click at [892, 239] on div "Select Diagnosis" at bounding box center [818, 231] width 156 height 29
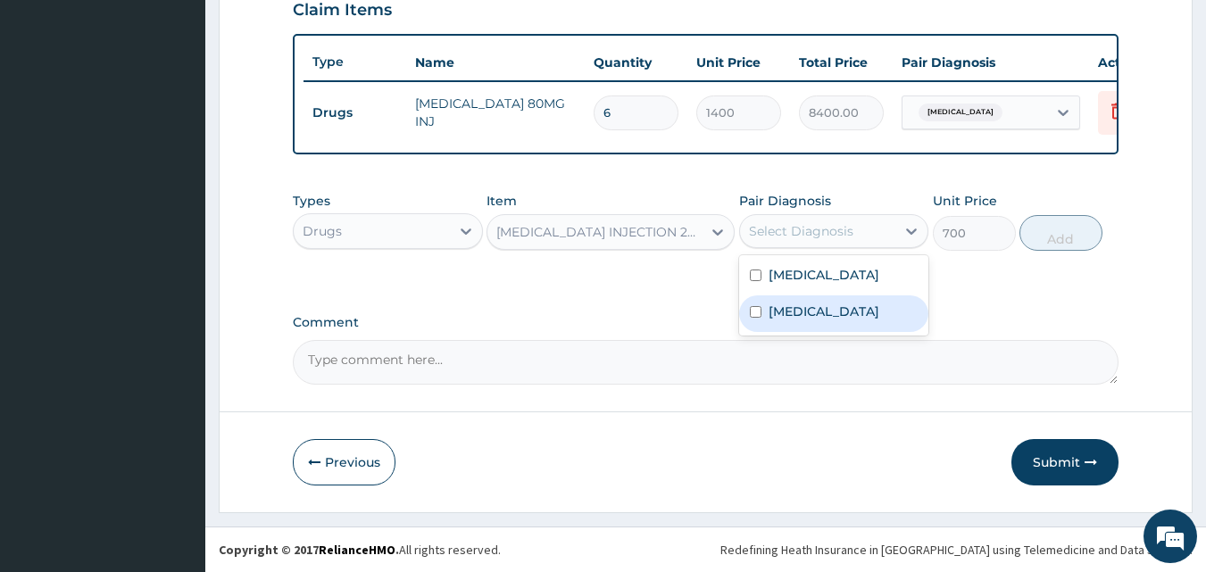
drag, startPoint x: 786, startPoint y: 324, endPoint x: 843, endPoint y: 303, distance: 60.2
click at [788, 320] on label "[MEDICAL_DATA]" at bounding box center [824, 312] width 111 height 18
checkbox input "true"
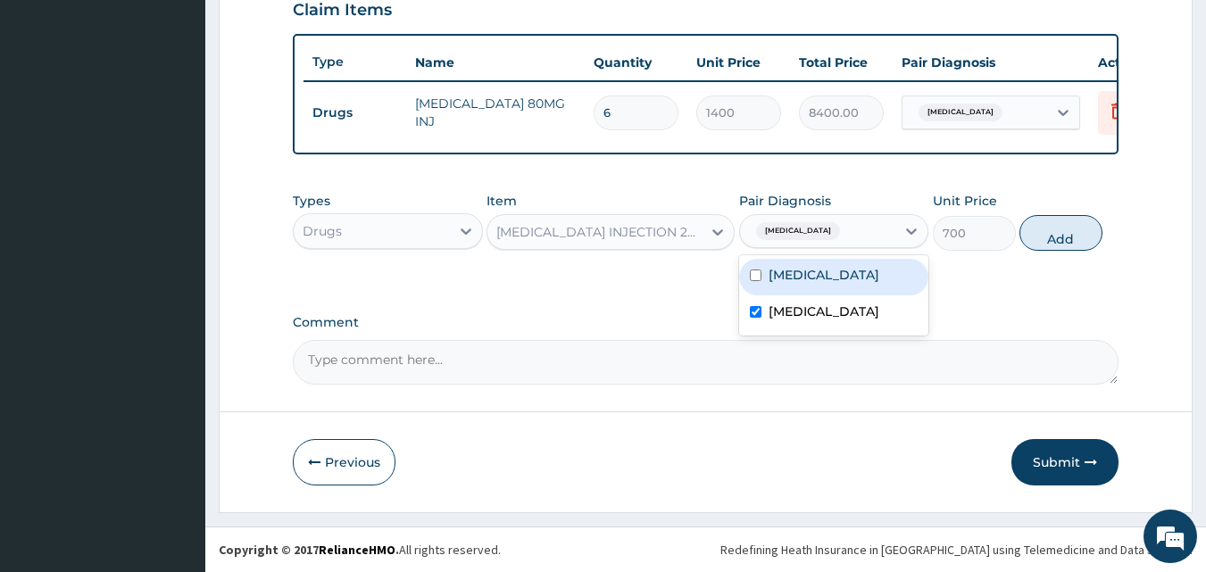
click at [1059, 234] on button "Add" at bounding box center [1060, 233] width 83 height 36
type input "0"
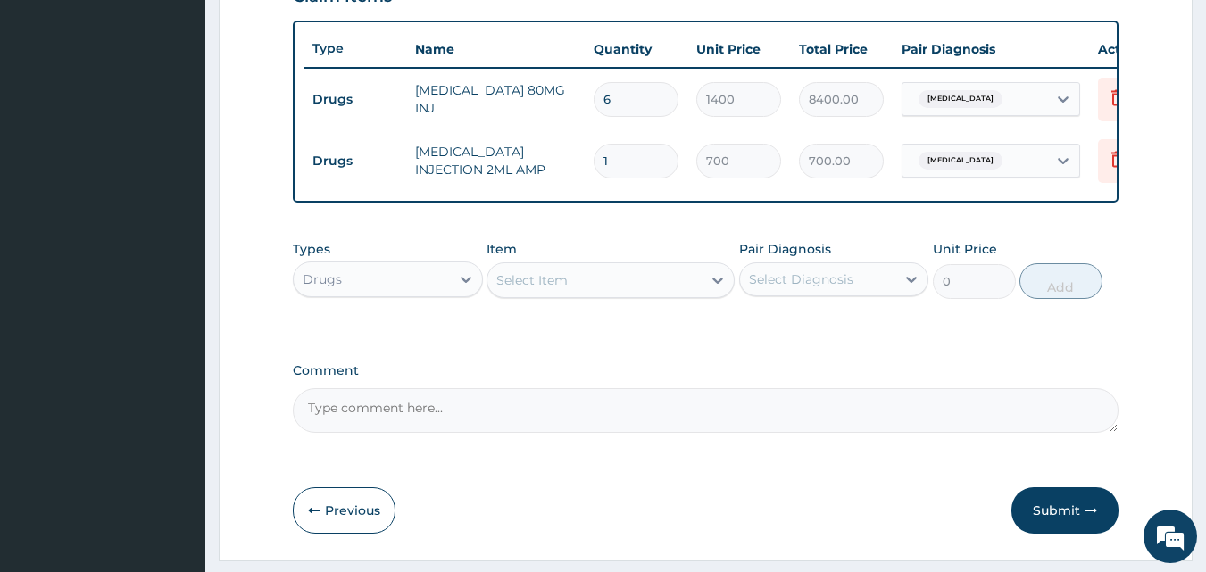
type input "0.00"
type input "2"
type input "1400.00"
type input "2"
click at [673, 286] on div "Select Item" at bounding box center [594, 280] width 214 height 29
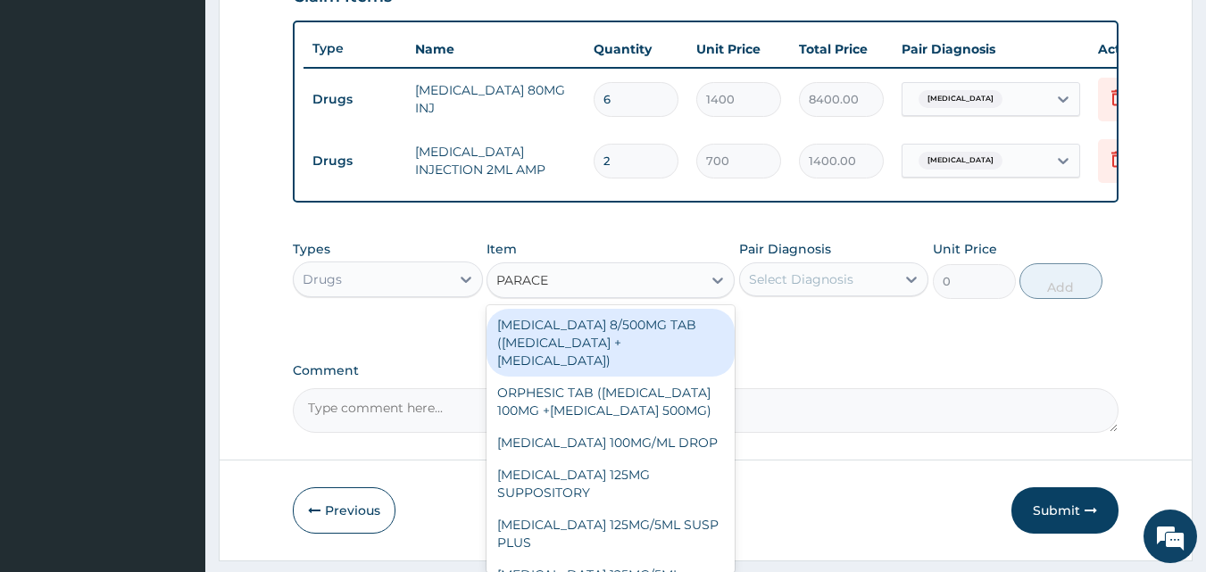
type input "PARACET"
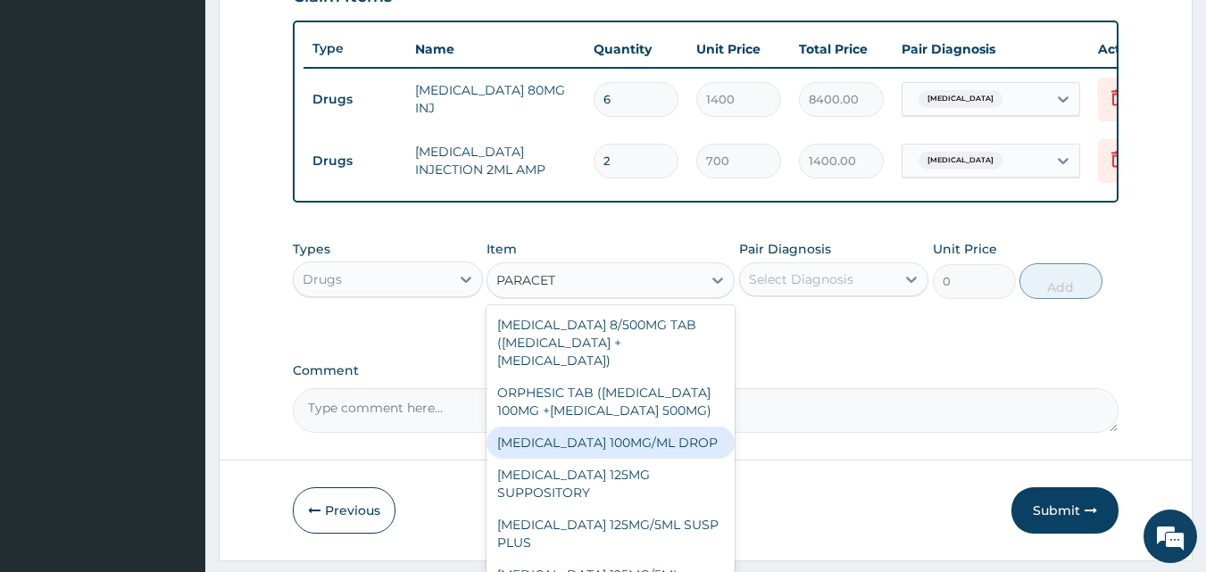
scroll to position [208, 0]
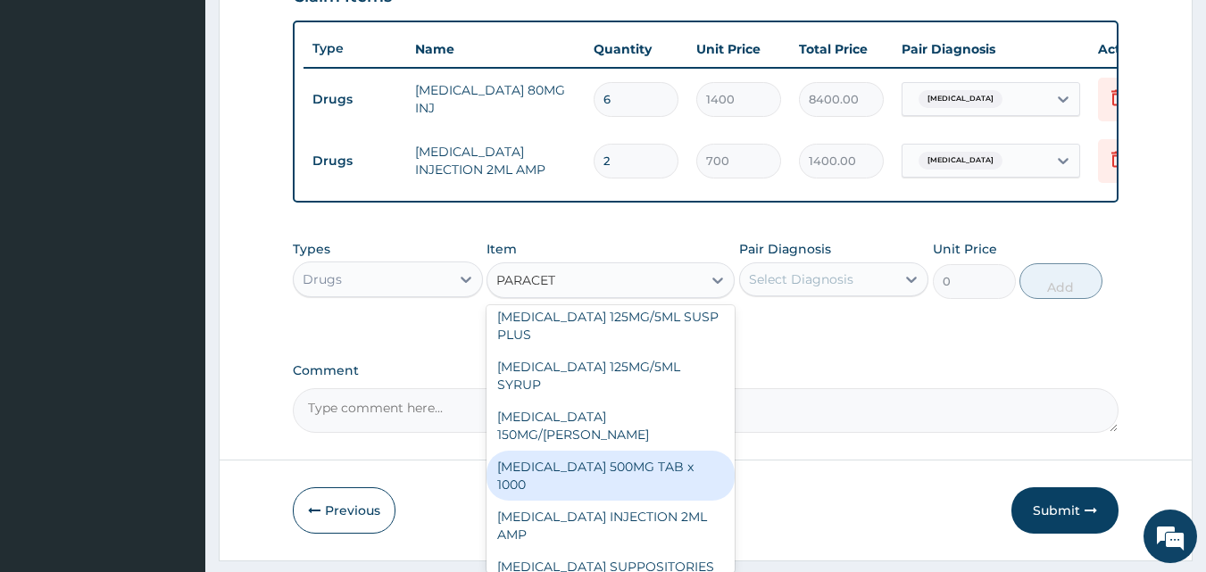
click at [578, 473] on div "PARACETAMOL 500MG TAB x 1000" at bounding box center [611, 476] width 248 height 50
type input "11.025"
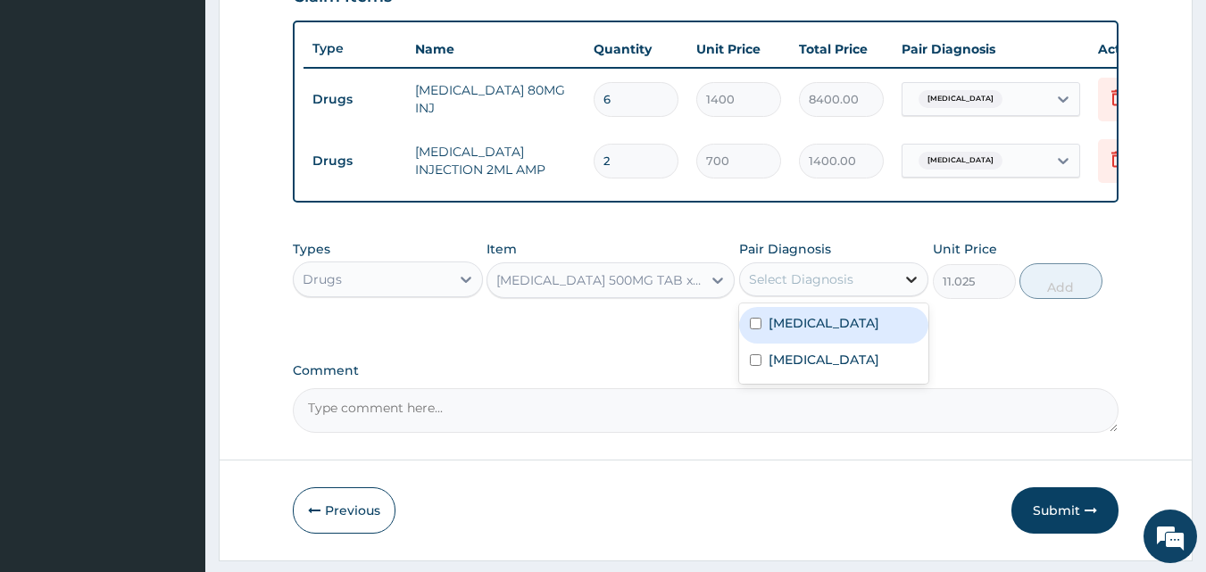
click at [900, 294] on div at bounding box center [911, 279] width 32 height 32
click at [770, 332] on label "Respiratory tract infection" at bounding box center [824, 323] width 111 height 18
checkbox input "true"
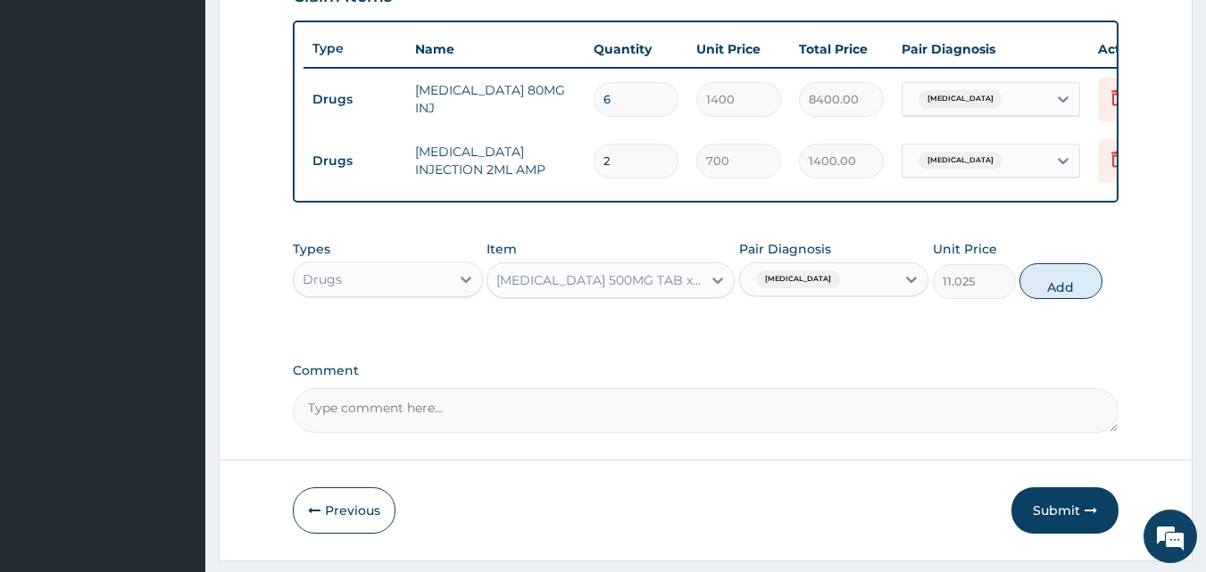
drag, startPoint x: 1097, startPoint y: 304, endPoint x: 1074, endPoint y: 304, distance: 23.2
click at [1092, 299] on button "Add" at bounding box center [1060, 281] width 83 height 36
type input "0"
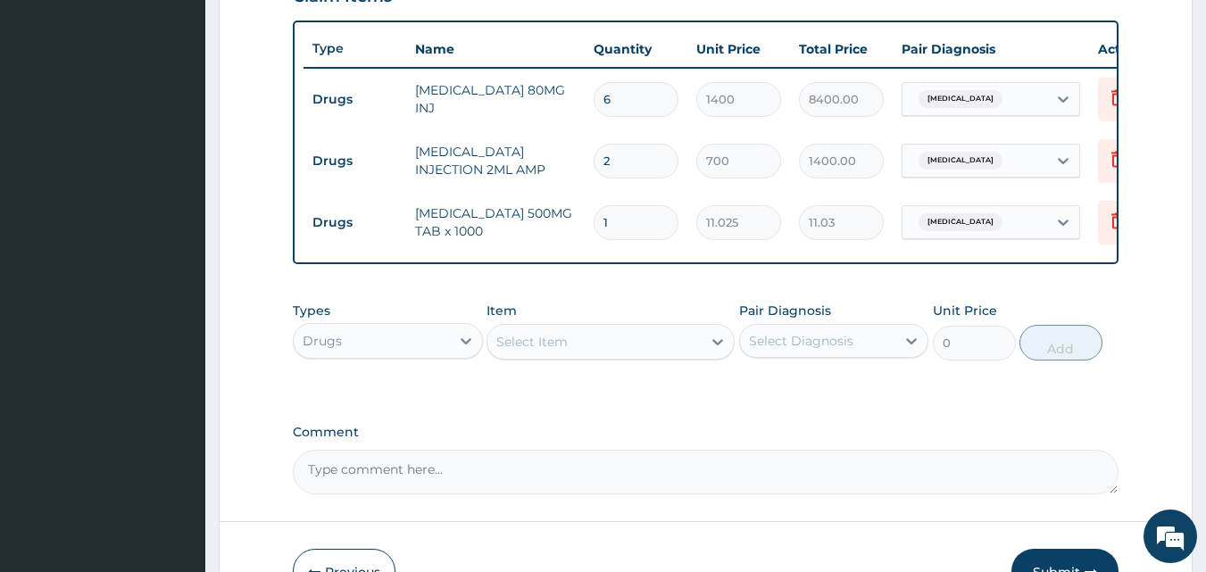
type input "18"
type input "198.45"
type input "18"
click at [710, 350] on icon at bounding box center [718, 342] width 18 height 18
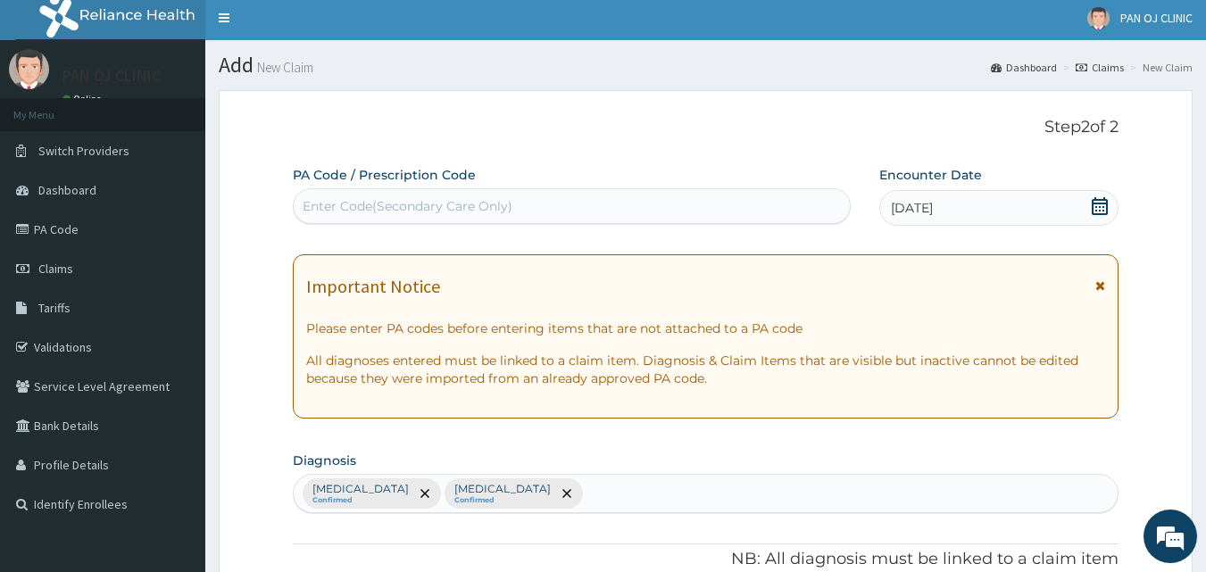
scroll to position [0, 0]
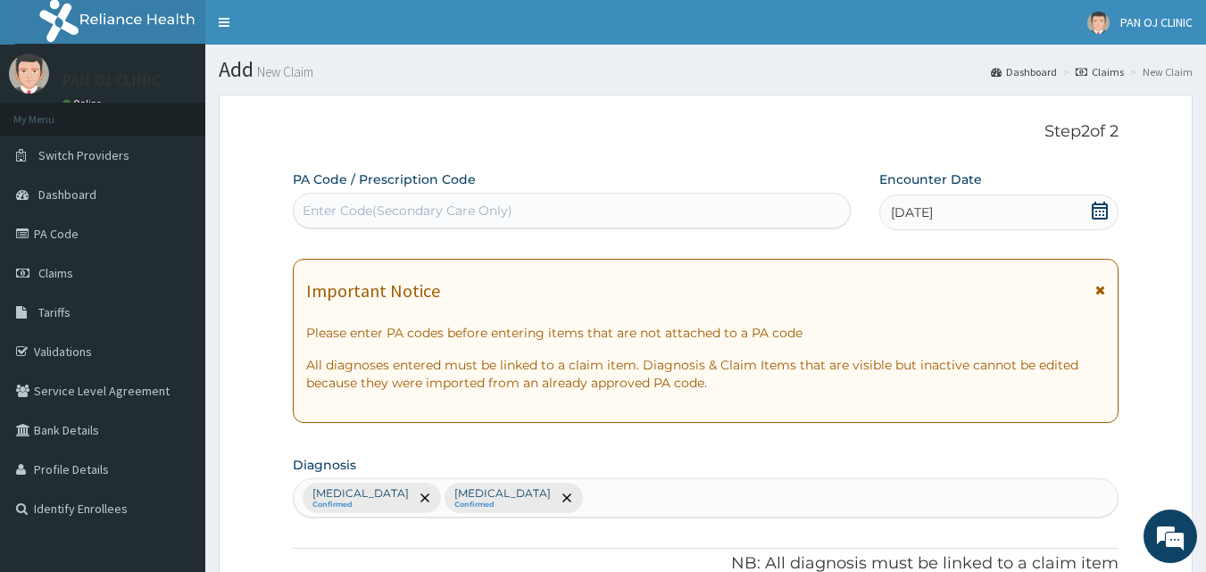
click at [392, 203] on div "Enter Code(Secondary Care Only)" at bounding box center [408, 211] width 210 height 18
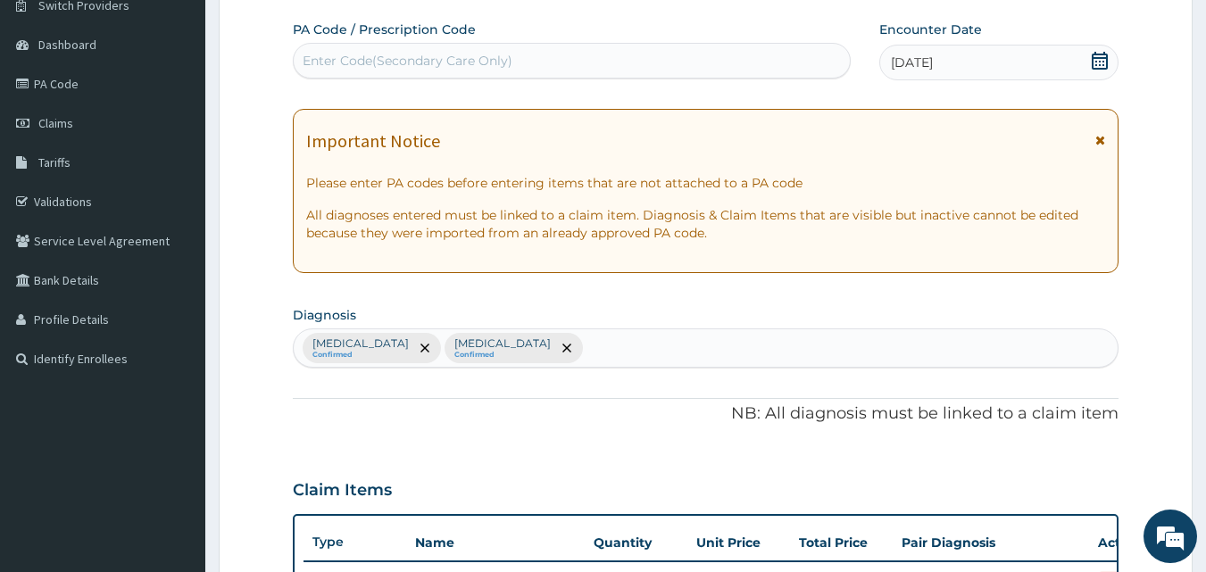
scroll to position [208, 0]
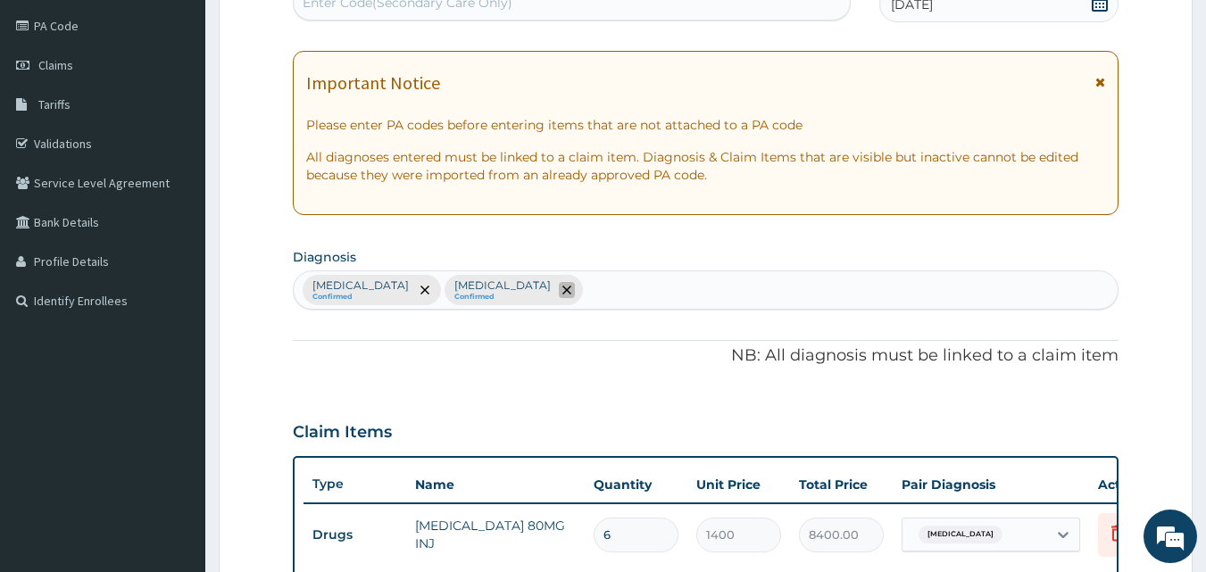
click at [559, 293] on span "remove selection option" at bounding box center [567, 290] width 16 height 16
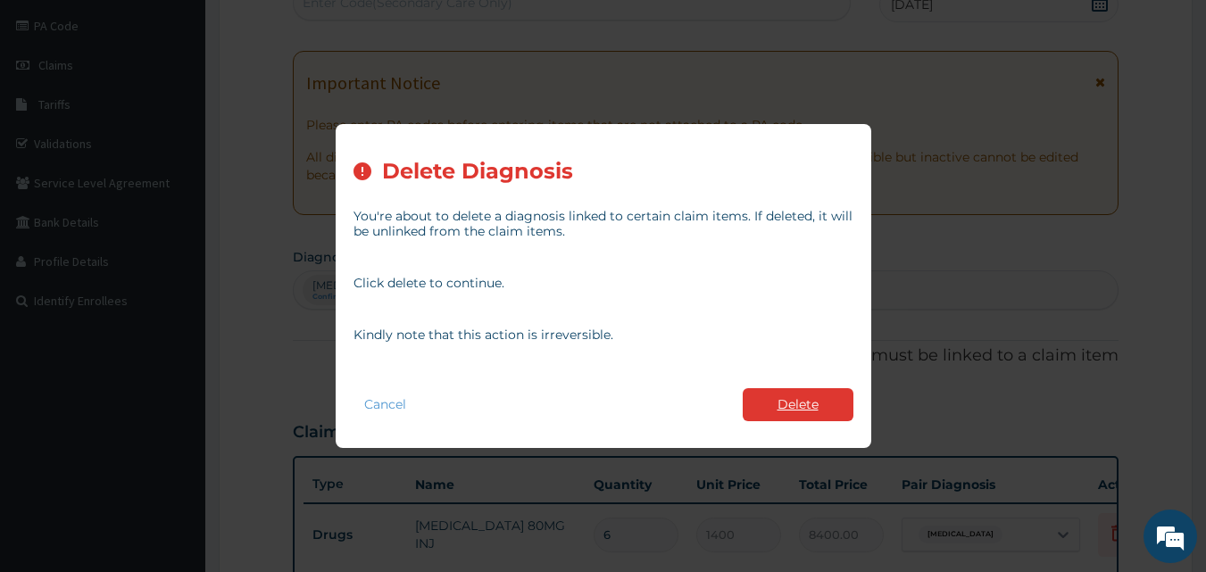
click at [798, 402] on button "Delete" at bounding box center [798, 404] width 111 height 33
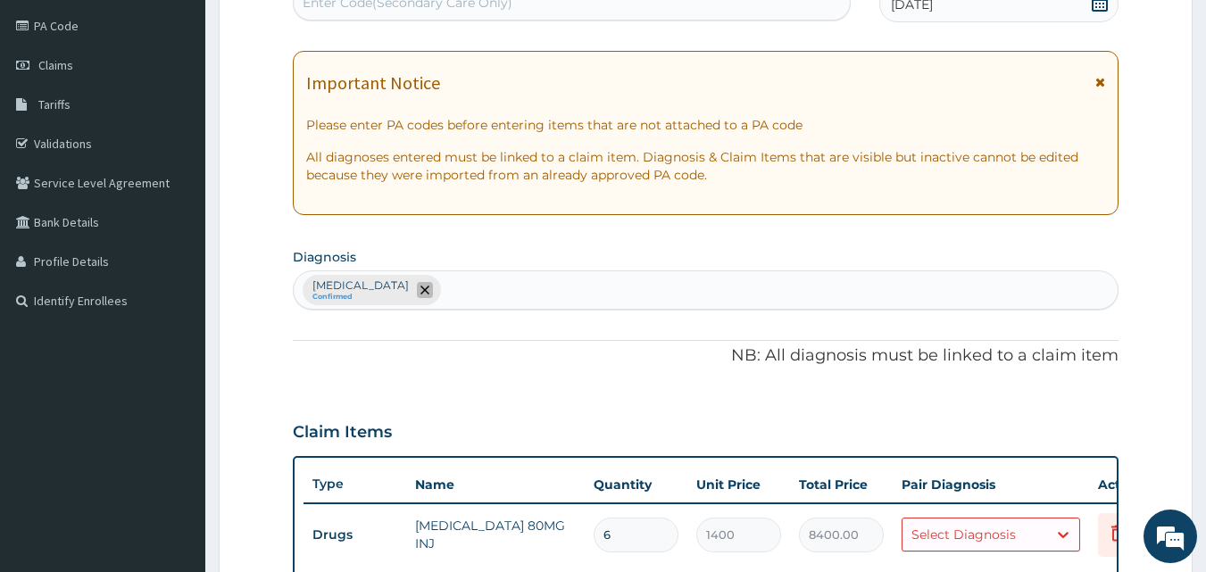
click at [429, 287] on icon "remove selection option" at bounding box center [424, 290] width 9 height 9
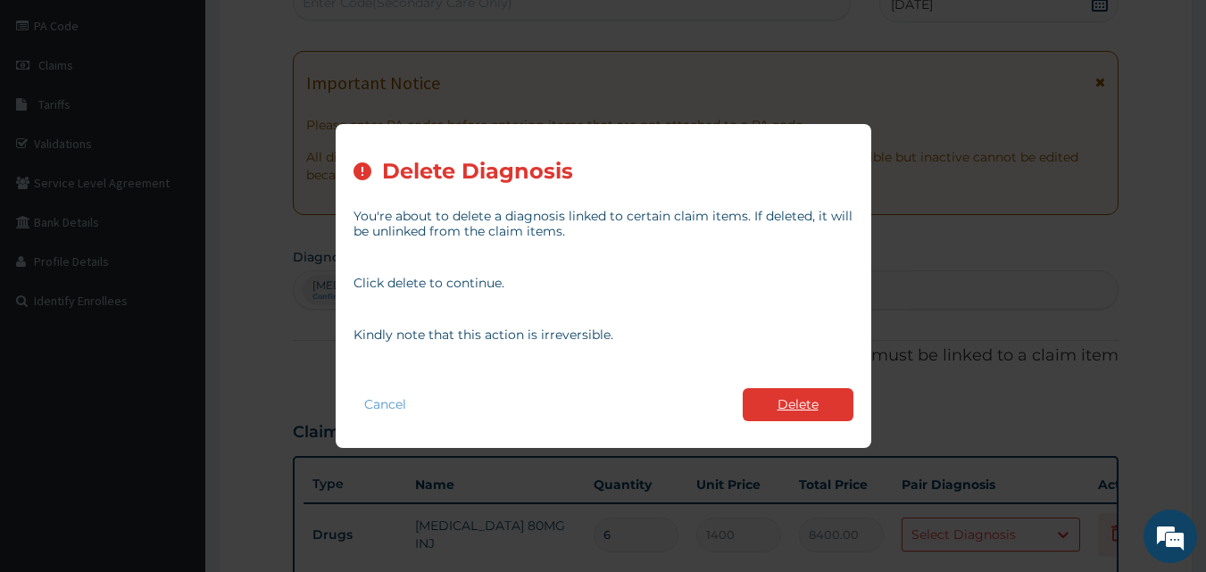
click at [816, 391] on button "Delete" at bounding box center [798, 404] width 111 height 33
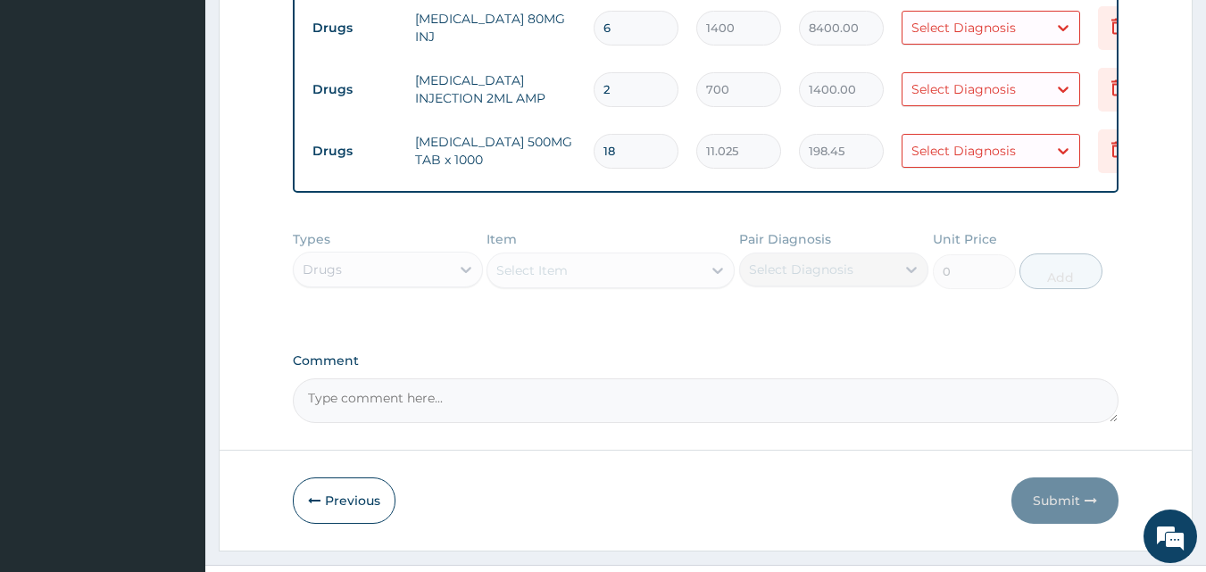
scroll to position [761, 0]
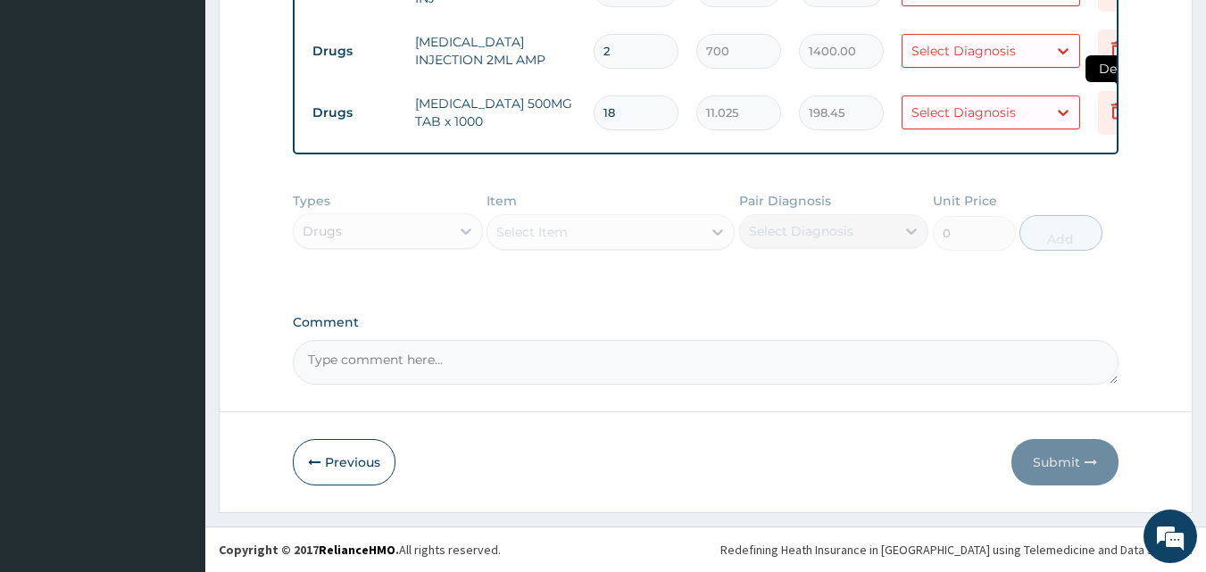
click at [1113, 103] on icon at bounding box center [1117, 111] width 12 height 16
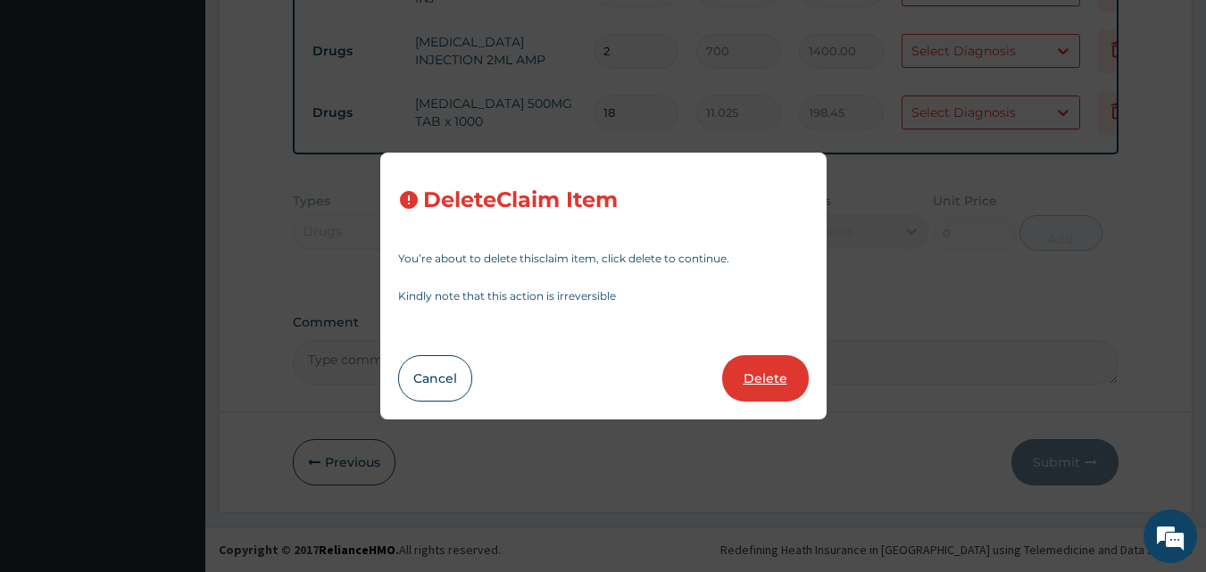
click at [757, 368] on button "Delete" at bounding box center [765, 378] width 87 height 46
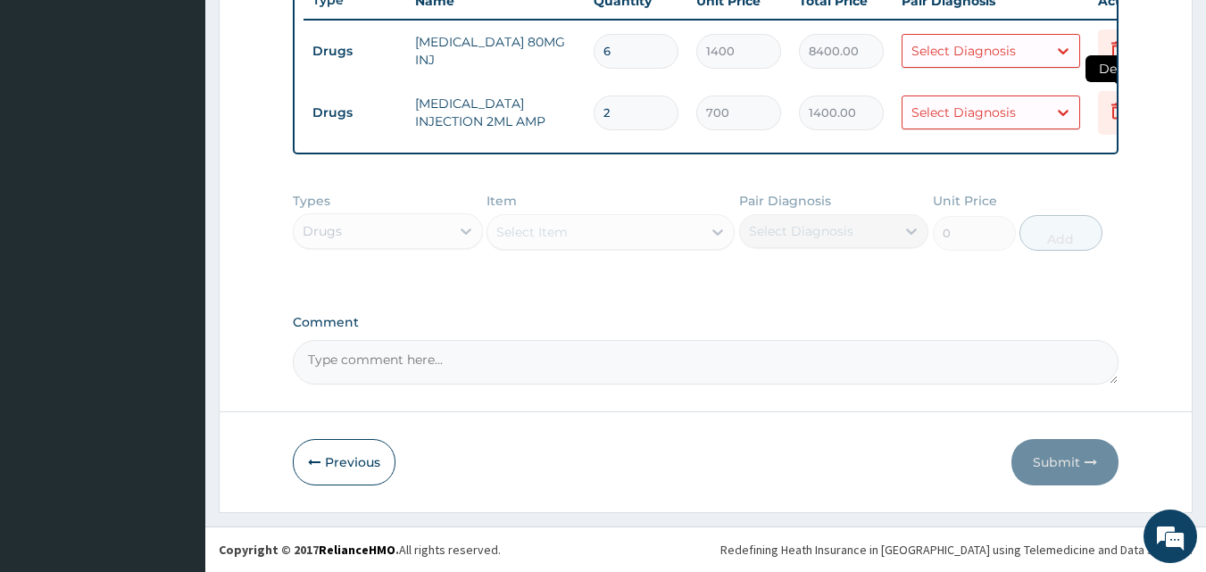
click at [1111, 100] on icon at bounding box center [1117, 110] width 21 height 21
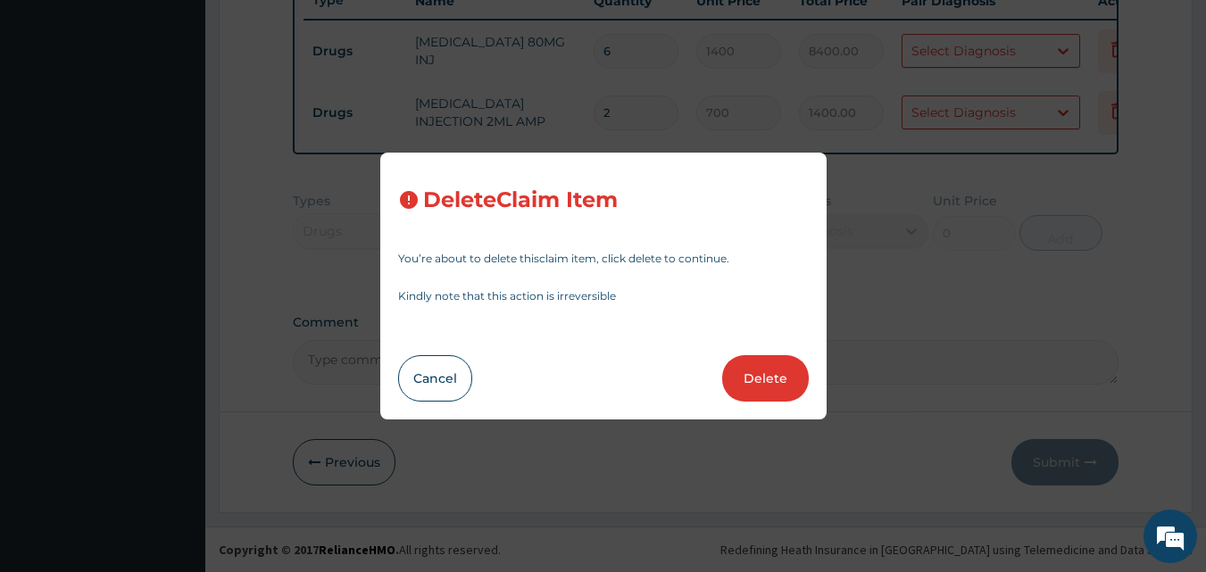
drag, startPoint x: 769, startPoint y: 387, endPoint x: 803, endPoint y: 358, distance: 45.6
click at [770, 386] on button "Delete" at bounding box center [765, 378] width 87 height 46
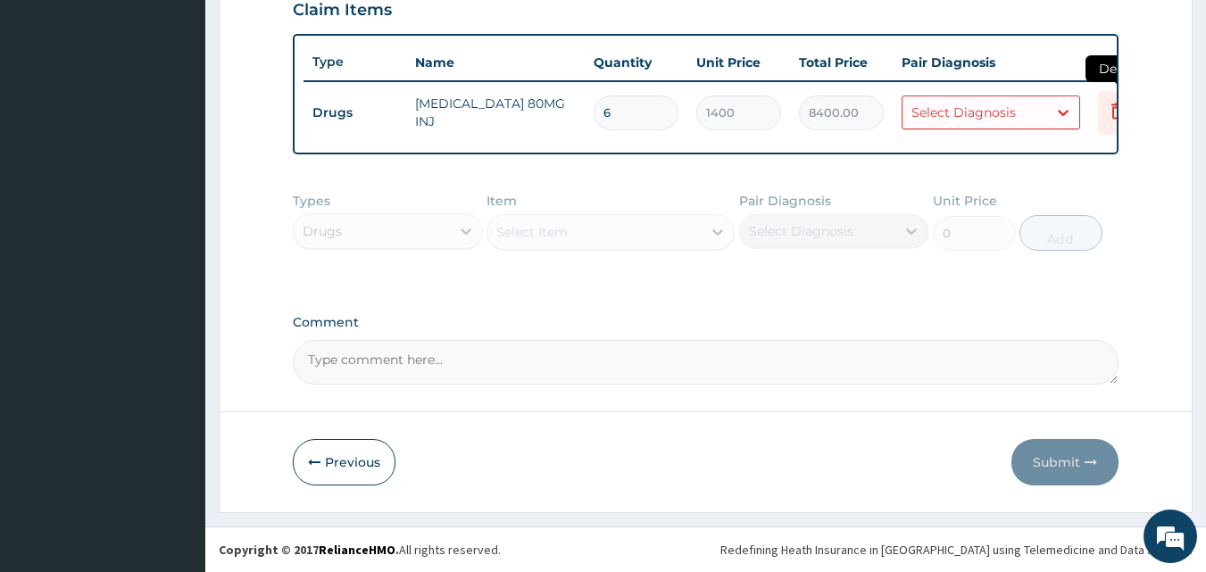
click at [1110, 100] on icon at bounding box center [1117, 110] width 21 height 21
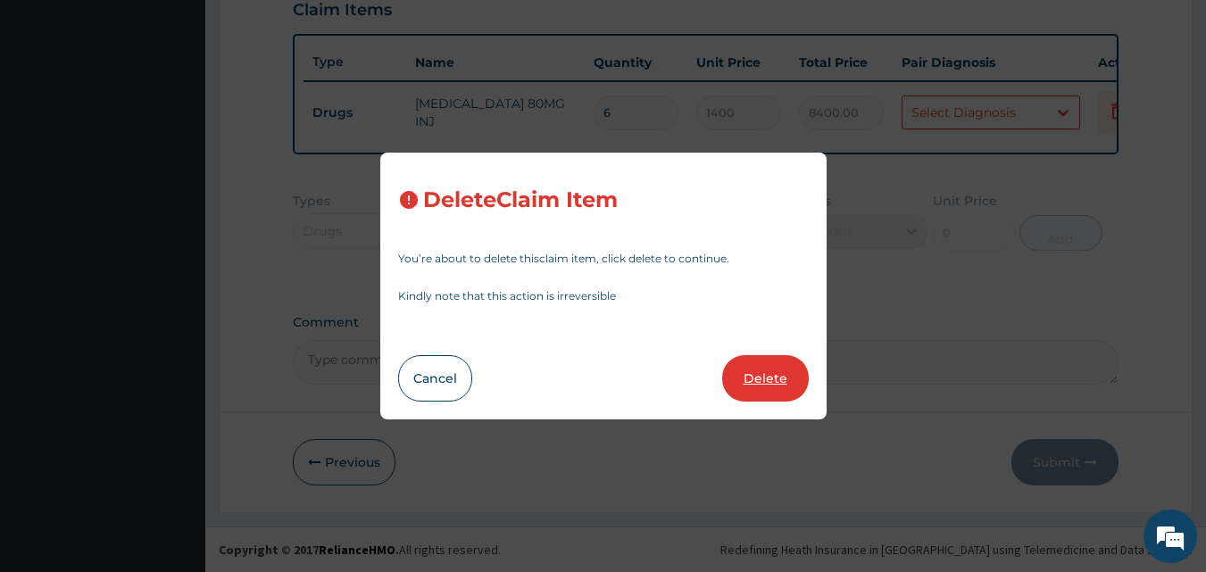
drag, startPoint x: 770, startPoint y: 386, endPoint x: 740, endPoint y: 345, distance: 51.1
click at [770, 385] on button "Delete" at bounding box center [765, 378] width 87 height 46
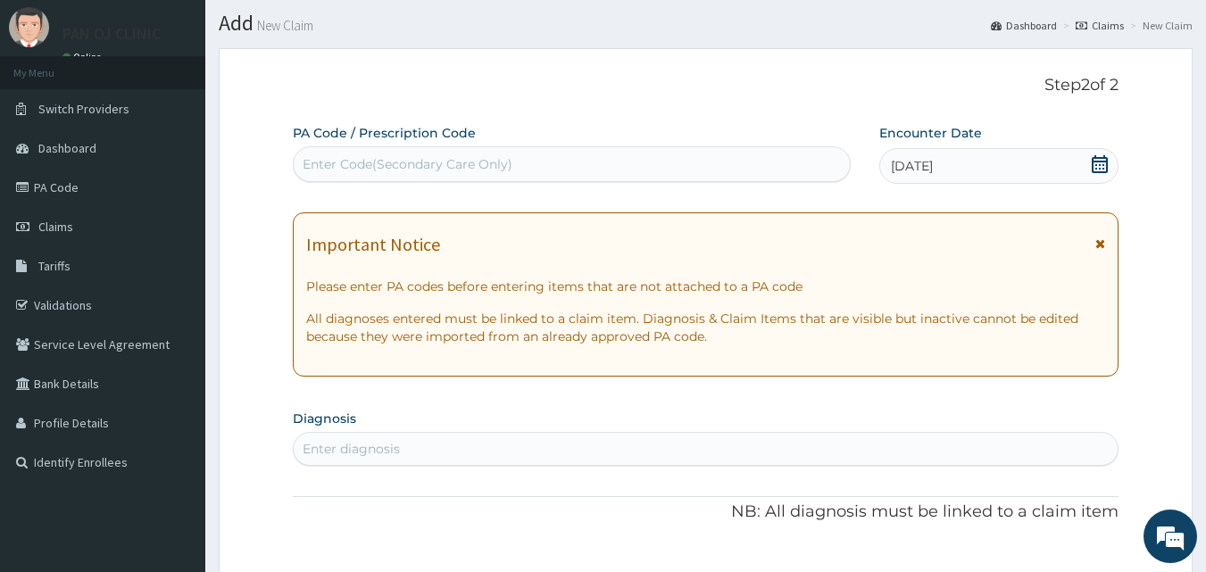
scroll to position [13, 0]
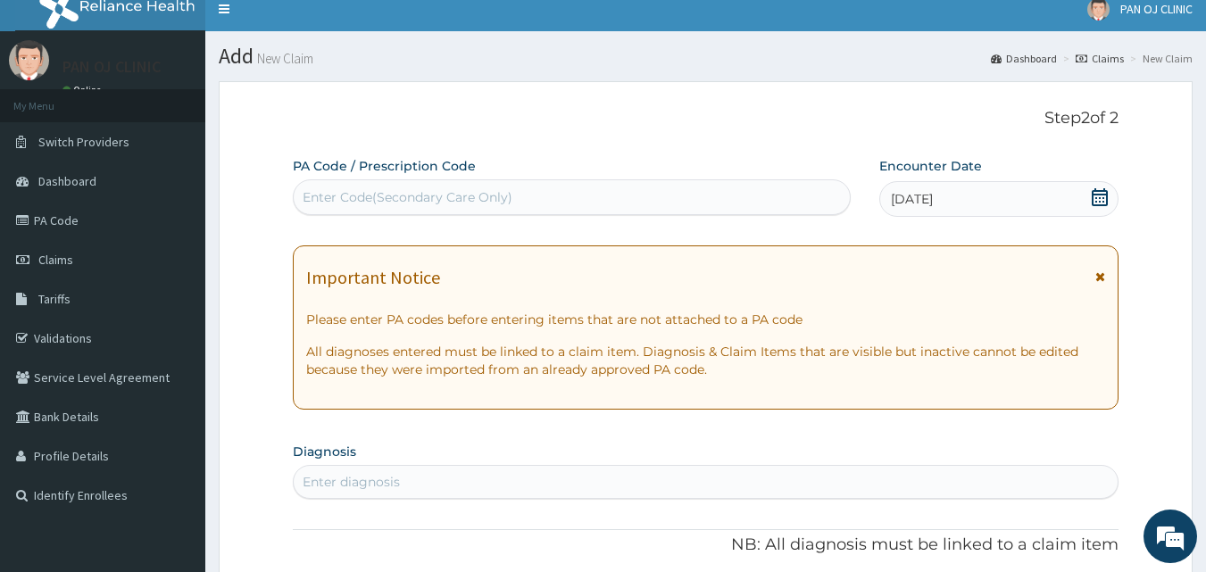
click at [379, 204] on div "Enter Code(Secondary Care Only)" at bounding box center [572, 197] width 557 height 29
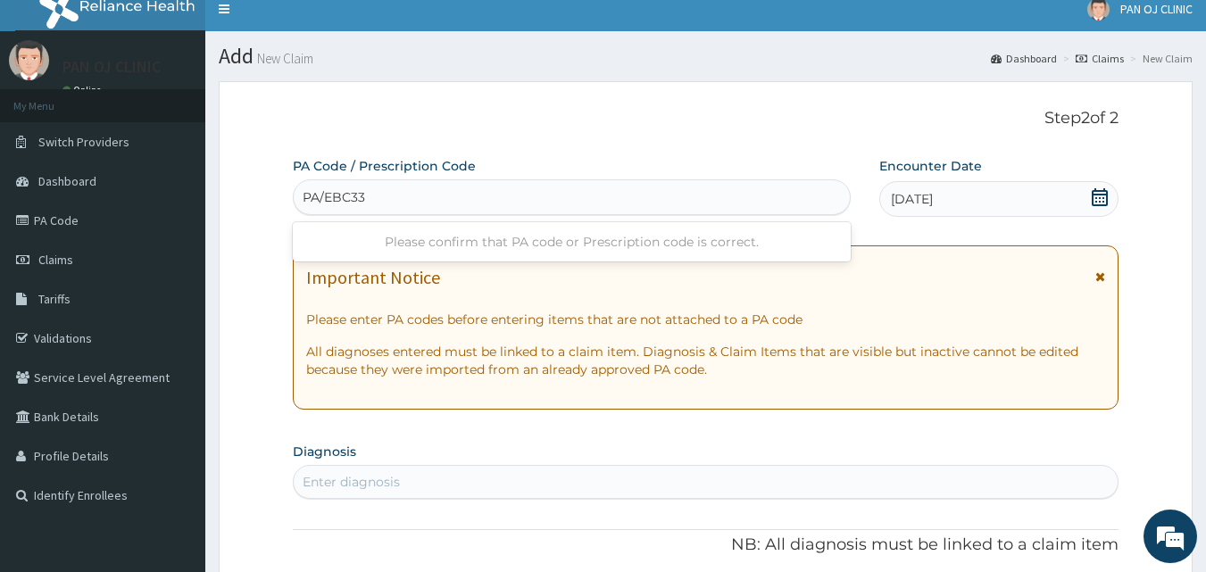
type input "PA/EBC333"
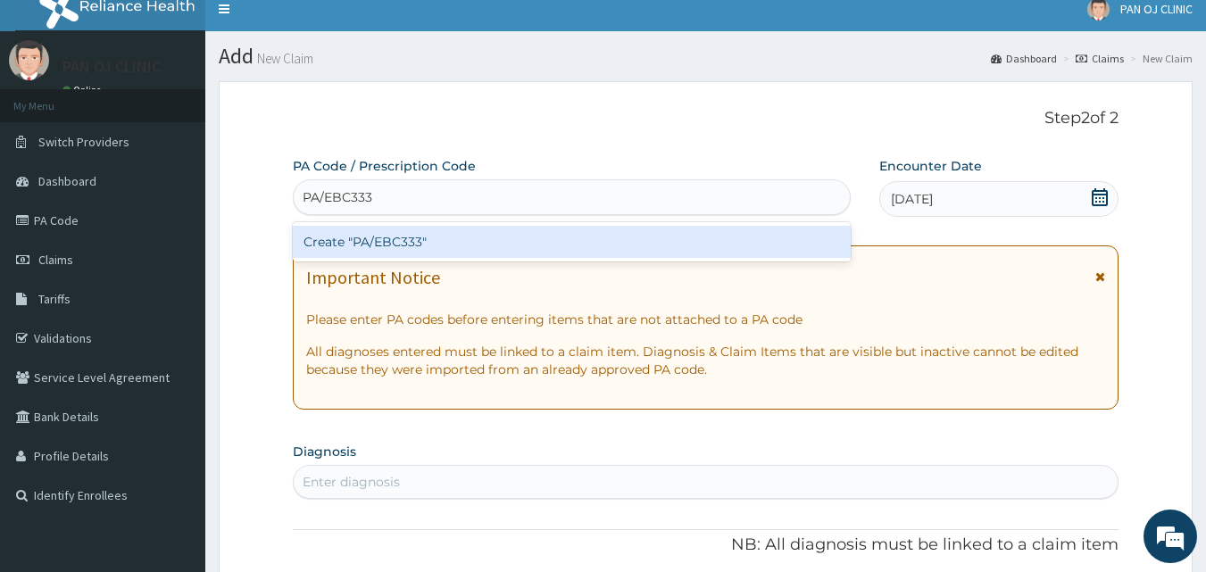
click at [403, 244] on div "Create "PA/EBC333"" at bounding box center [572, 242] width 559 height 32
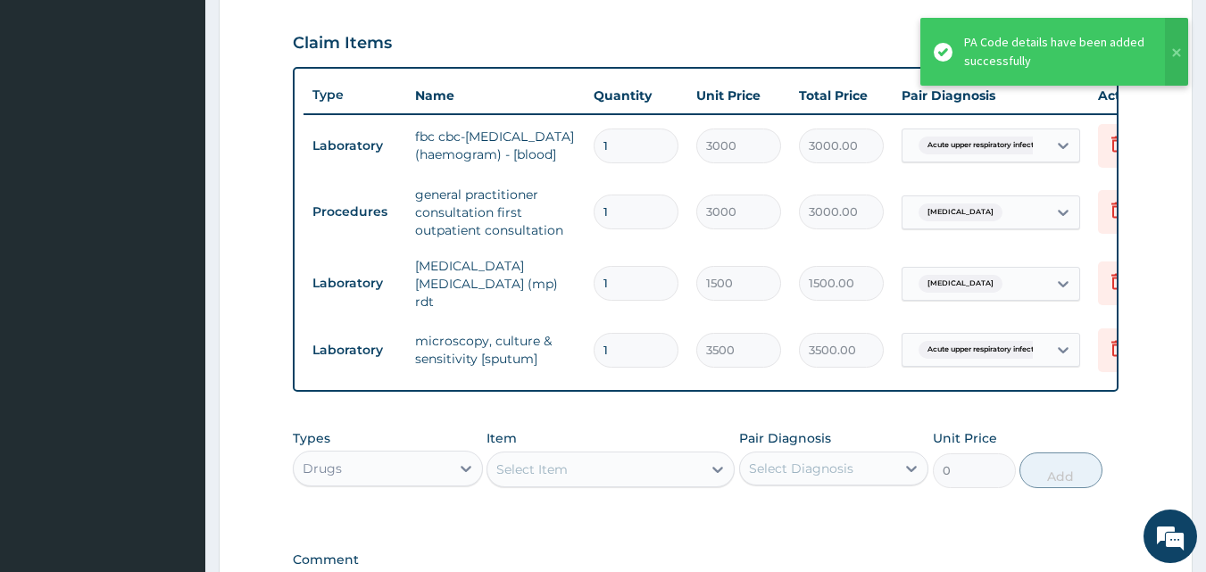
scroll to position [662, 0]
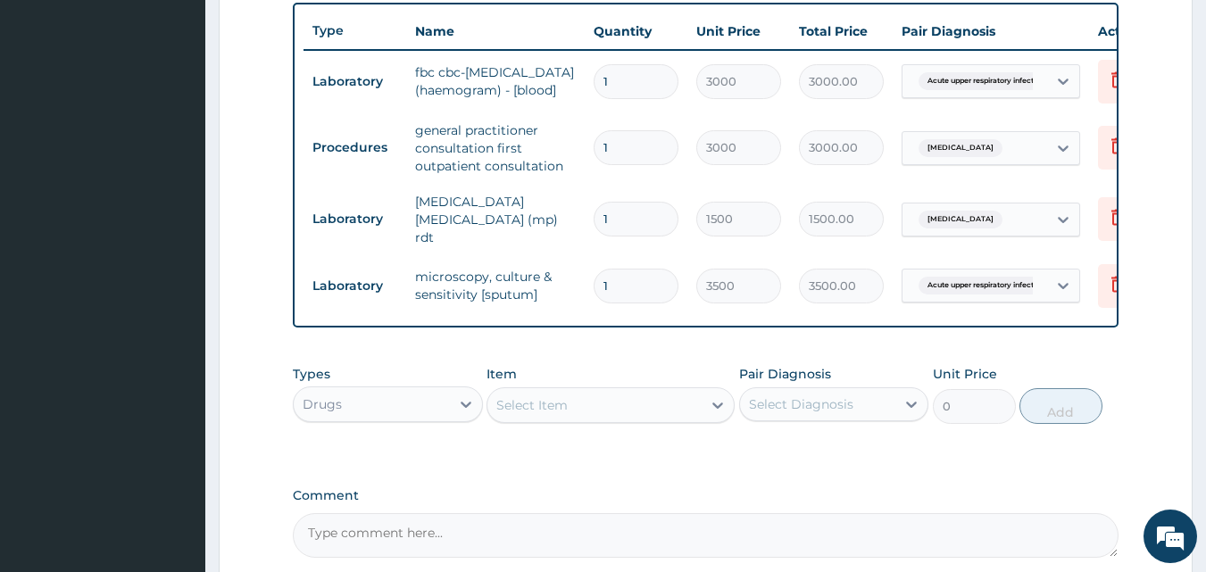
drag, startPoint x: 644, startPoint y: 403, endPoint x: 651, endPoint y: 412, distance: 11.4
click at [646, 407] on div "Select Item" at bounding box center [611, 405] width 248 height 36
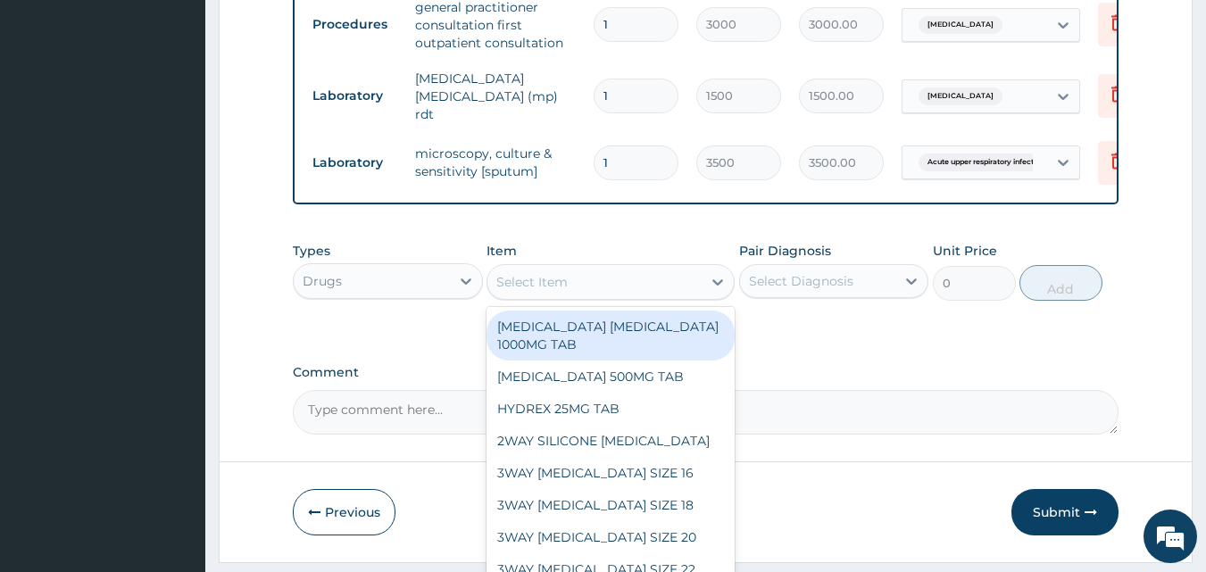
scroll to position [848, 0]
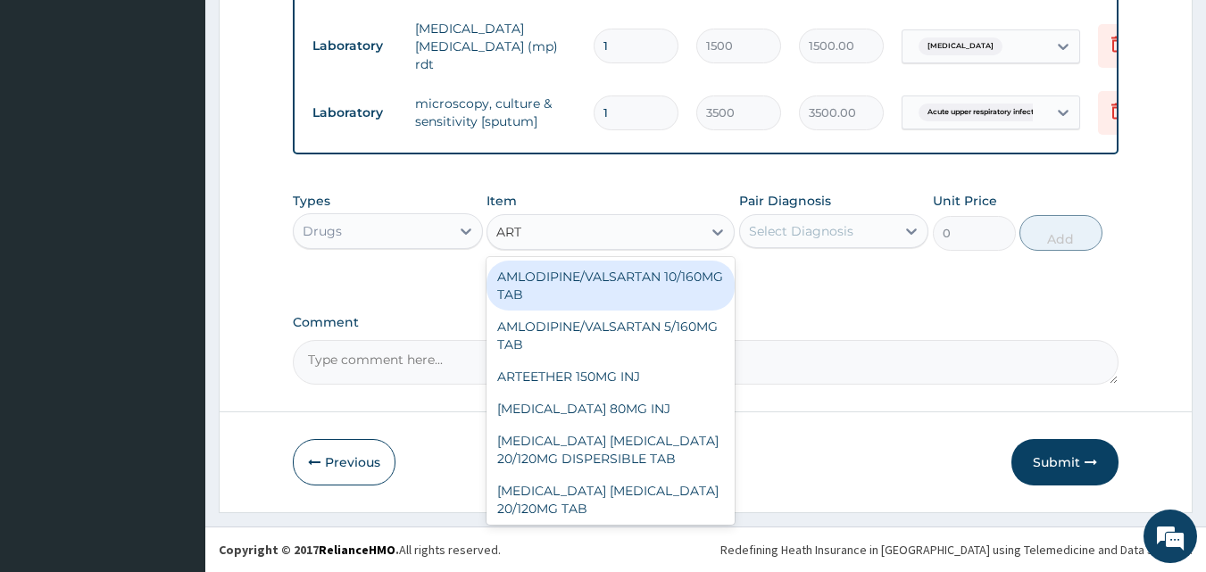
type input "ARTE"
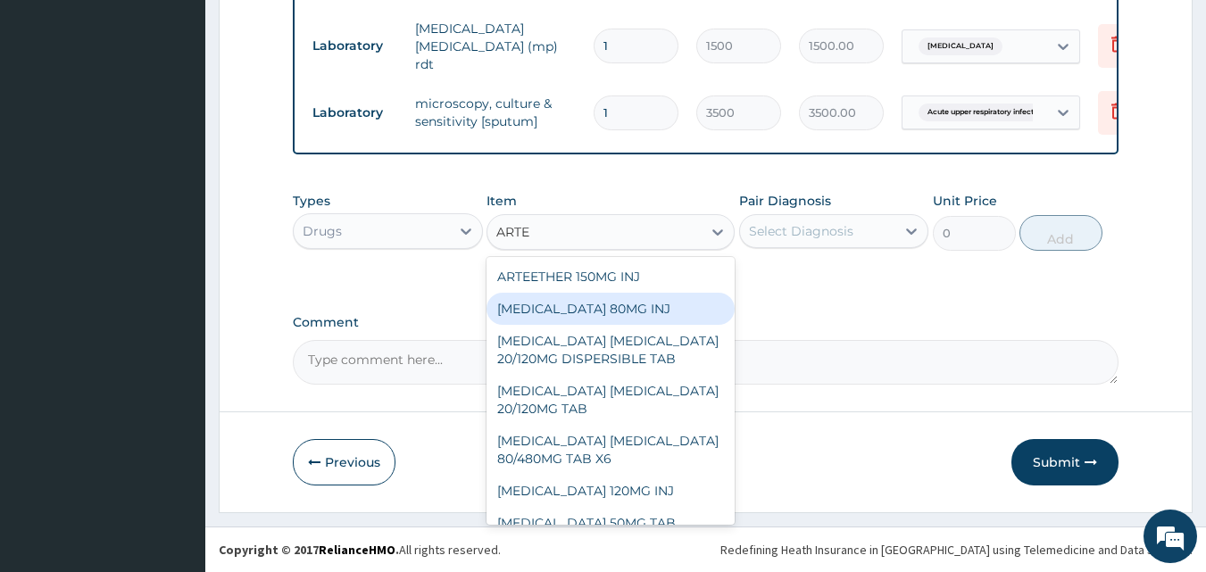
click at [619, 318] on div "ARTEMETHER 80MG INJ" at bounding box center [611, 309] width 248 height 32
type input "1400"
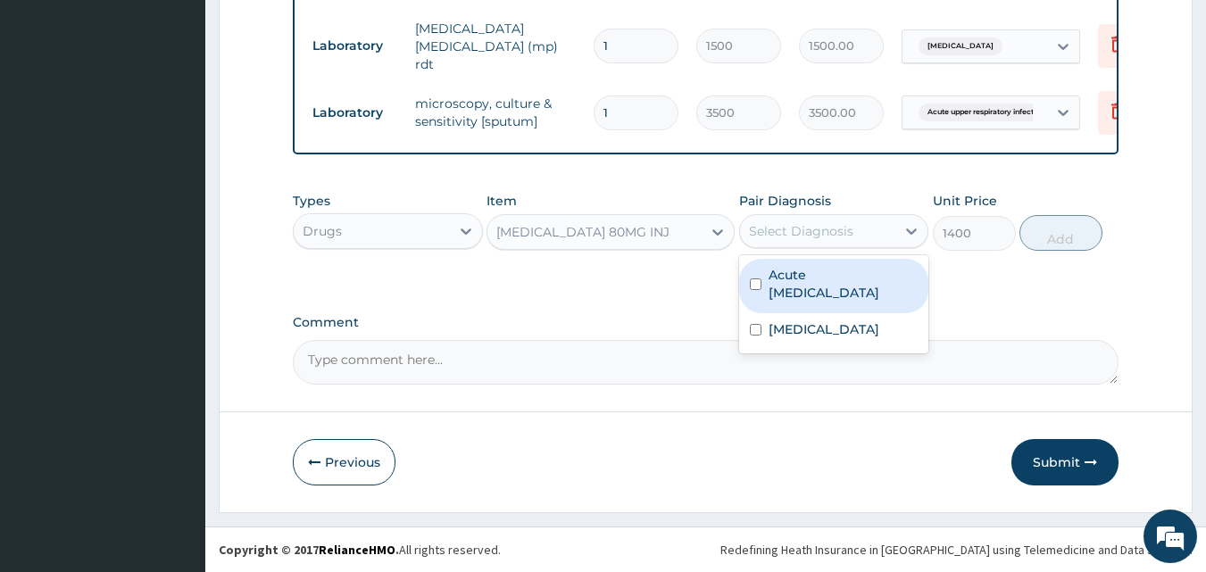
click at [832, 243] on div "Select Diagnosis" at bounding box center [818, 231] width 156 height 29
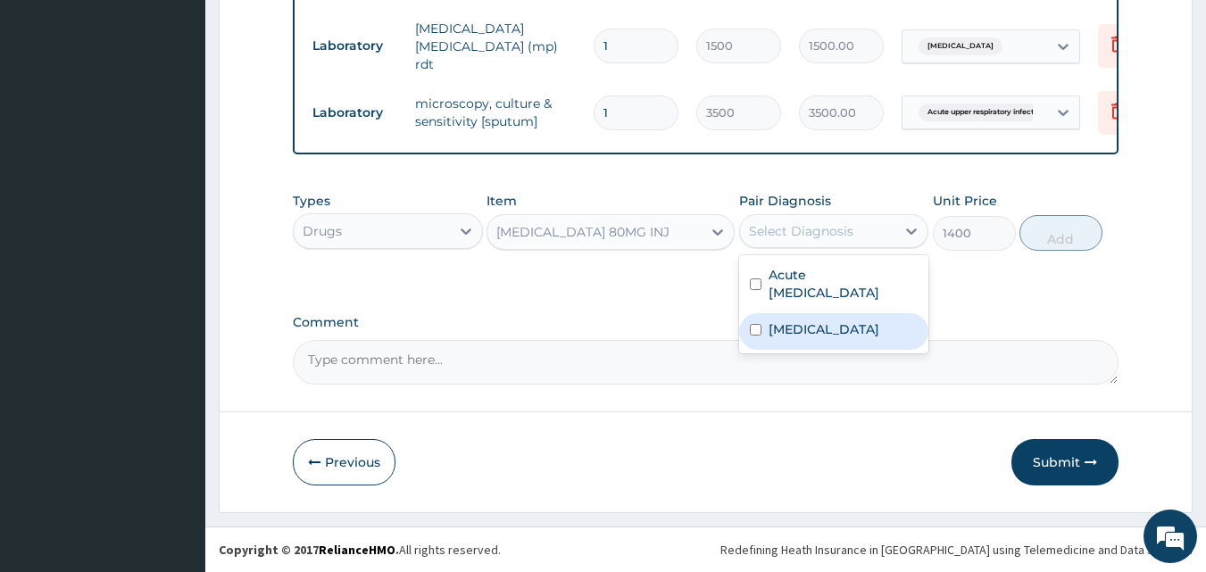
click at [796, 324] on label "Malaria" at bounding box center [824, 329] width 111 height 18
checkbox input "true"
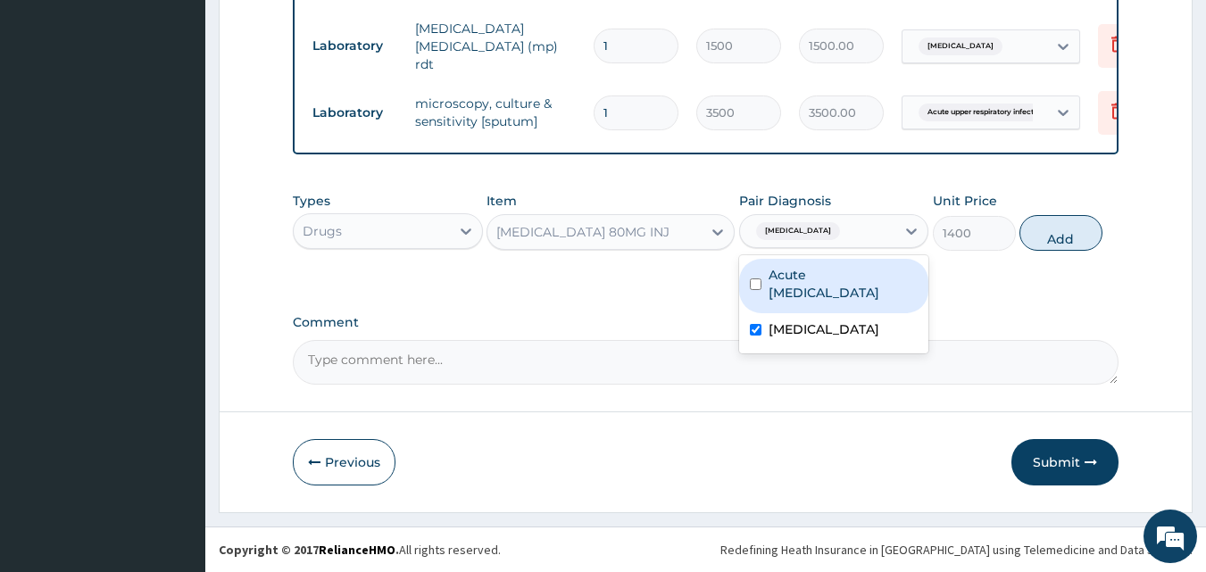
drag, startPoint x: 1075, startPoint y: 227, endPoint x: 1061, endPoint y: 229, distance: 14.4
click at [1074, 229] on button "Add" at bounding box center [1060, 233] width 83 height 36
type input "0"
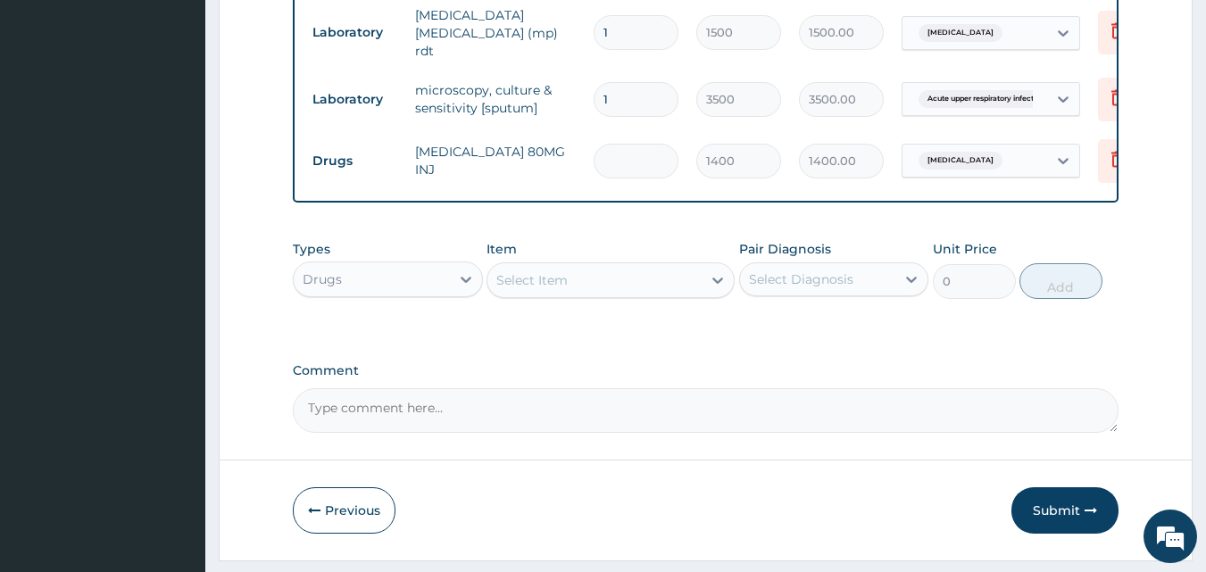
type input "0.00"
type input "6"
type input "8400.00"
type input "6"
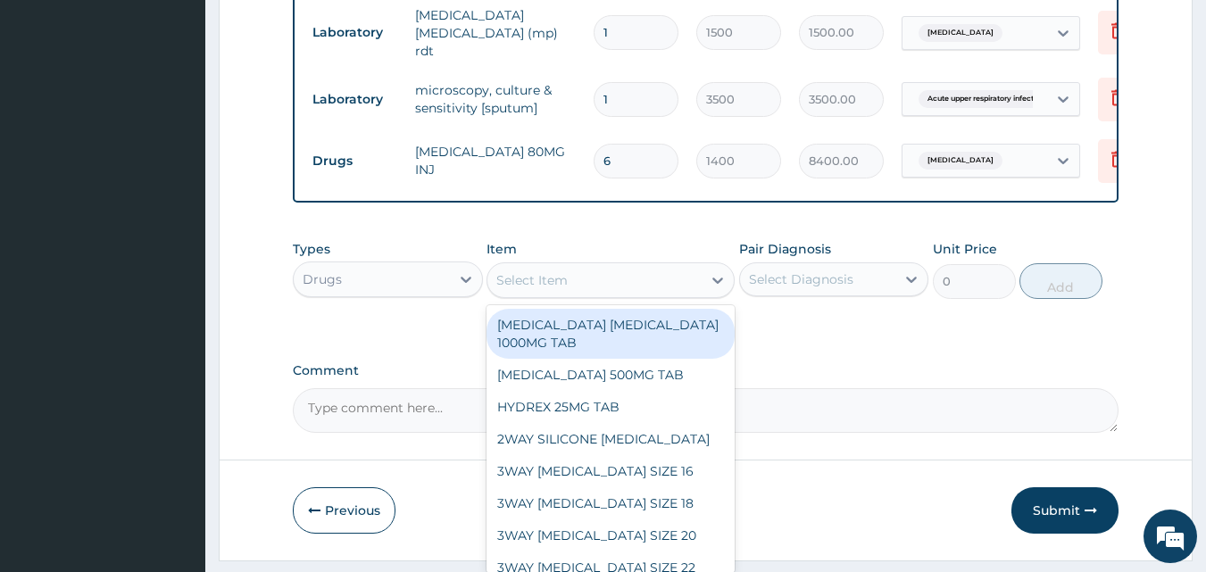
click at [662, 295] on div "Select Item" at bounding box center [594, 280] width 214 height 29
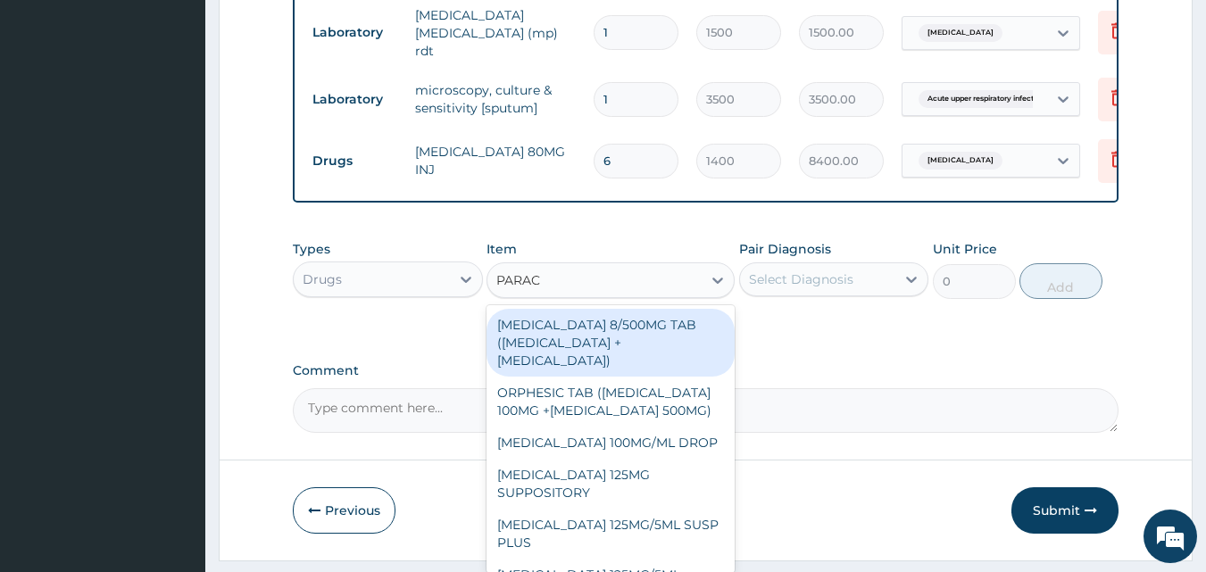
type input "PARACE"
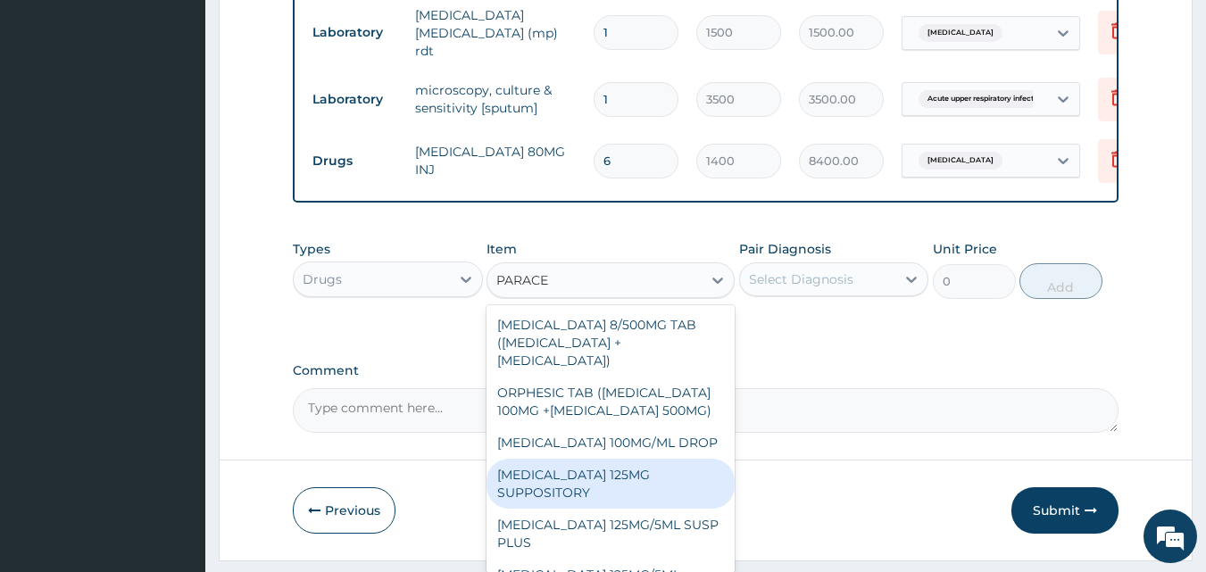
scroll to position [208, 0]
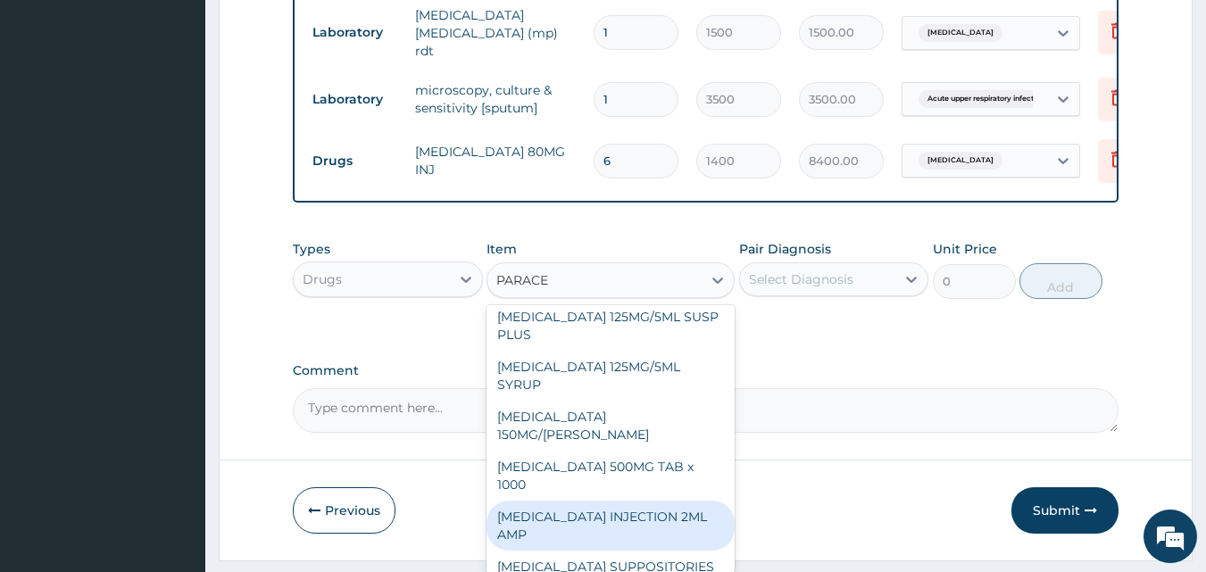
click at [612, 522] on div "PARACETAMOL INJECTION 2ML AMP" at bounding box center [611, 526] width 248 height 50
type input "700"
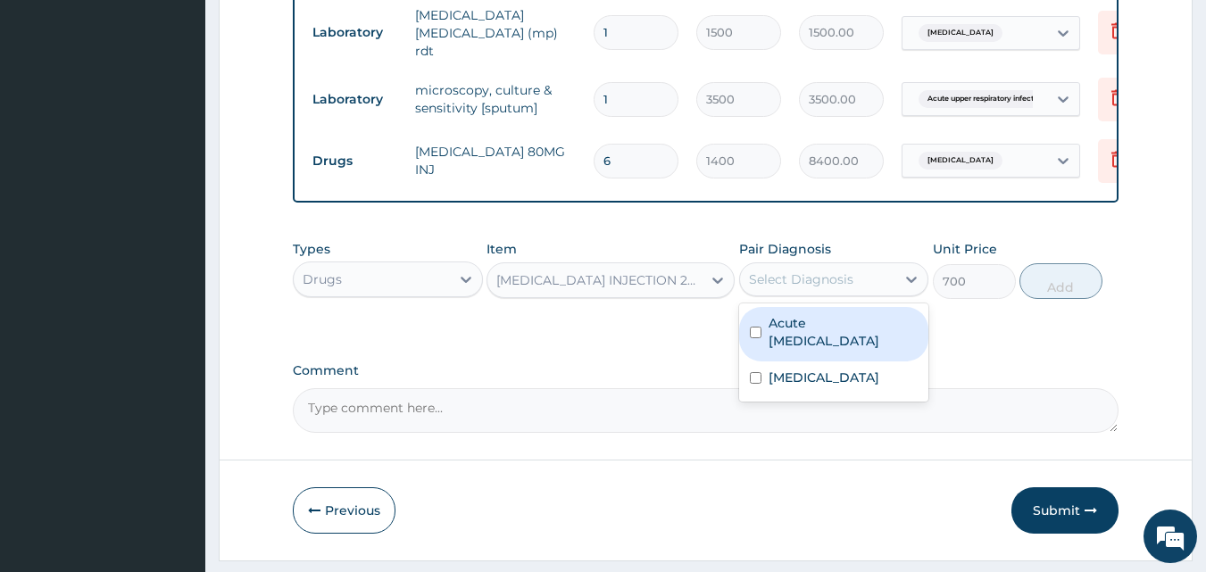
click at [876, 287] on div "Select Diagnosis" at bounding box center [818, 279] width 156 height 29
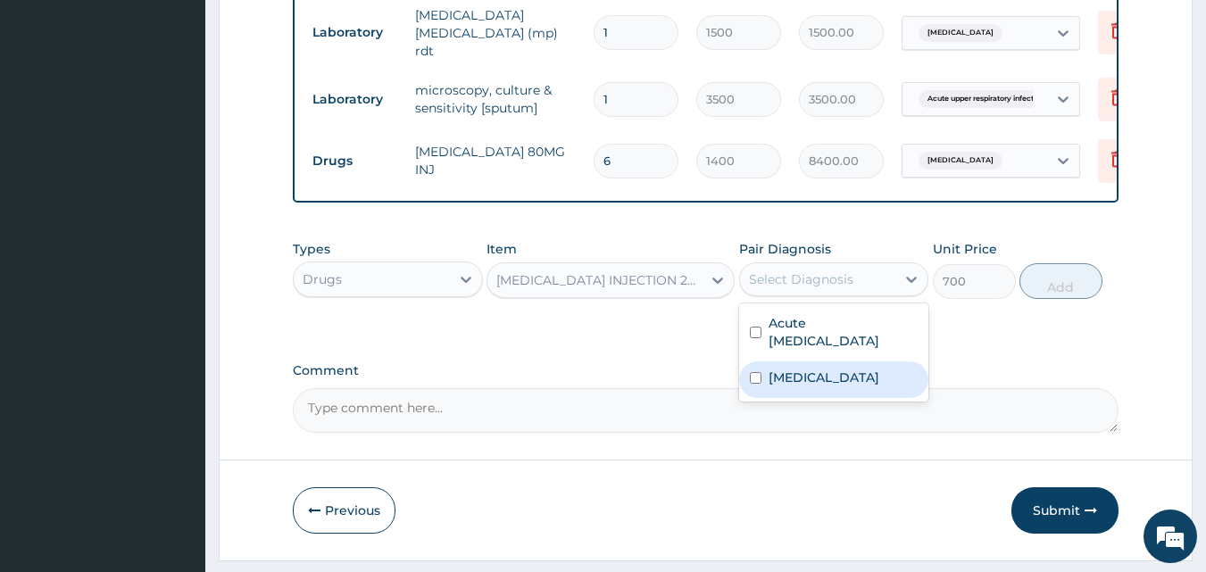
click at [811, 387] on label "Malaria" at bounding box center [824, 378] width 111 height 18
checkbox input "true"
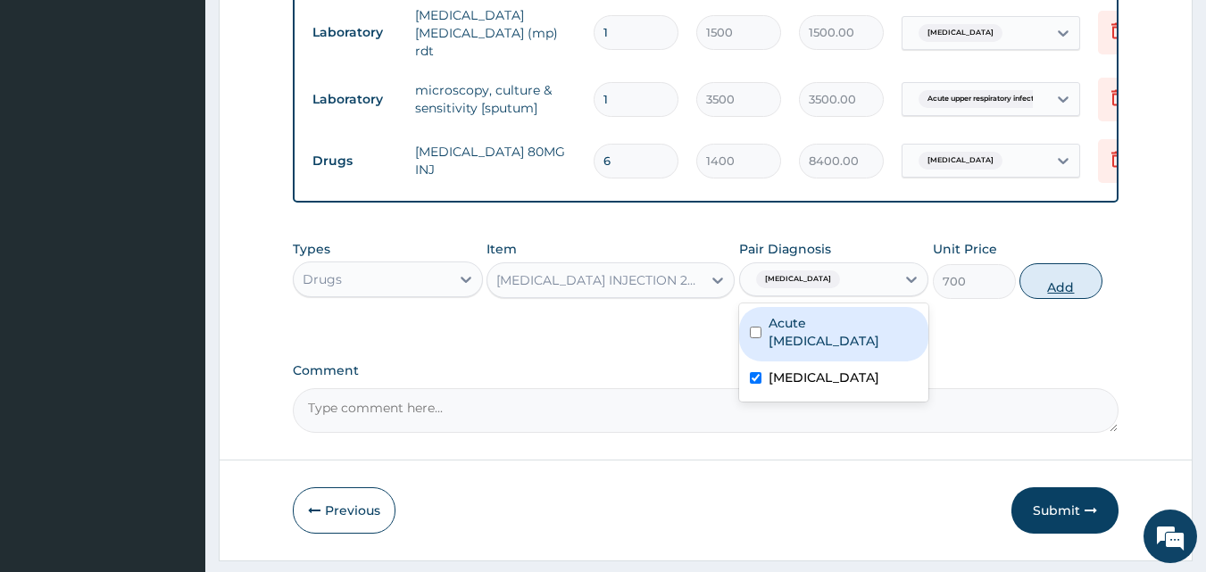
click at [1071, 296] on button "Add" at bounding box center [1060, 281] width 83 height 36
type input "0"
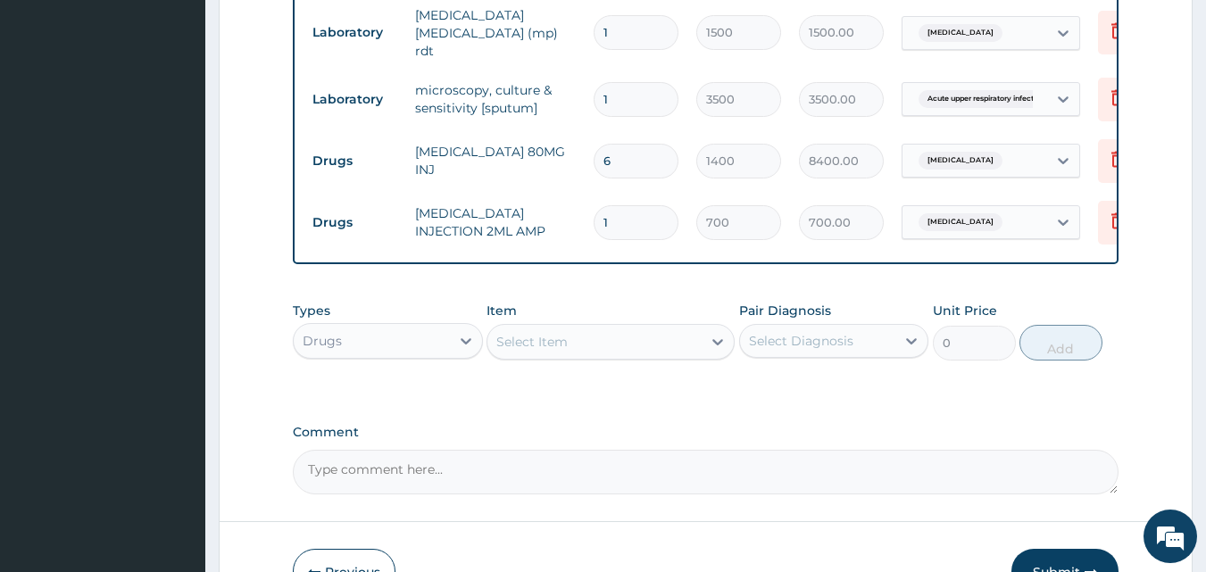
type input "0.00"
type input "2"
type input "1400.00"
type input "2"
click at [701, 356] on div "Select Item" at bounding box center [594, 342] width 214 height 29
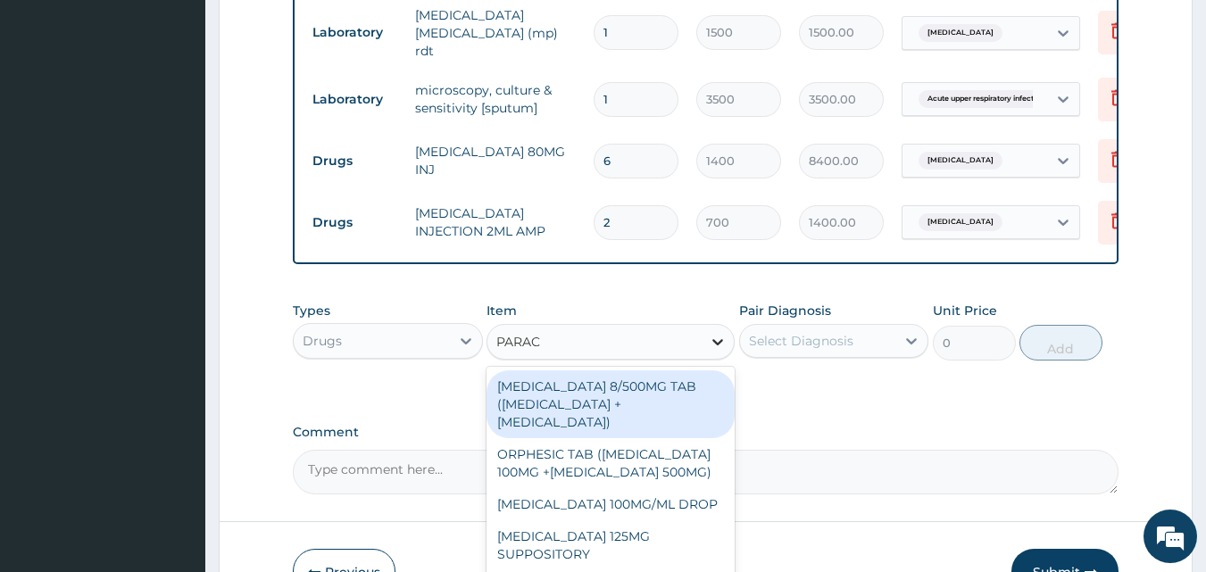
type input "PARACE"
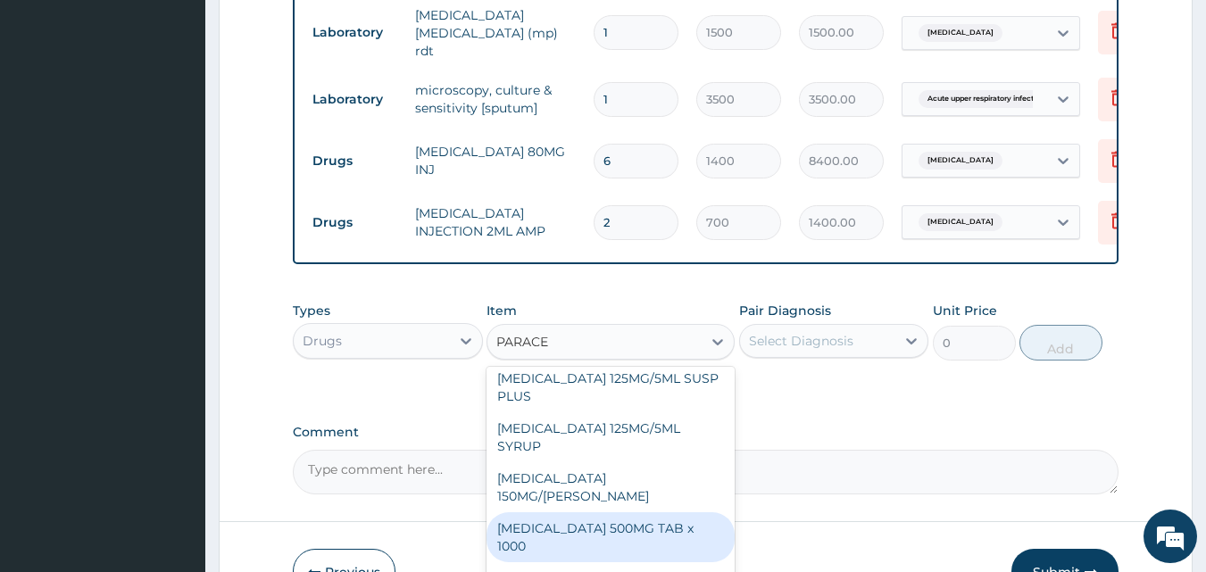
click at [628, 530] on div "PARACETAMOL 500MG TAB x 1000" at bounding box center [611, 537] width 248 height 50
type input "11.025"
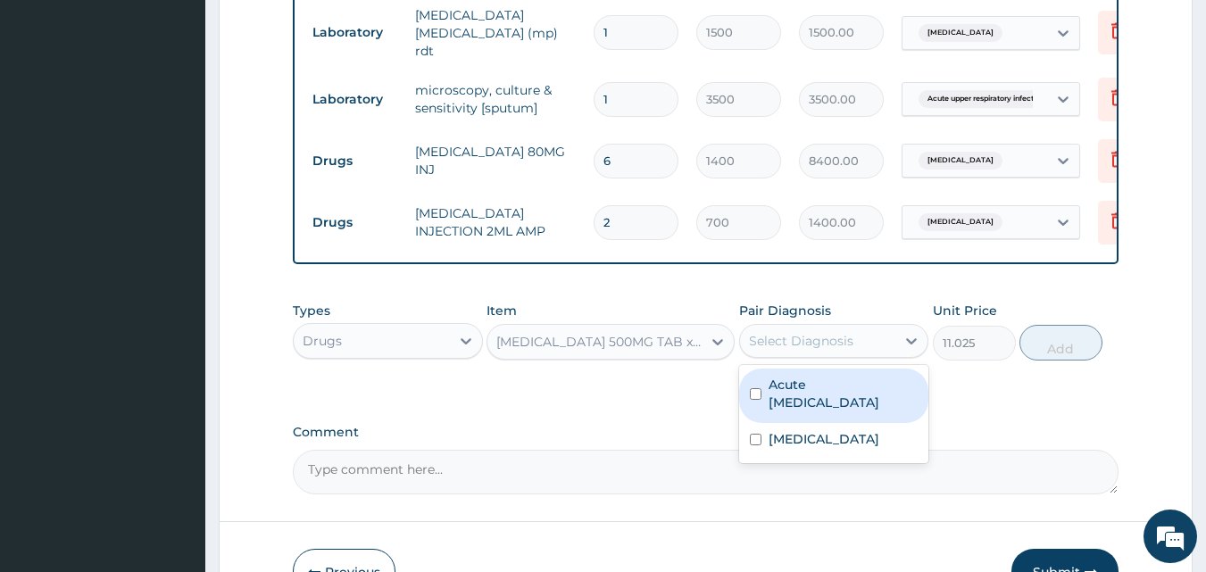
click at [809, 350] on div "Select Diagnosis" at bounding box center [801, 341] width 104 height 18
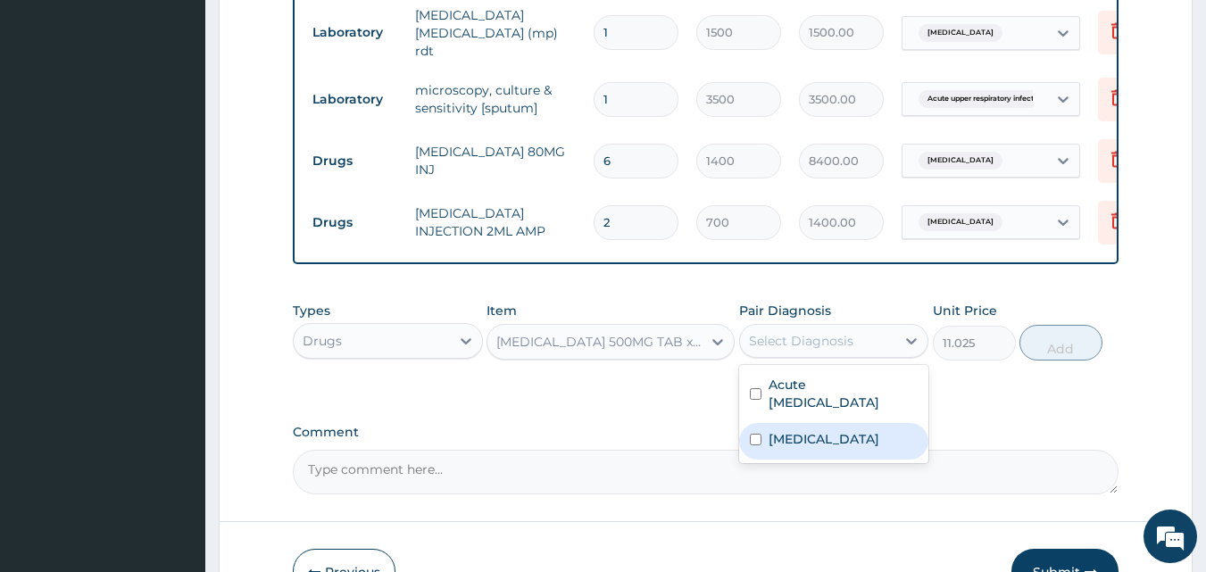
click at [803, 448] on label "Malaria" at bounding box center [824, 439] width 111 height 18
checkbox input "true"
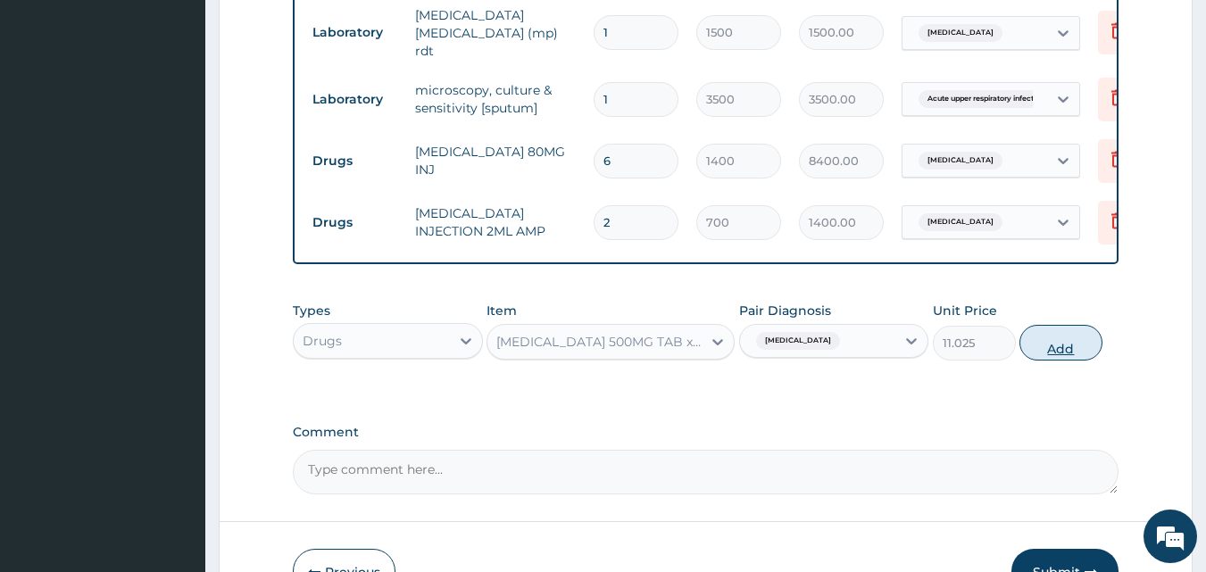
click at [1053, 360] on button "Add" at bounding box center [1060, 343] width 83 height 36
type input "0"
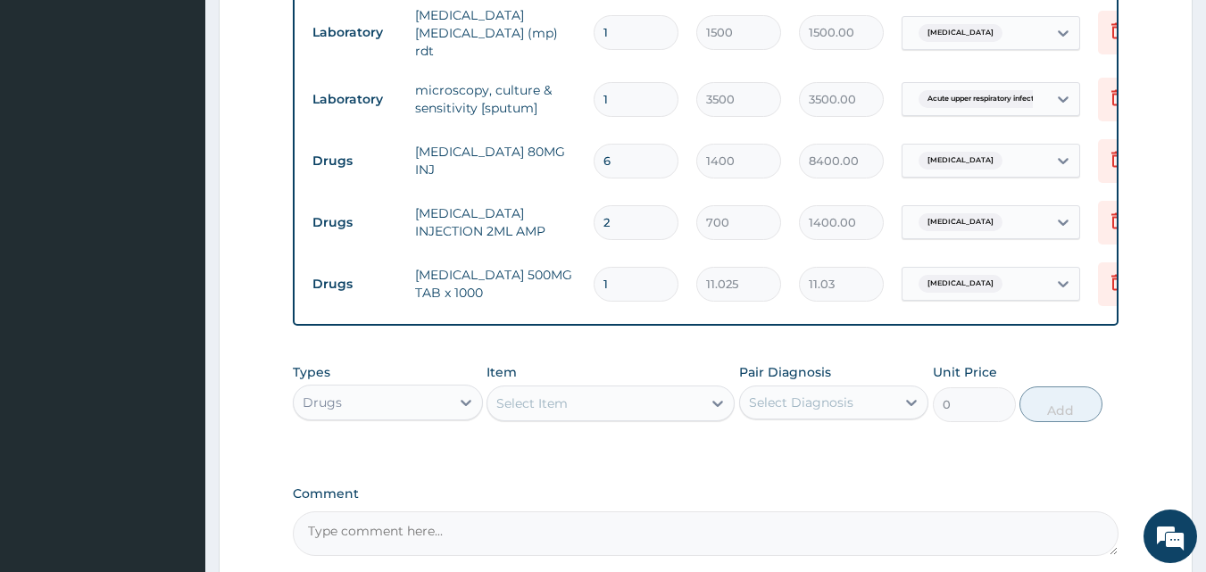
type input "18"
type input "198.45"
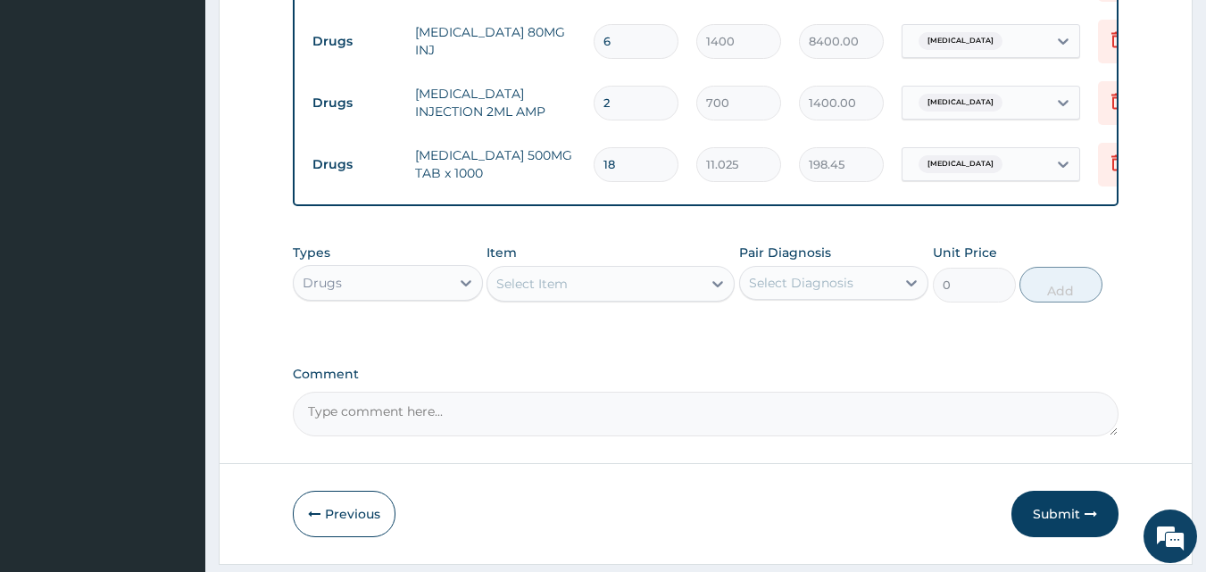
scroll to position [1033, 0]
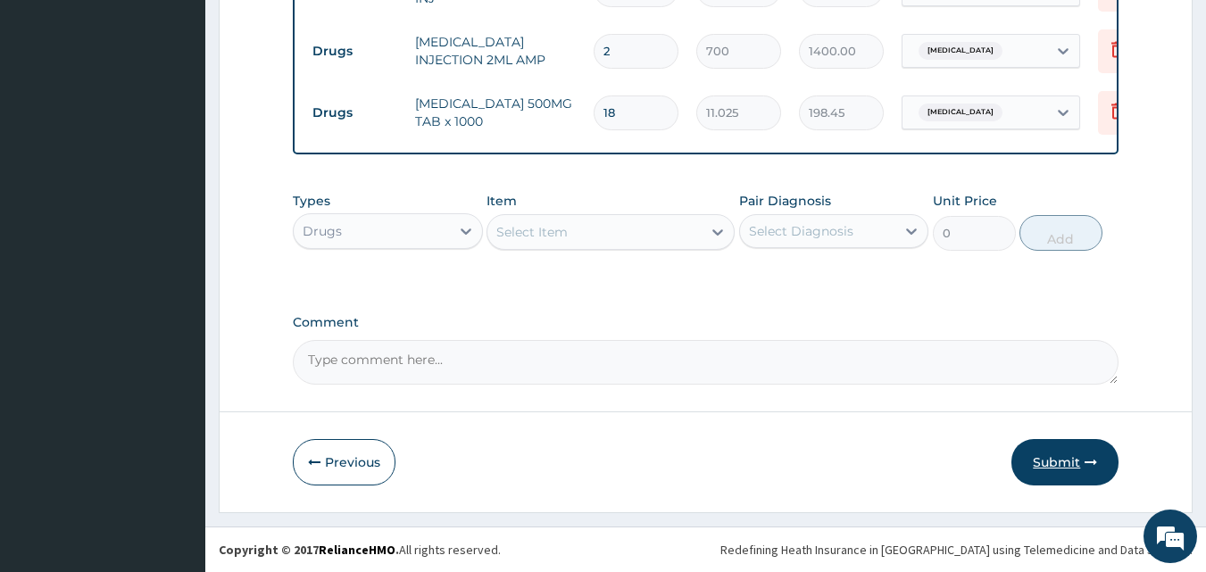
type input "18"
click at [1071, 466] on button "Submit" at bounding box center [1064, 462] width 107 height 46
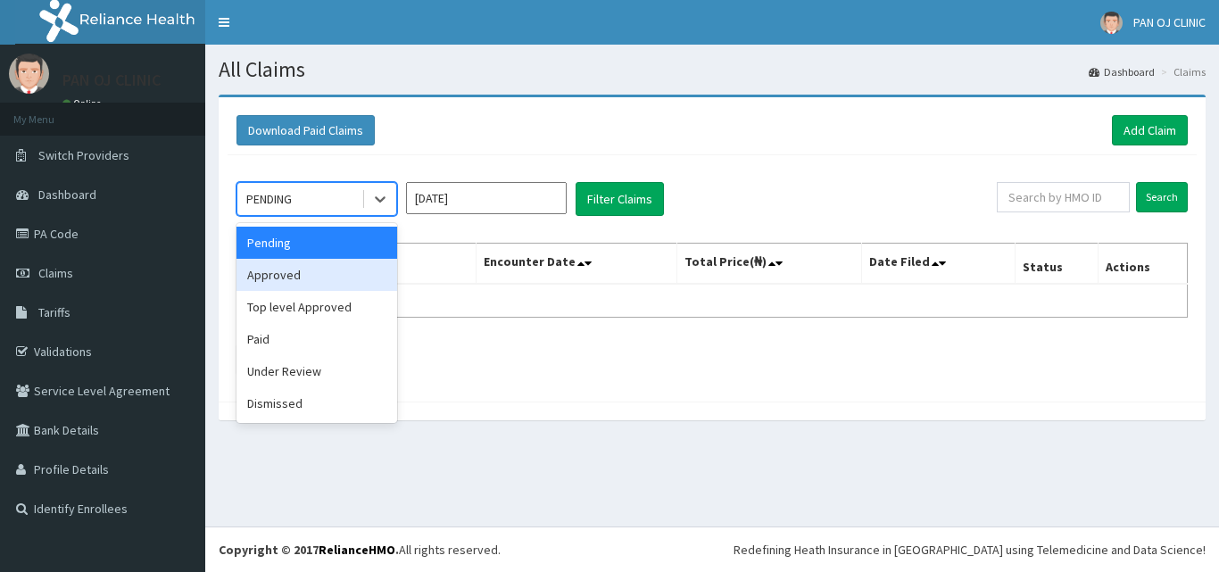
click at [328, 277] on div "Approved" at bounding box center [317, 275] width 161 height 32
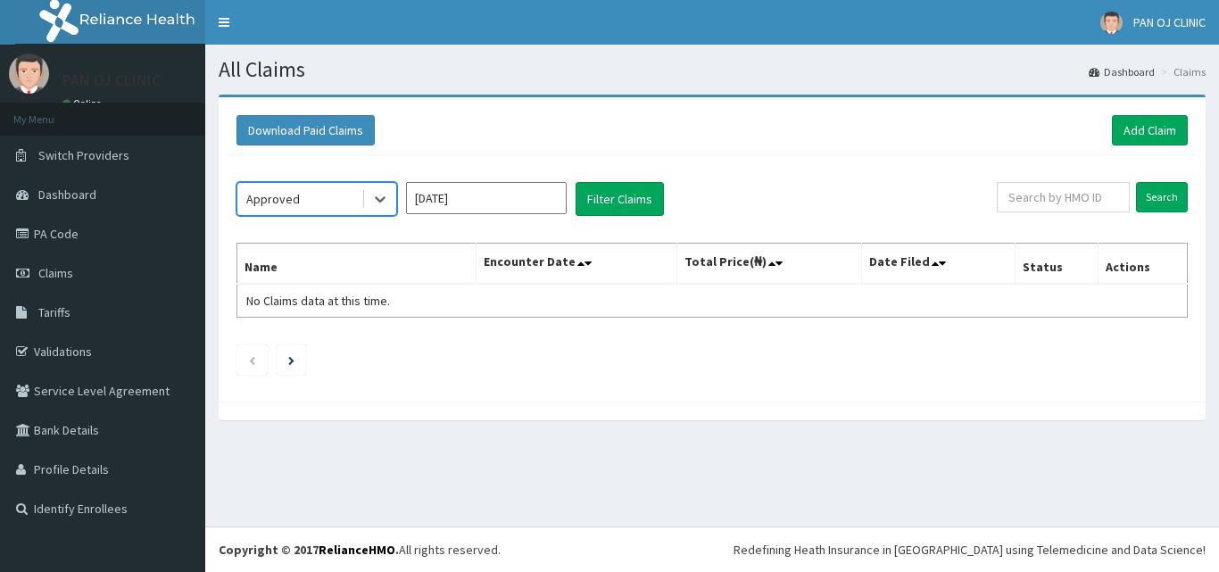
click at [507, 206] on input "[DATE]" at bounding box center [486, 198] width 161 height 32
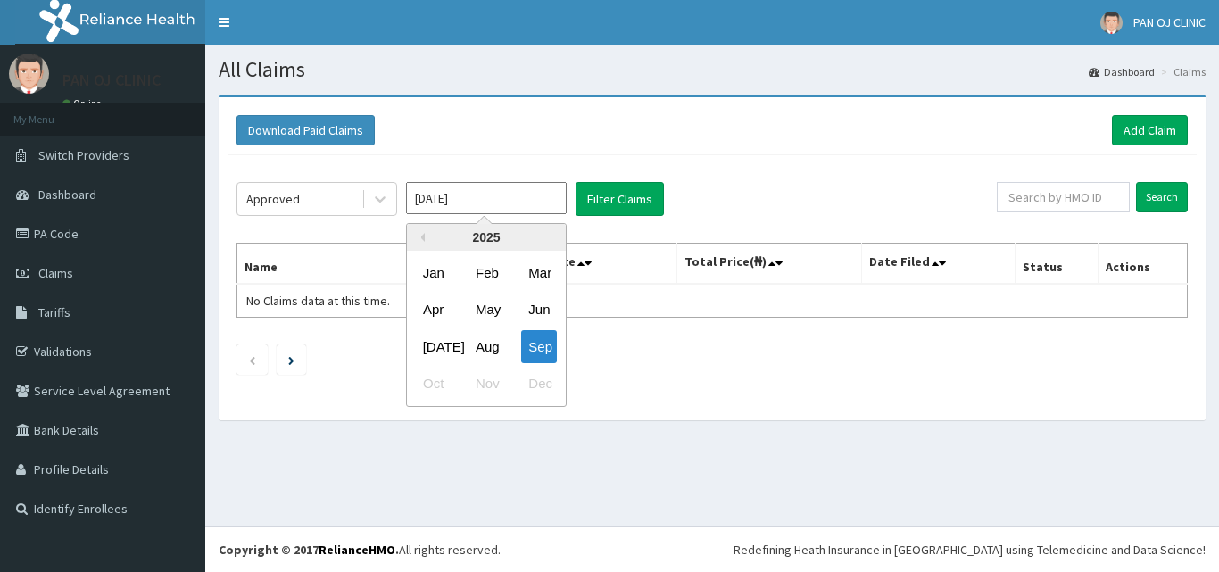
click at [493, 347] on div "Aug" at bounding box center [487, 346] width 36 height 33
type input "[DATE]"
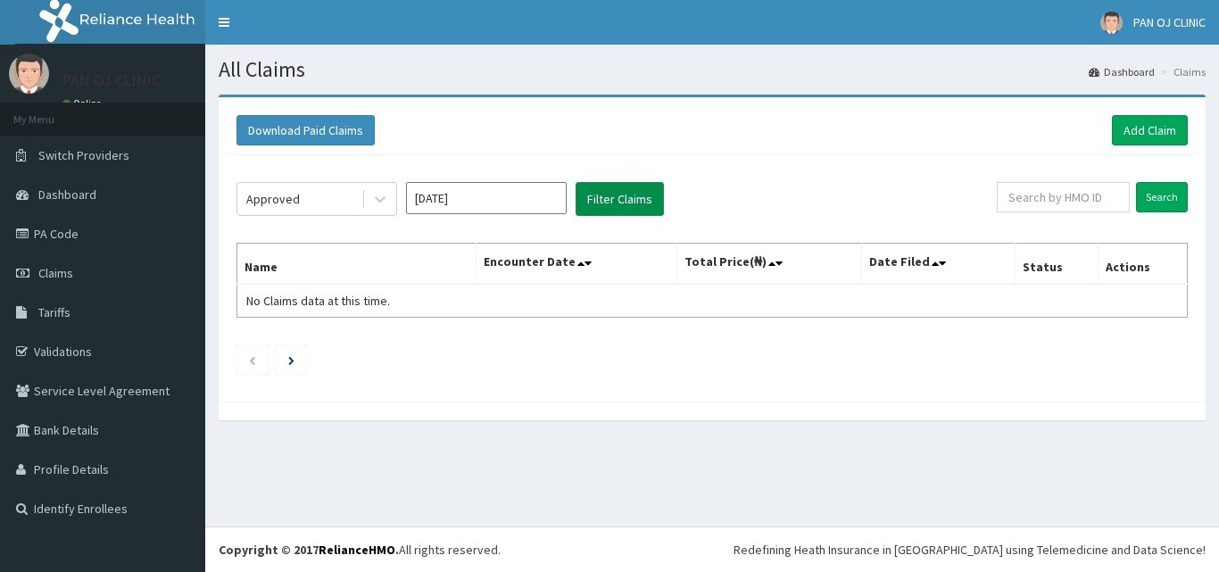
click at [618, 206] on button "Filter Claims" at bounding box center [620, 199] width 88 height 34
